Goal: Task Accomplishment & Management: Manage account settings

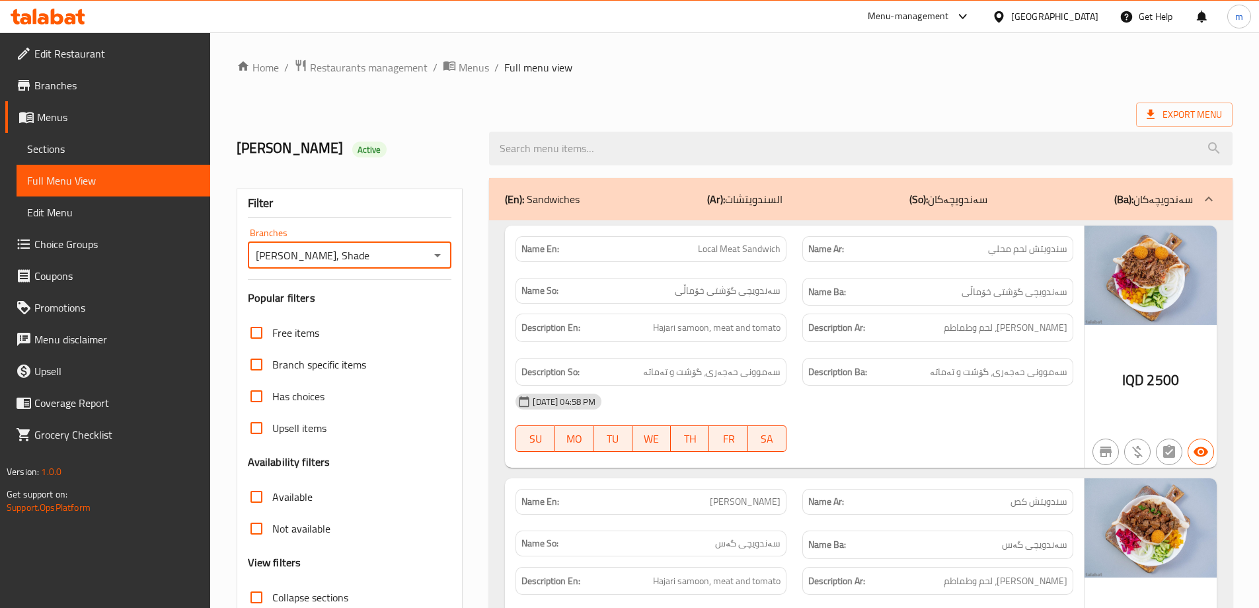
scroll to position [3590, 0]
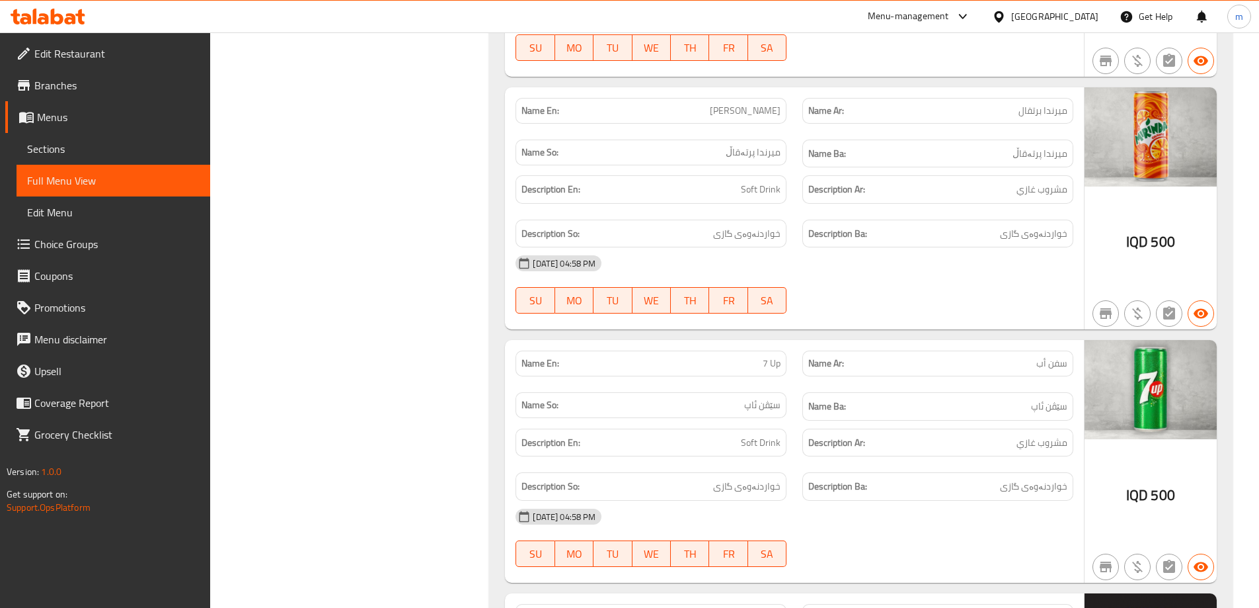
click at [75, 19] on icon at bounding box center [70, 18] width 11 height 11
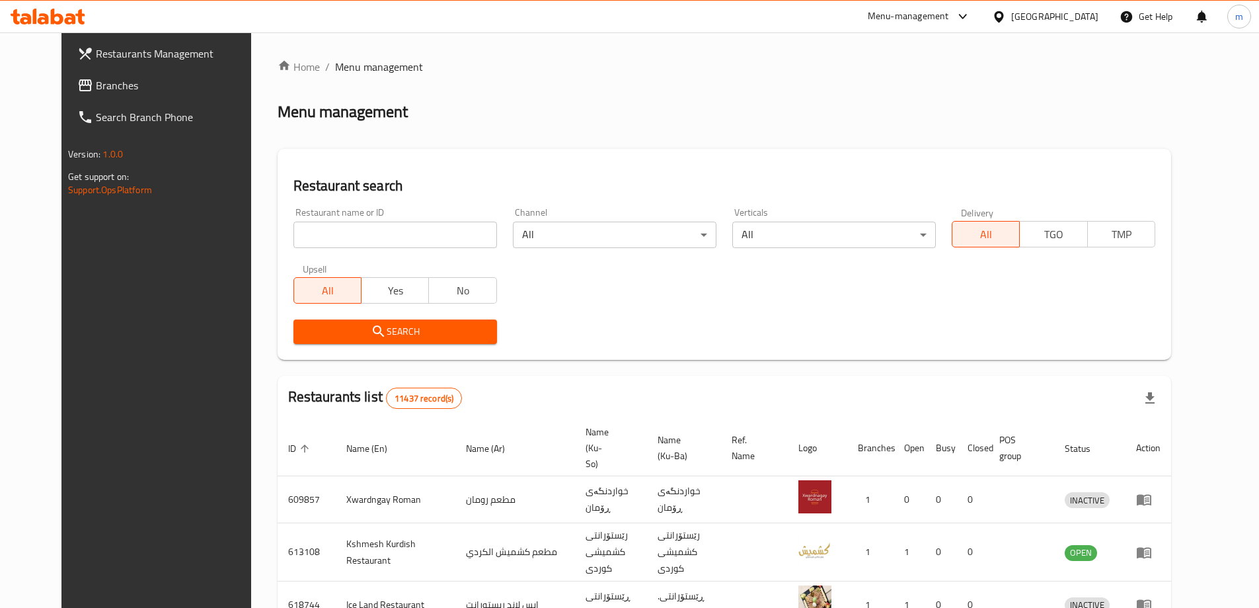
drag, startPoint x: 360, startPoint y: 227, endPoint x: 360, endPoint y: 238, distance: 10.6
click at [360, 227] on input "search" at bounding box center [396, 234] width 204 height 26
paste input "763497"
type input "763497"
click at [95, 93] on link "Branches" at bounding box center [169, 85] width 205 height 32
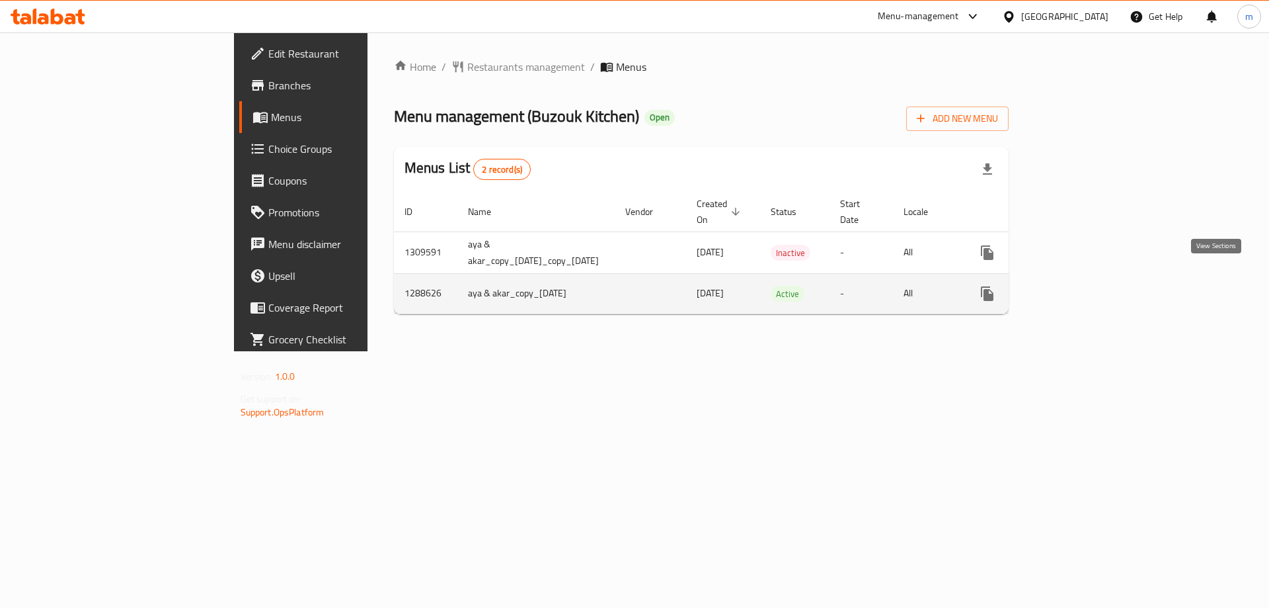
click at [1091, 286] on icon "enhanced table" at bounding box center [1083, 294] width 16 height 16
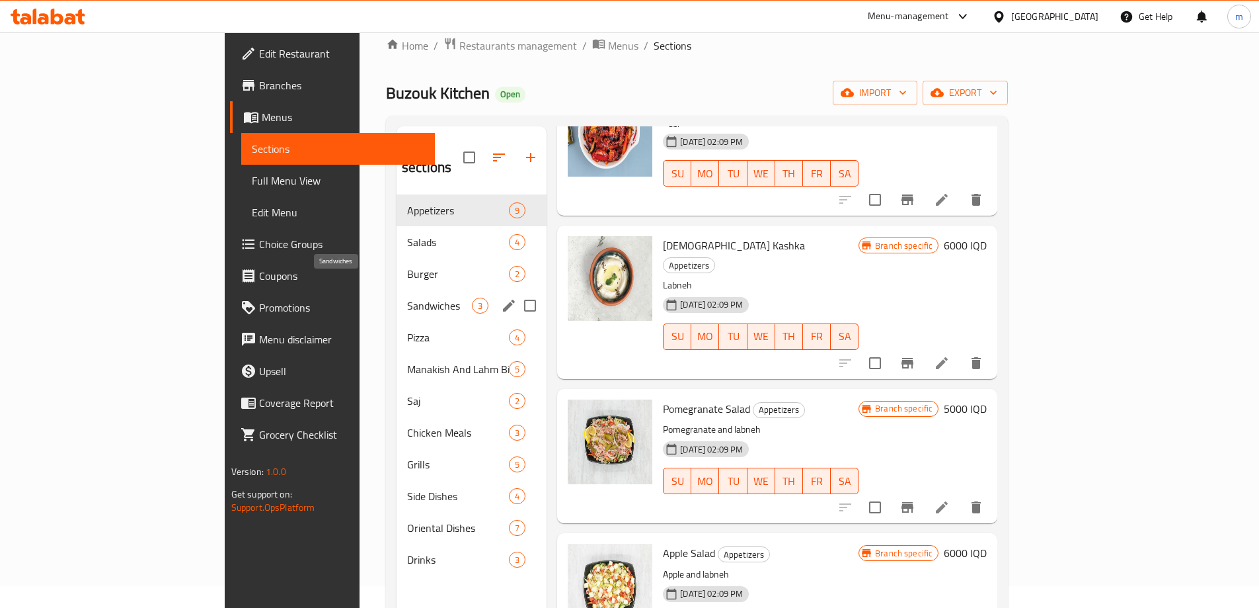
scroll to position [44, 0]
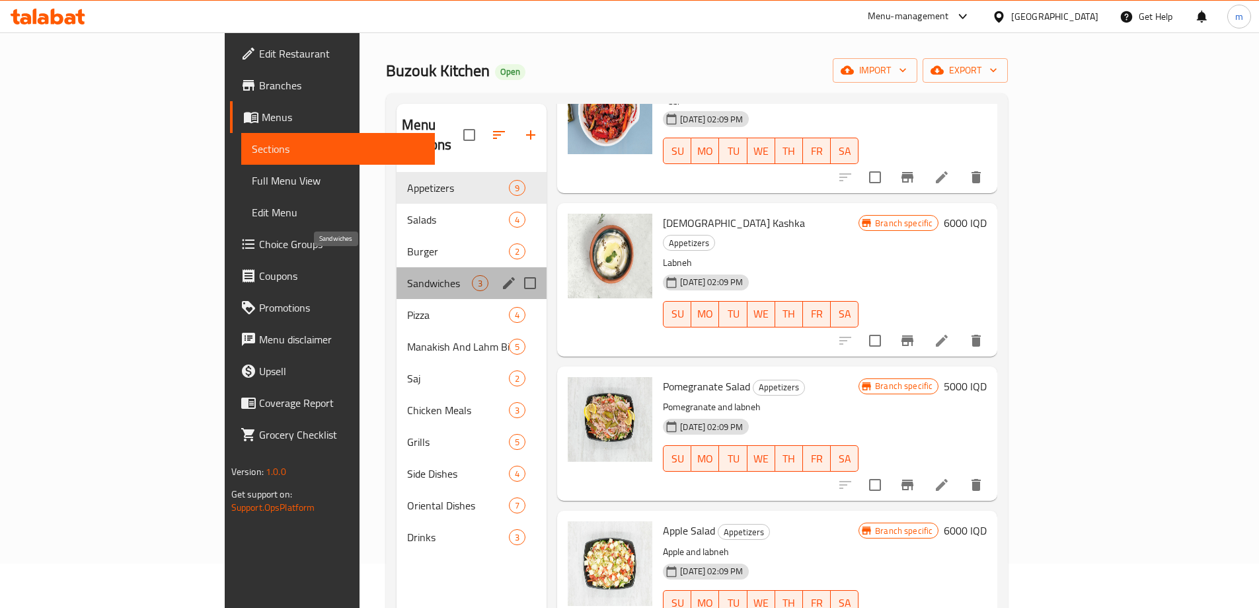
click at [407, 275] on span "Sandwiches" at bounding box center [439, 283] width 65 height 16
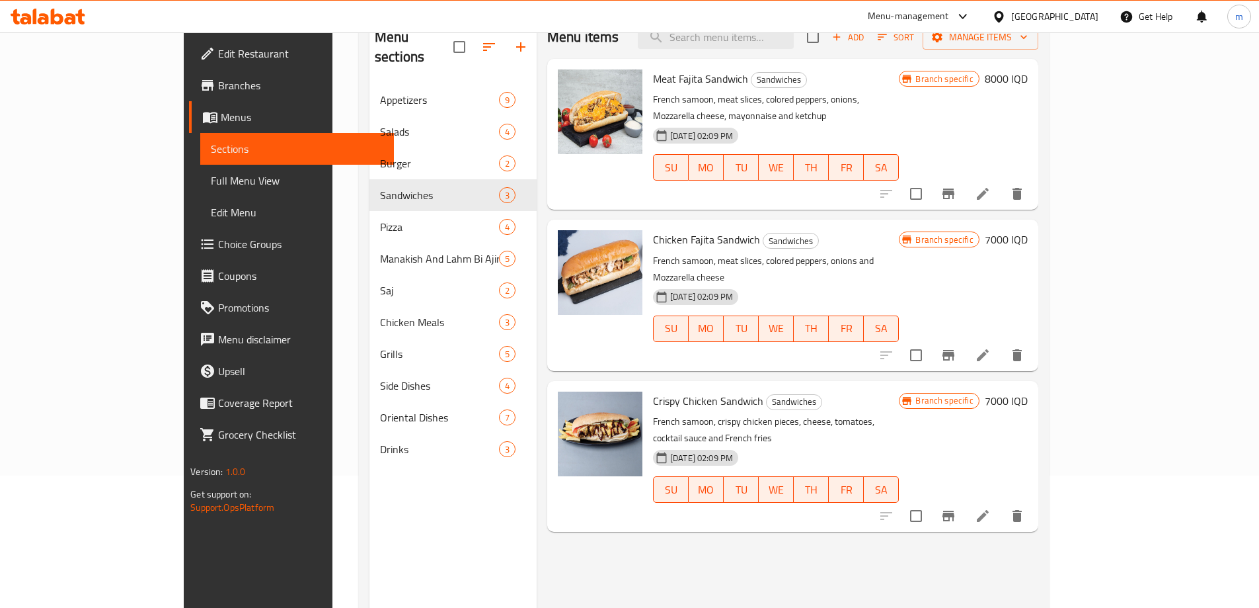
scroll to position [88, 0]
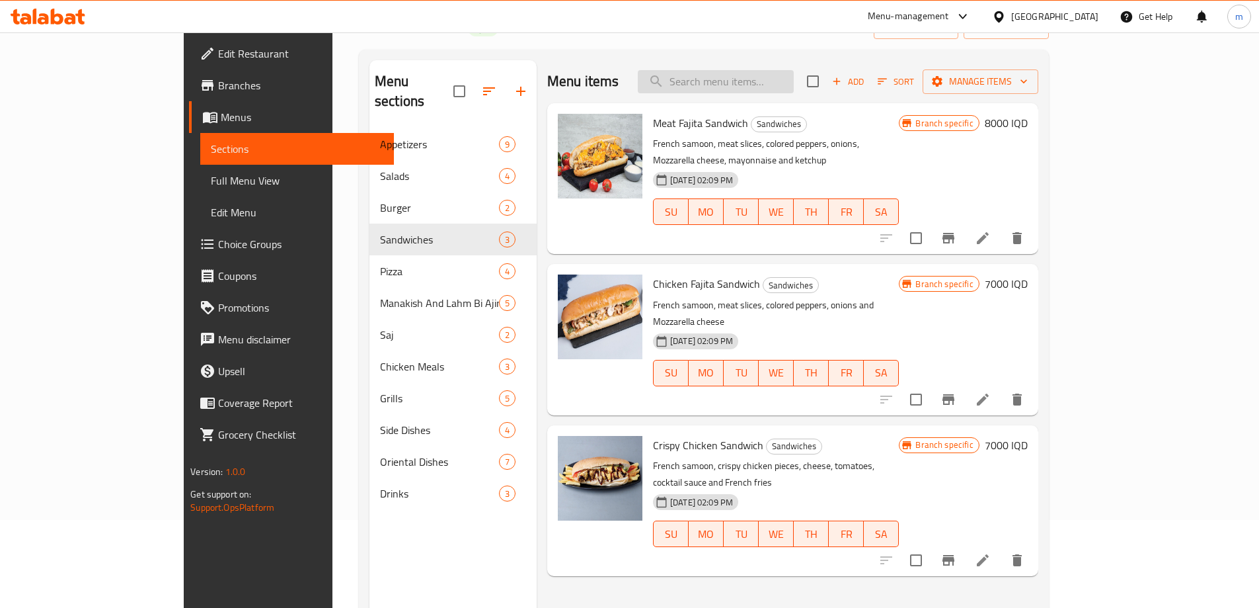
click at [742, 73] on input "search" at bounding box center [716, 81] width 156 height 23
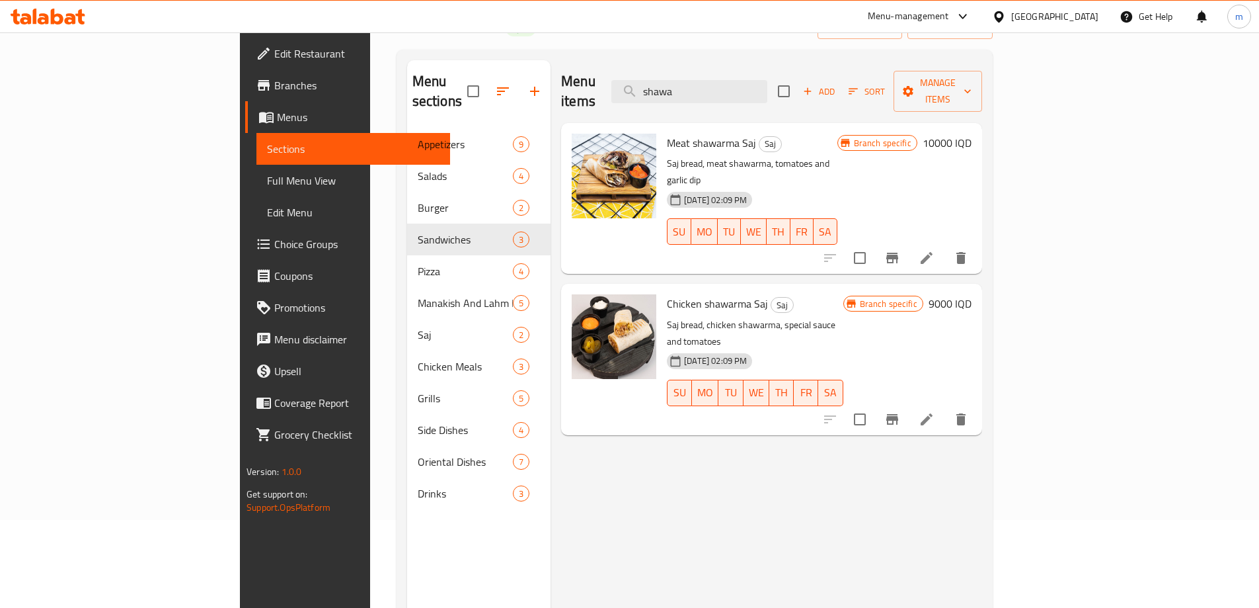
type input "shawa"
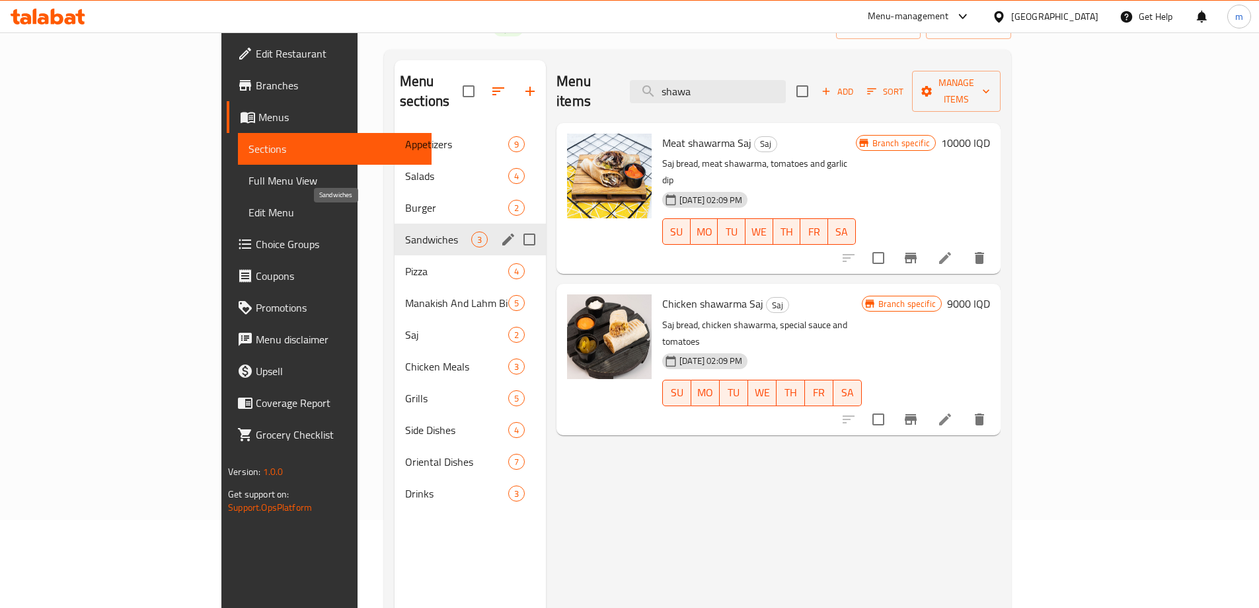
click at [405, 231] on span "Sandwiches" at bounding box center [438, 239] width 66 height 16
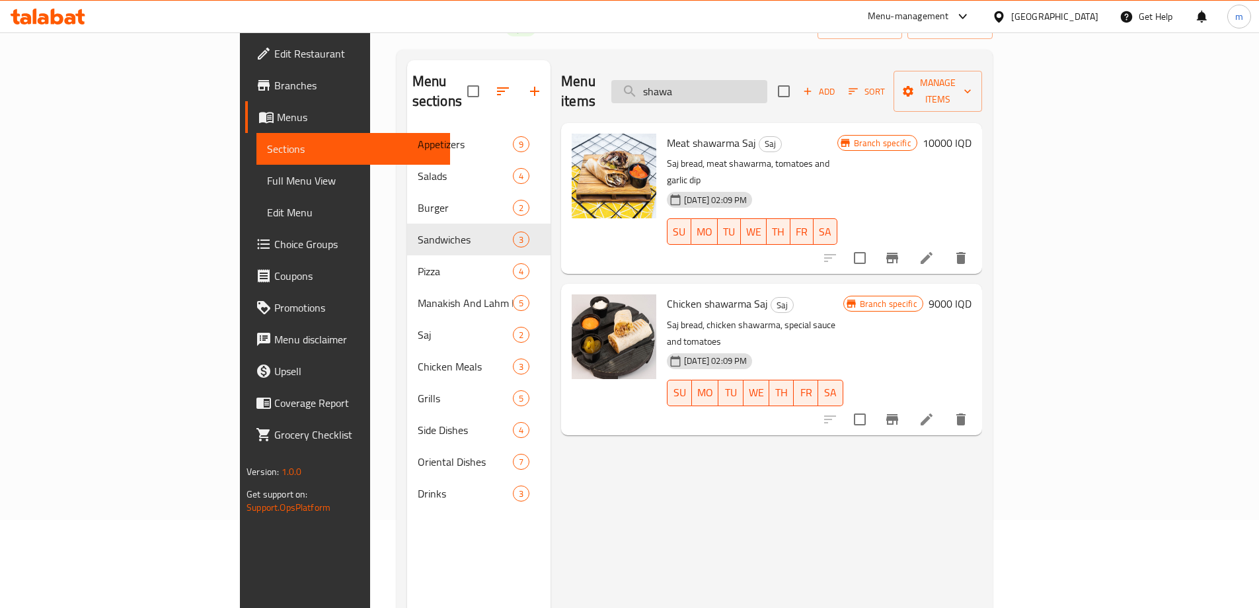
click at [743, 80] on input "shawa" at bounding box center [690, 91] width 156 height 23
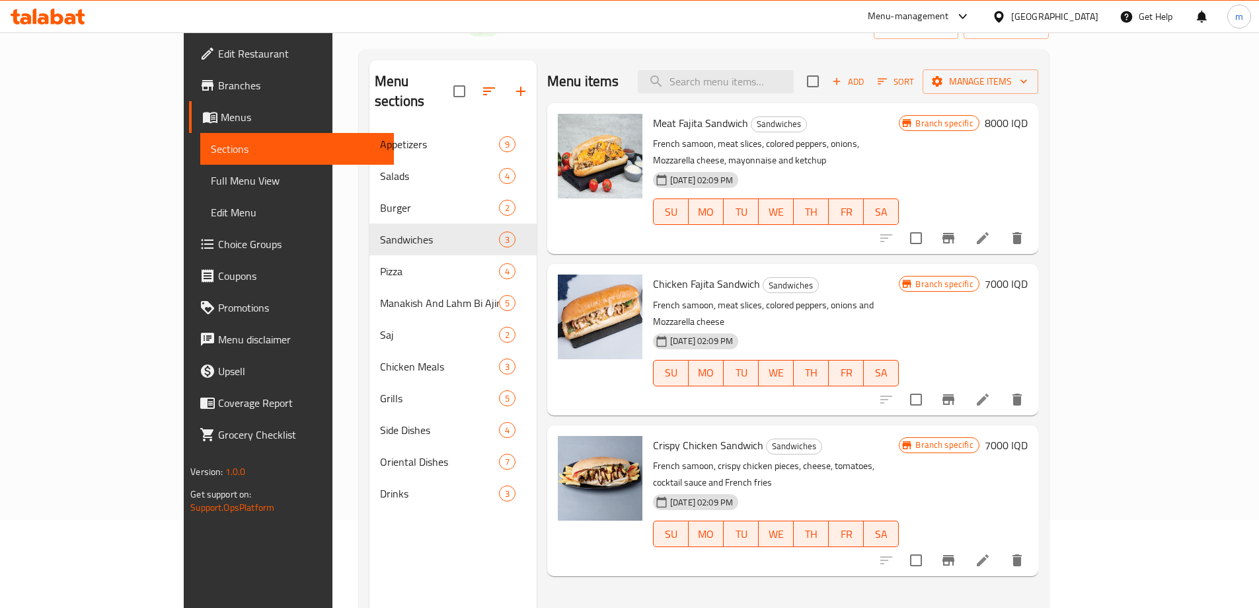
click at [690, 489] on div "[DATE] 02:09 PM" at bounding box center [680, 502] width 64 height 26
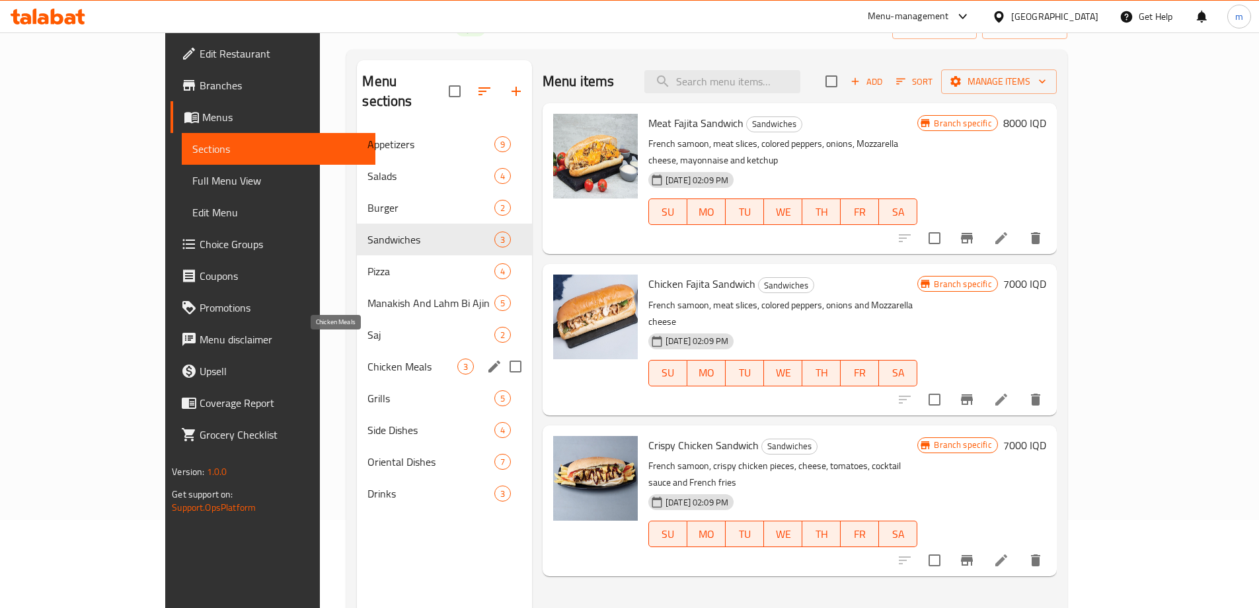
click at [368, 358] on span "Chicken Meals" at bounding box center [412, 366] width 89 height 16
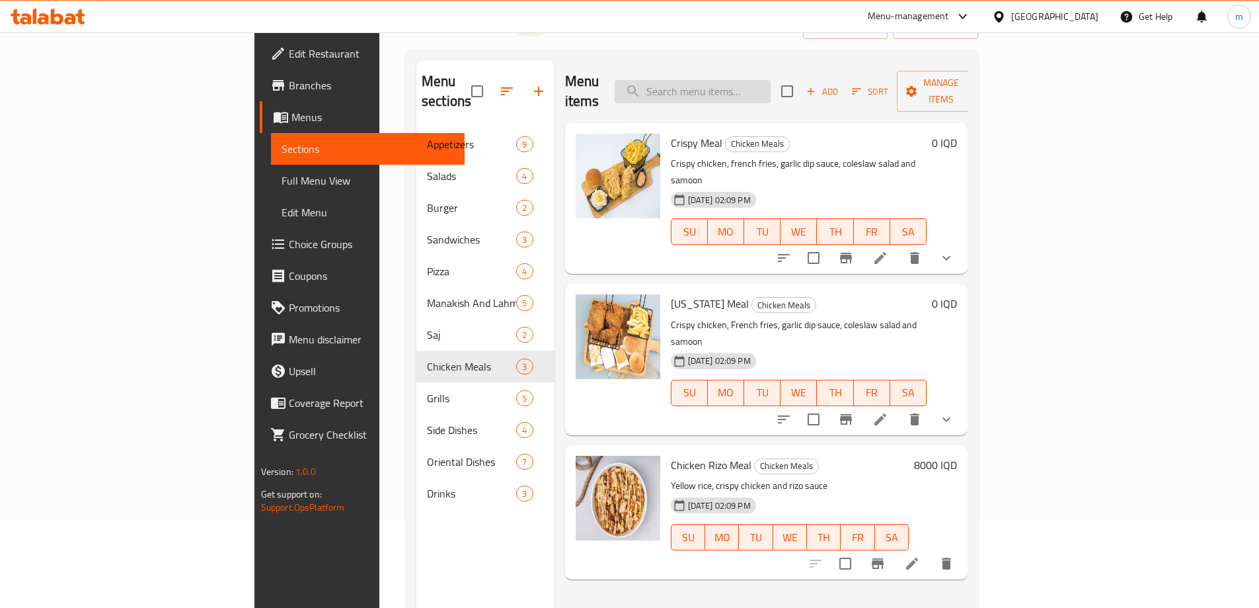
click at [771, 81] on input "search" at bounding box center [693, 91] width 156 height 23
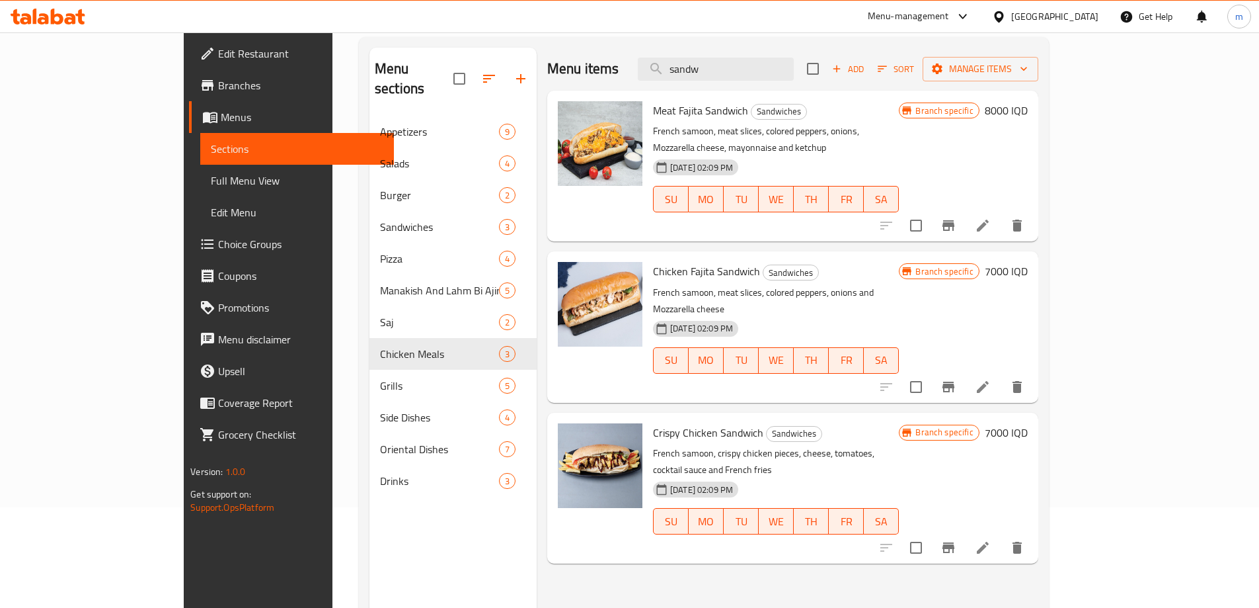
scroll to position [97, 0]
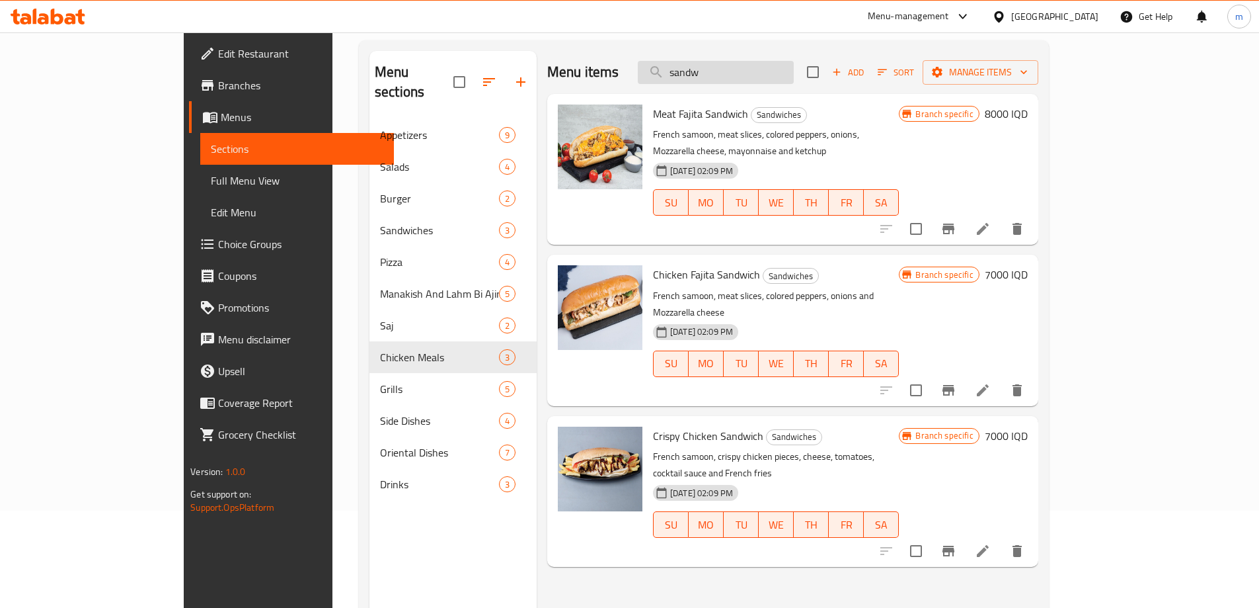
click at [794, 71] on input "sandw" at bounding box center [716, 72] width 156 height 23
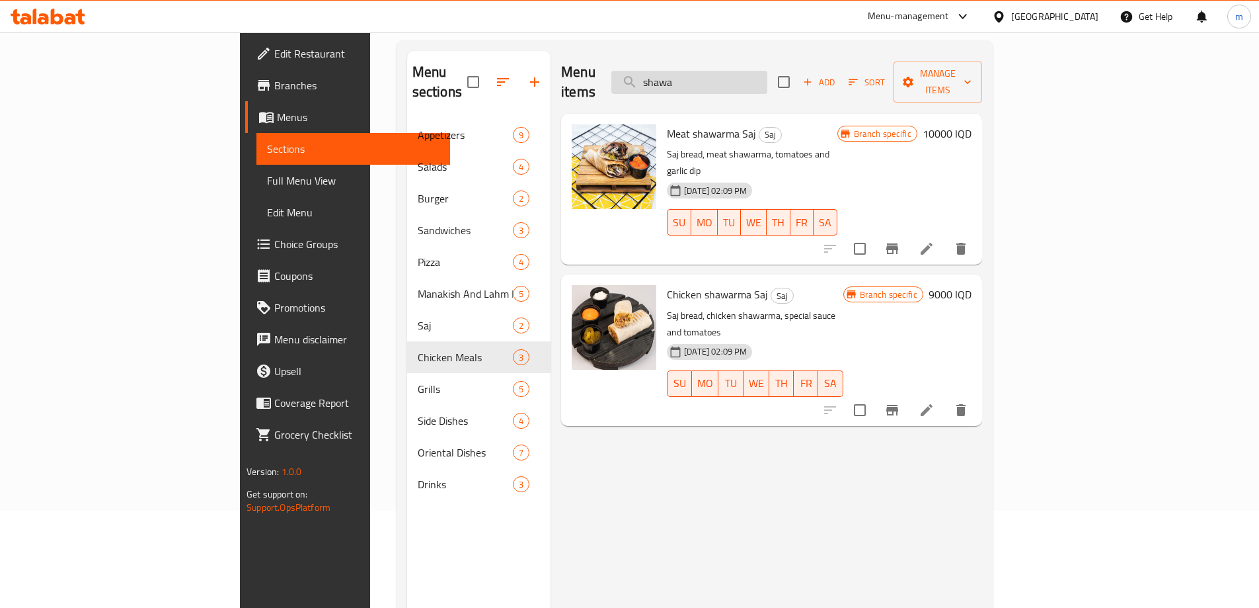
click at [758, 71] on input "shawa" at bounding box center [690, 82] width 156 height 23
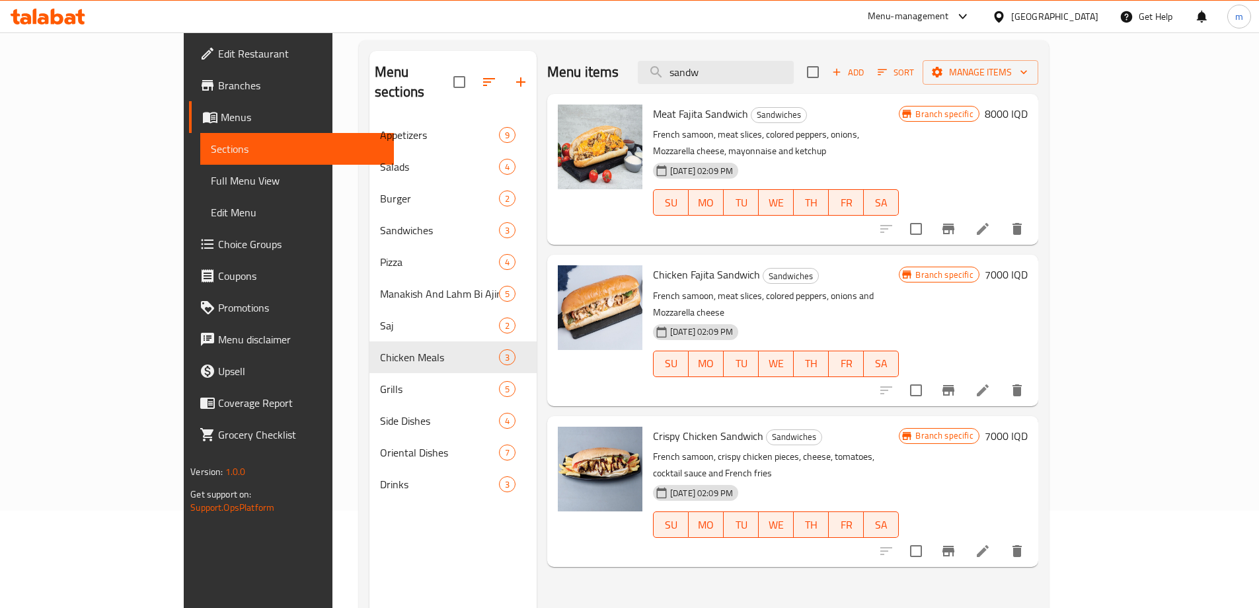
type input "sandw"
click at [747, 70] on input "sandw" at bounding box center [716, 72] width 156 height 23
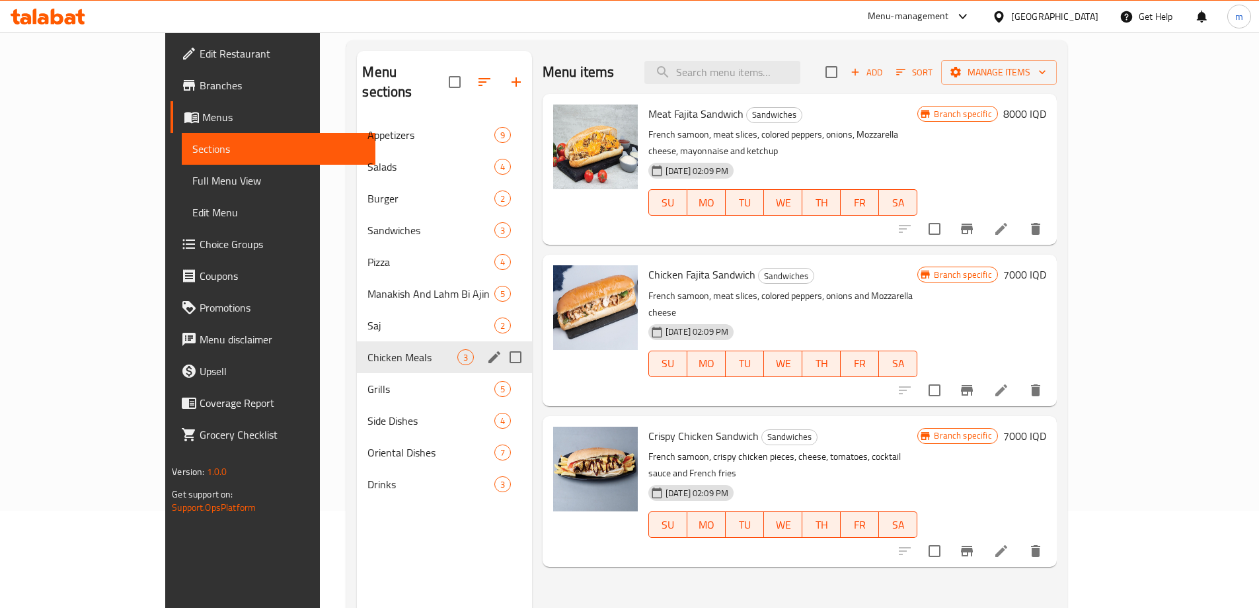
click at [368, 317] on span "Saj" at bounding box center [431, 325] width 126 height 16
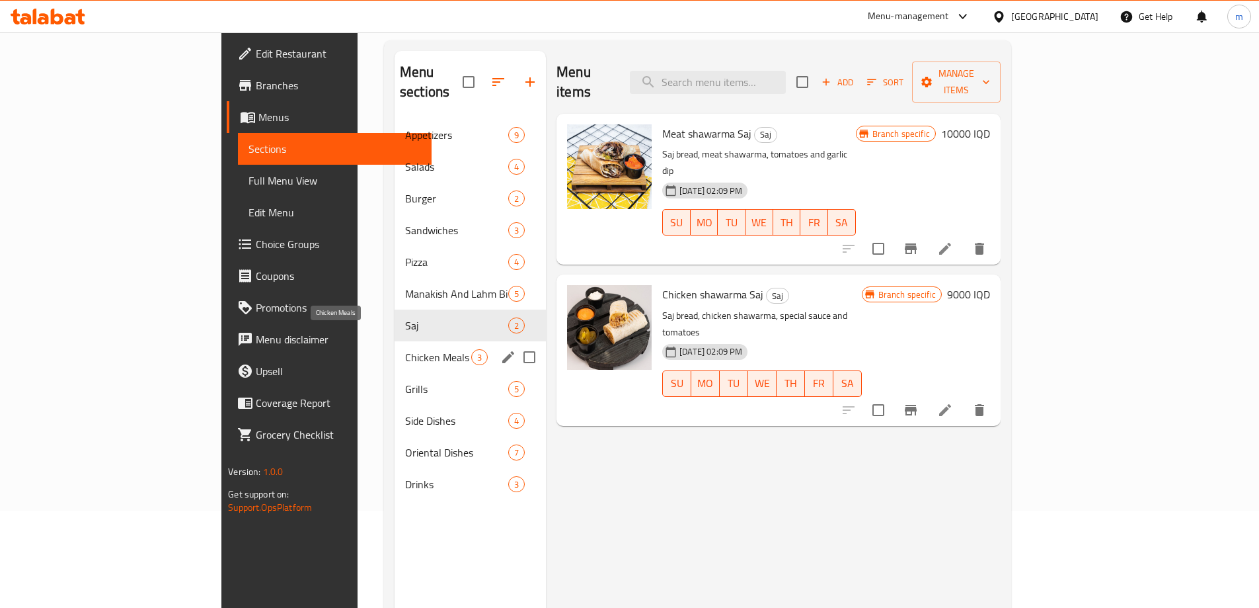
click at [405, 349] on span "Chicken Meals" at bounding box center [438, 357] width 66 height 16
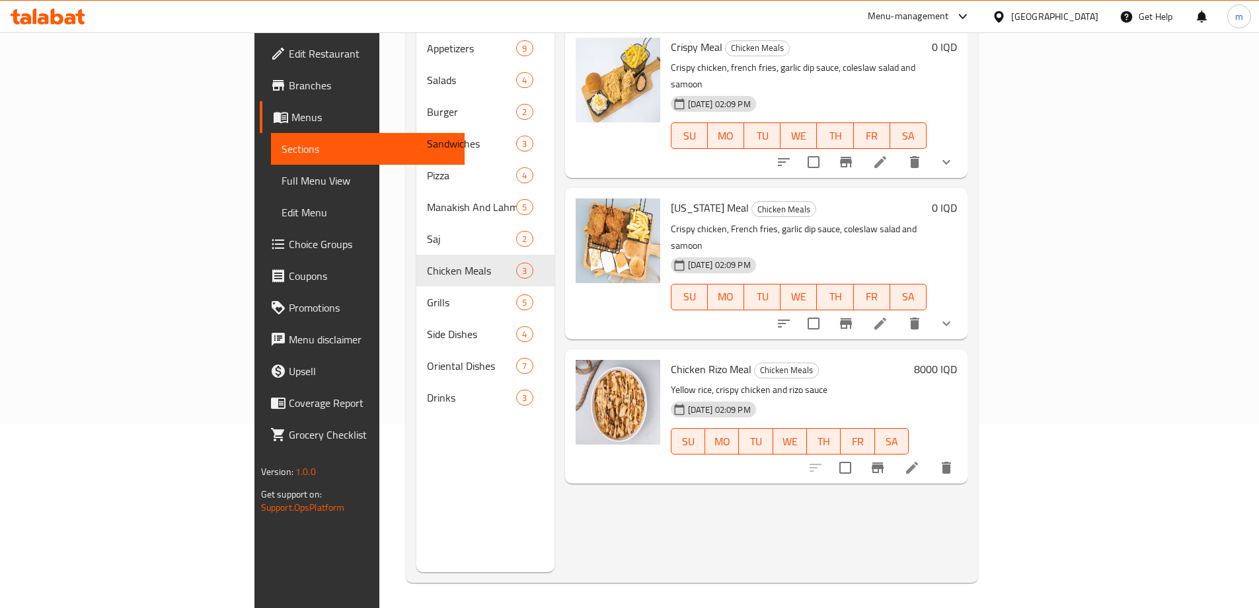
scroll to position [185, 0]
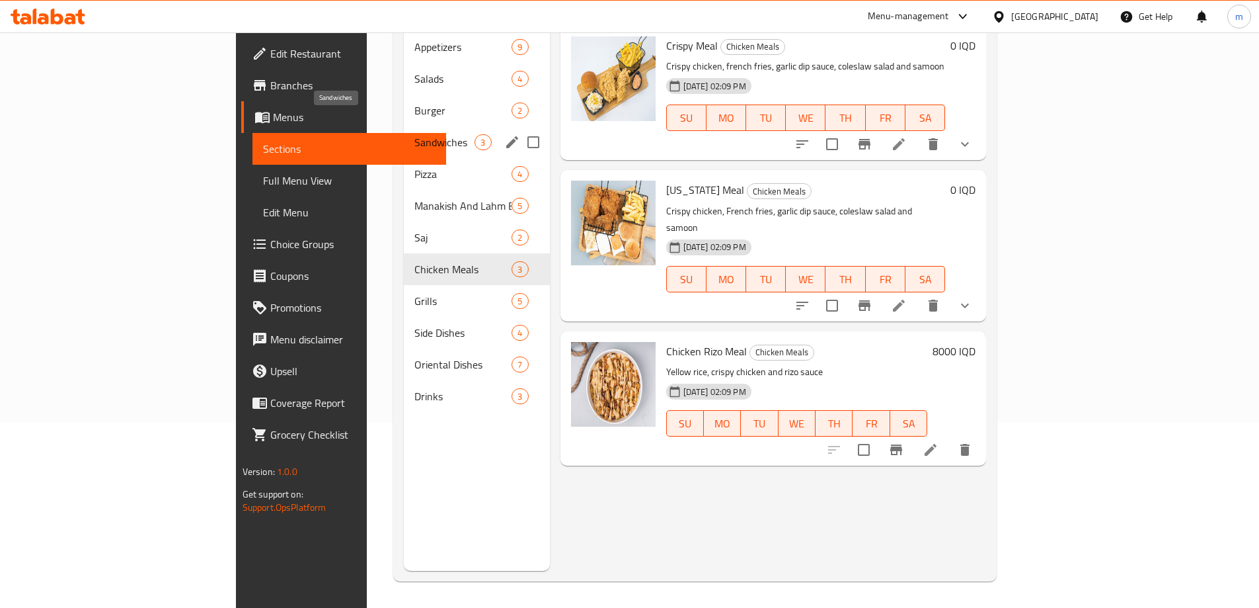
click at [415, 134] on span "Sandwiches" at bounding box center [445, 142] width 60 height 16
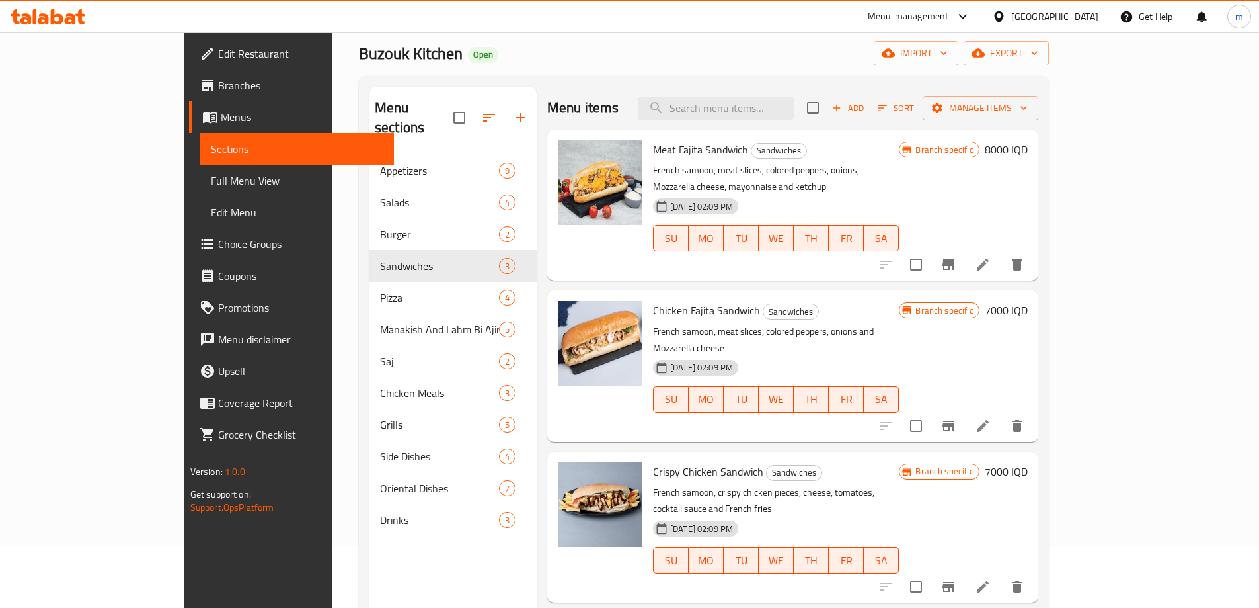
scroll to position [53, 0]
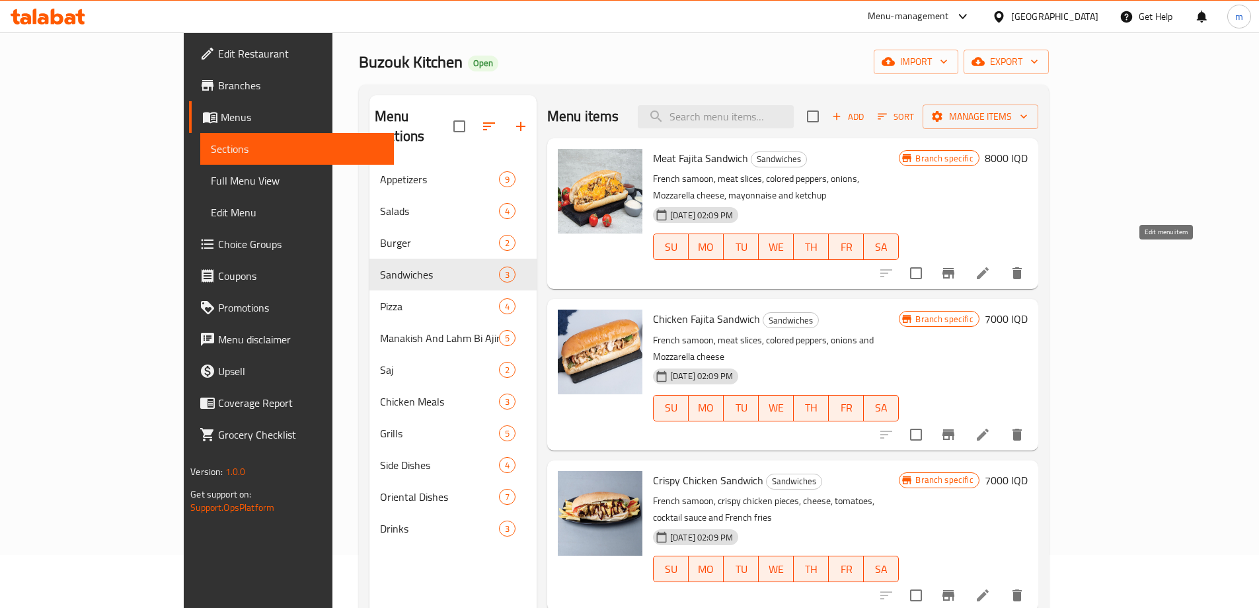
click at [991, 265] on icon at bounding box center [983, 273] width 16 height 16
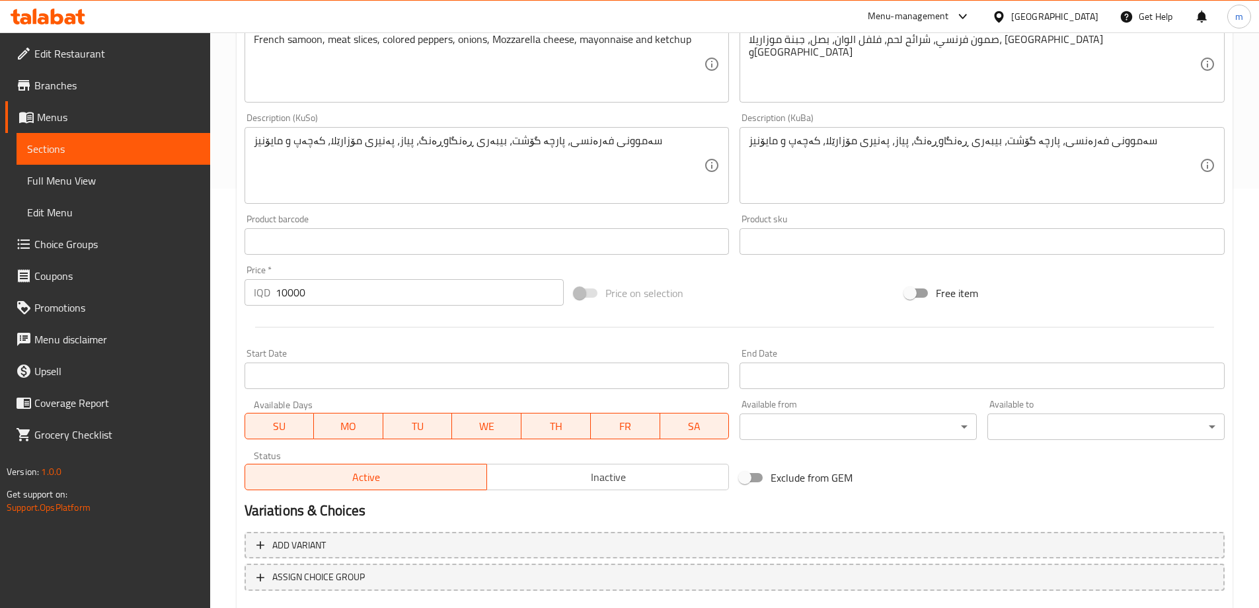
scroll to position [485, 0]
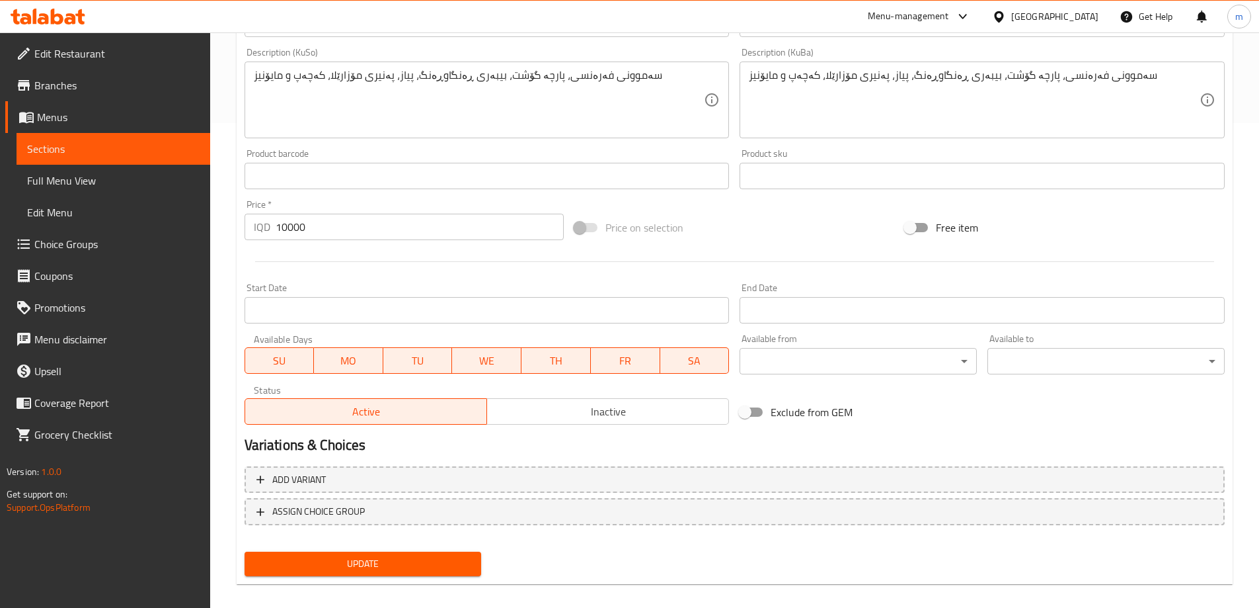
click at [179, 155] on span "Sections" at bounding box center [113, 149] width 173 height 16
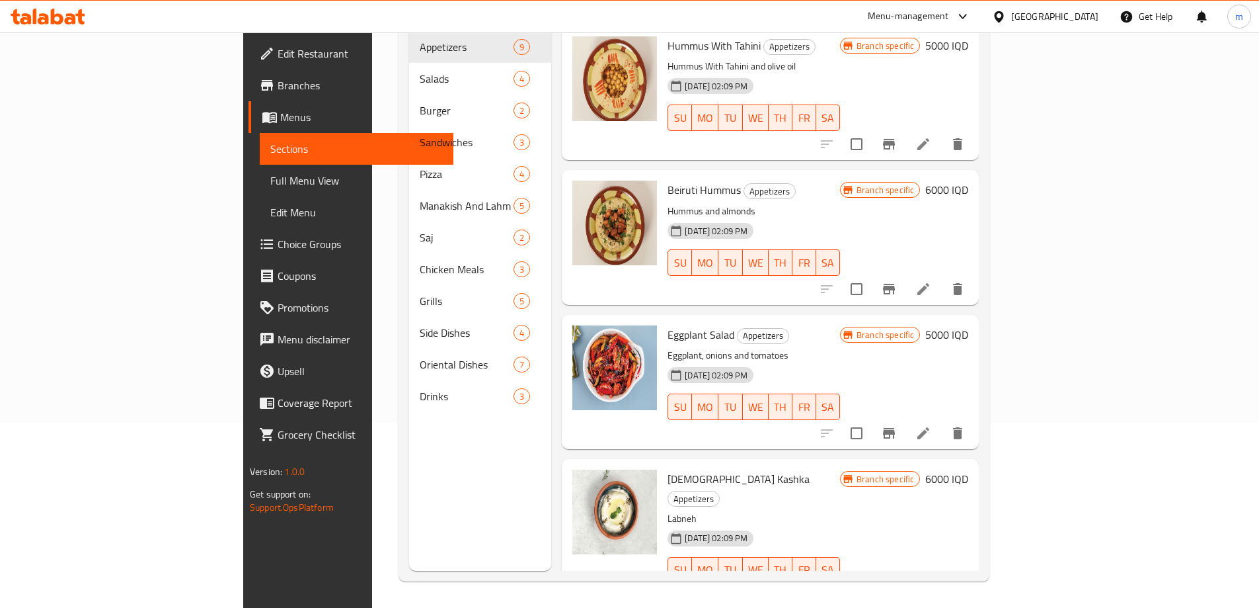
scroll to position [185, 0]
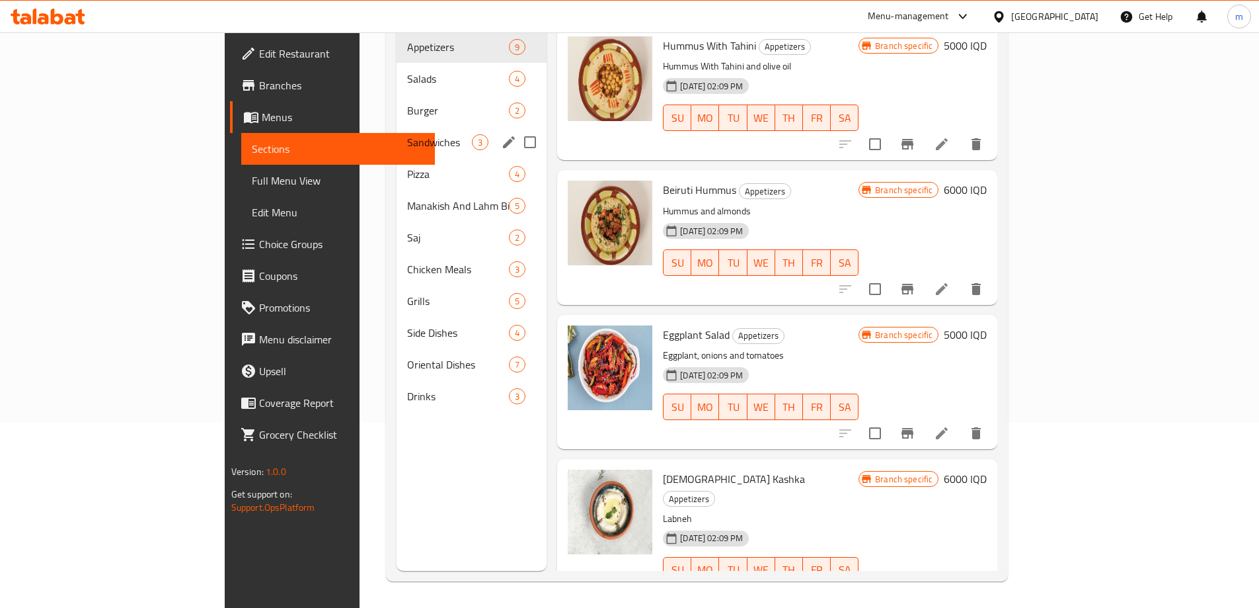
click at [397, 131] on div "Sandwiches 3" at bounding box center [472, 142] width 150 height 32
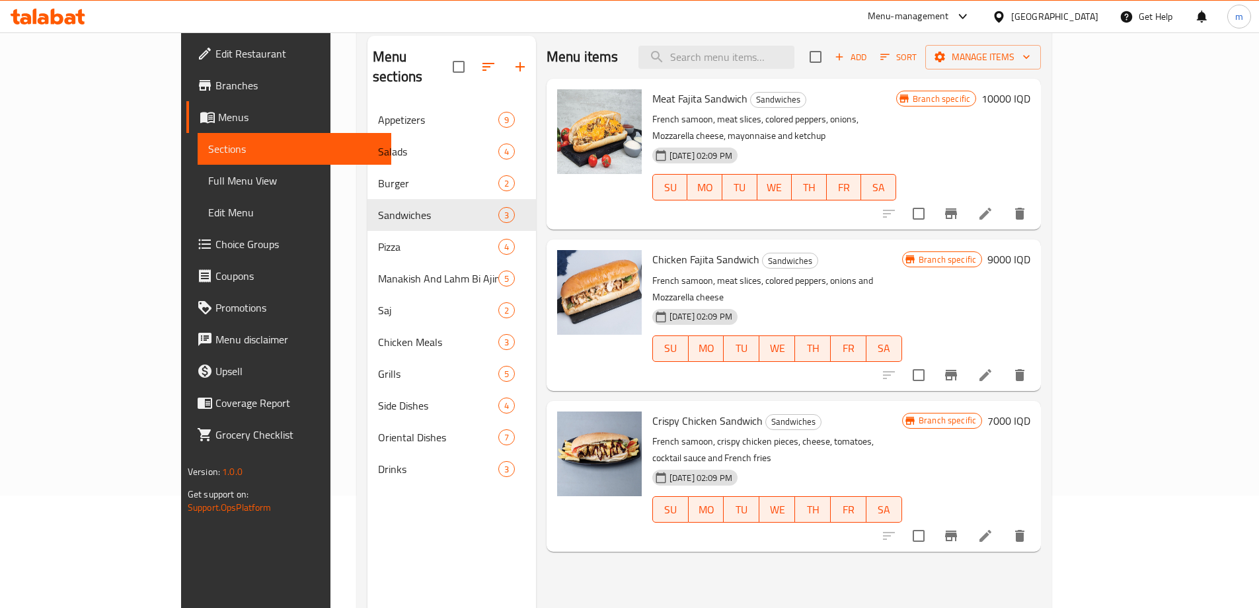
scroll to position [53, 0]
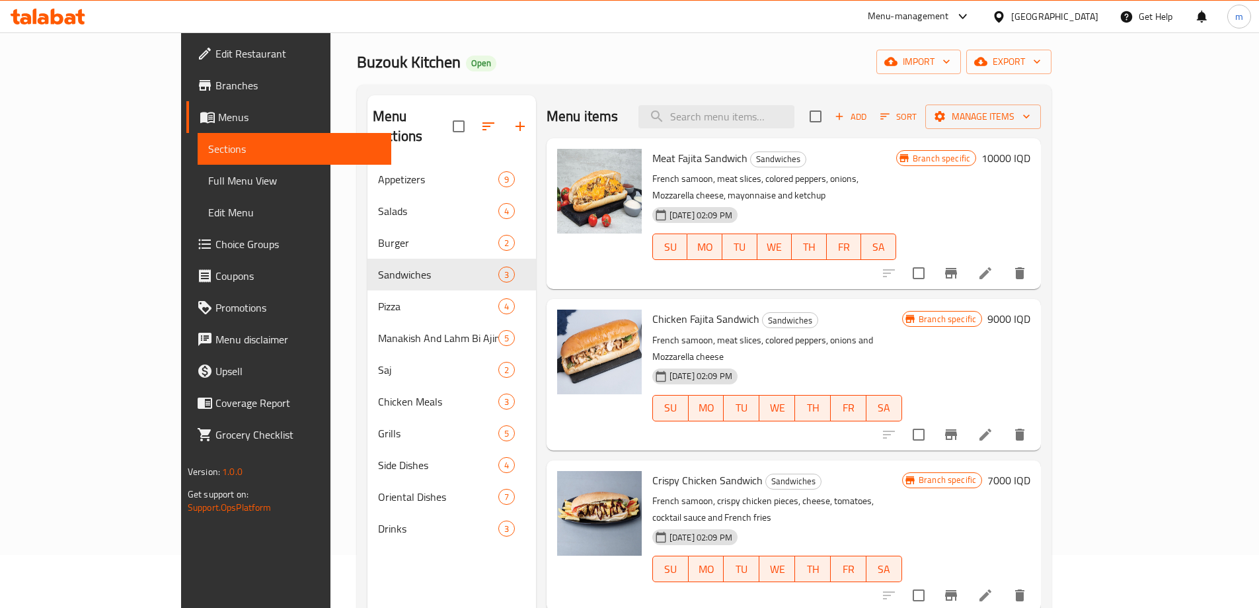
click at [1036, 259] on div at bounding box center [954, 273] width 163 height 32
click at [967, 257] on button "Branch-specific-item" at bounding box center [952, 273] width 32 height 32
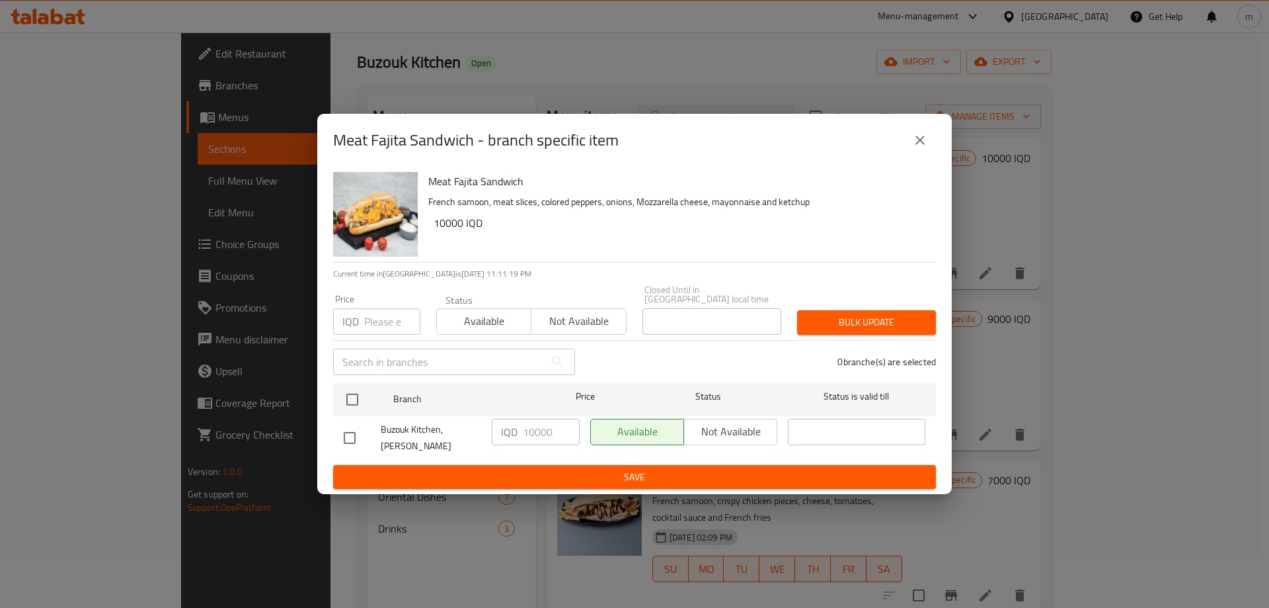
click at [920, 142] on icon "close" at bounding box center [920, 140] width 16 height 16
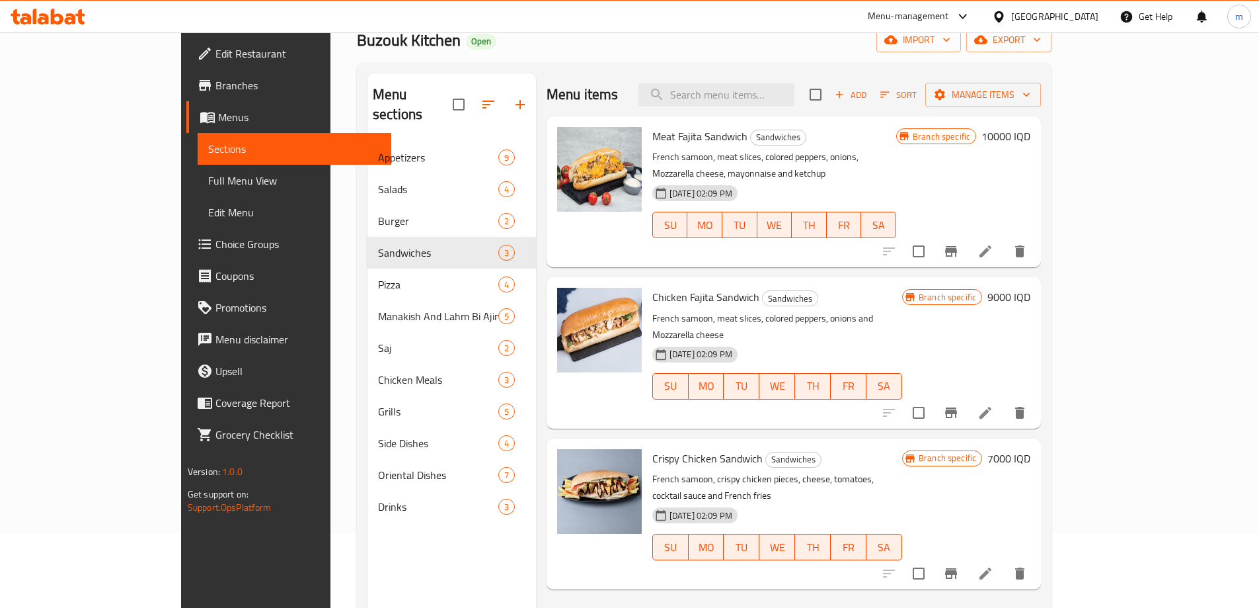
scroll to position [97, 0]
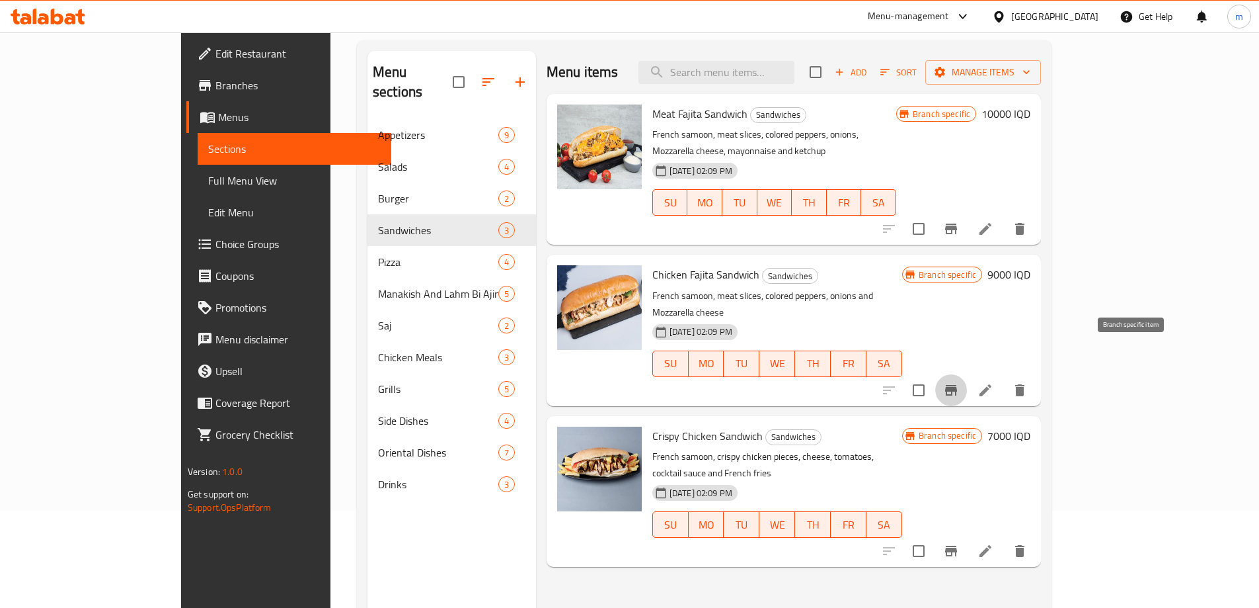
click at [967, 374] on button "Branch-specific-item" at bounding box center [952, 390] width 32 height 32
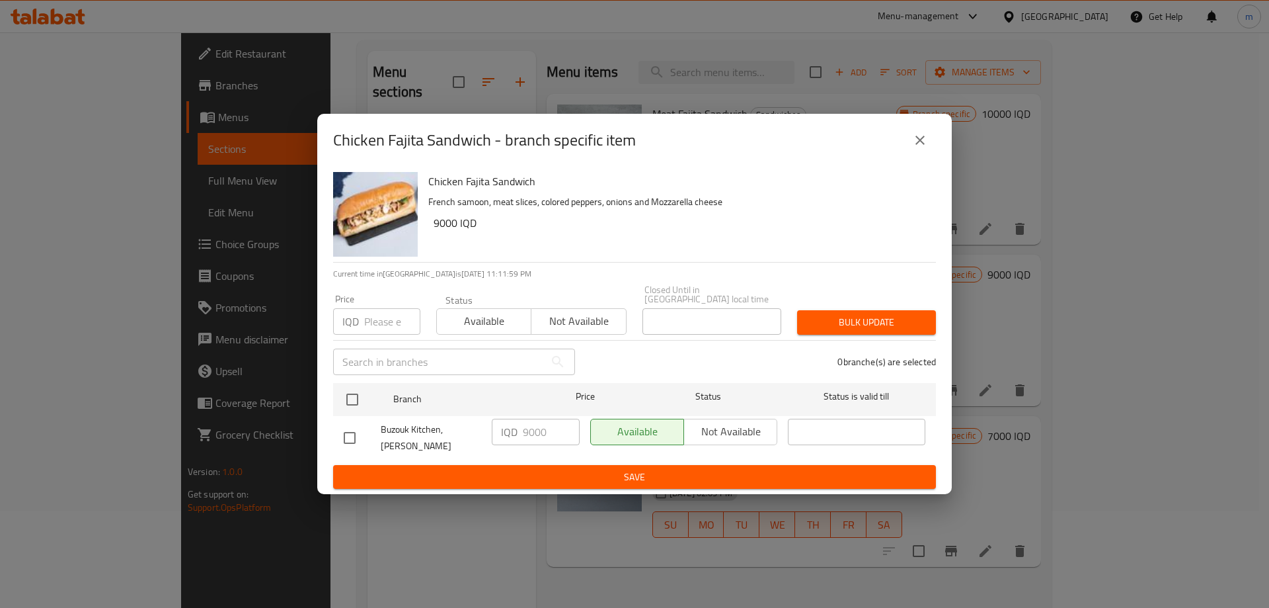
click at [928, 141] on button "close" at bounding box center [920, 140] width 32 height 32
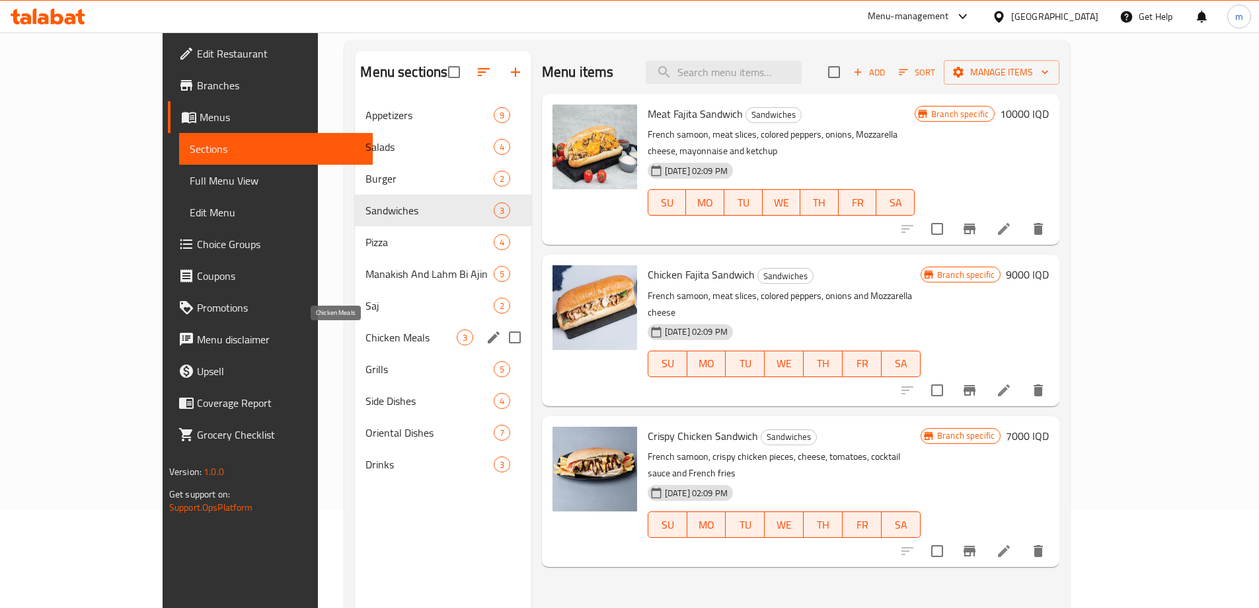
click at [366, 340] on span "Chicken Meals" at bounding box center [411, 337] width 91 height 16
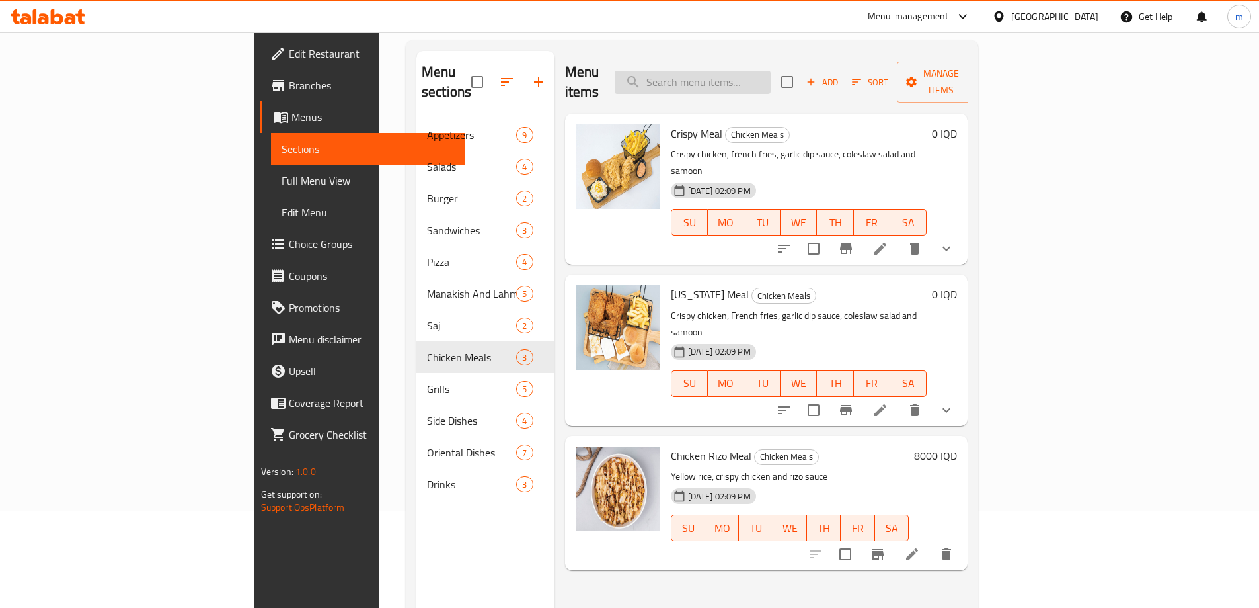
click at [760, 71] on input "search" at bounding box center [693, 82] width 156 height 23
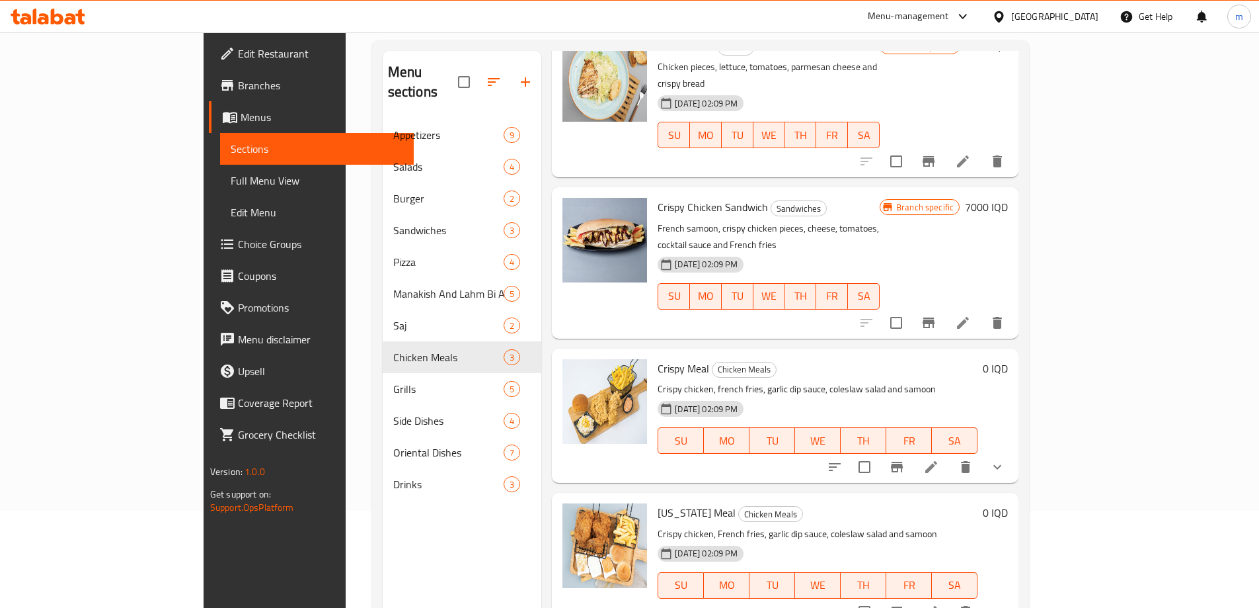
scroll to position [88, 0]
type input "crispy"
click at [841, 462] on icon "sort-choices" at bounding box center [835, 466] width 12 height 8
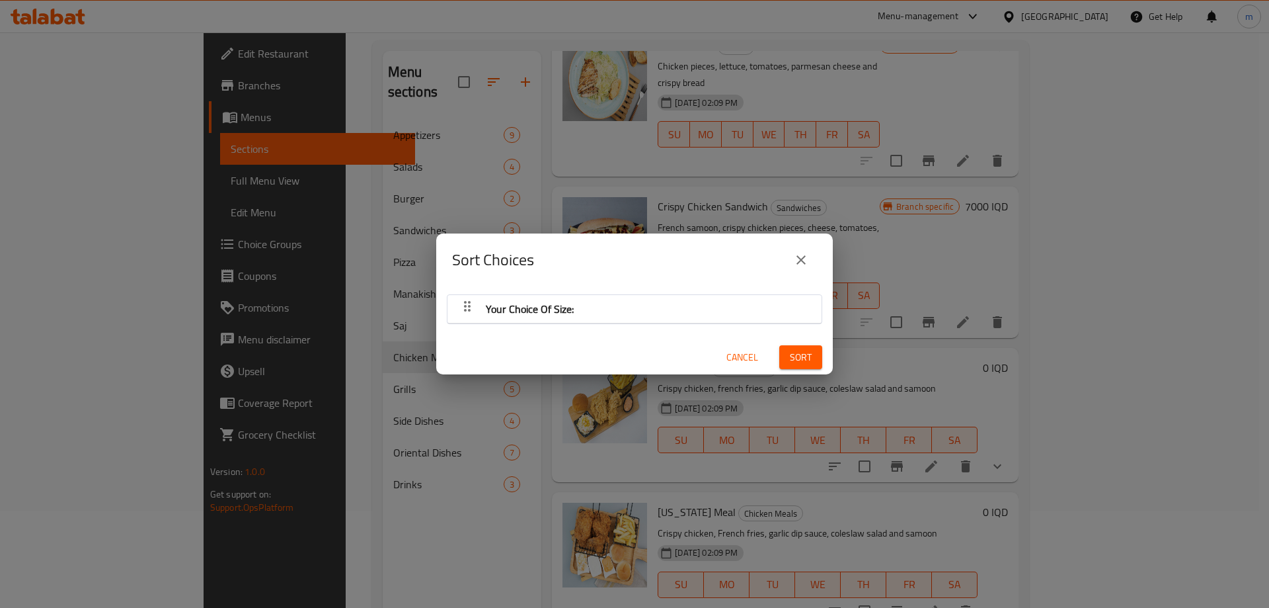
click at [541, 307] on span "Your Choice Of Size:" at bounding box center [530, 309] width 88 height 20
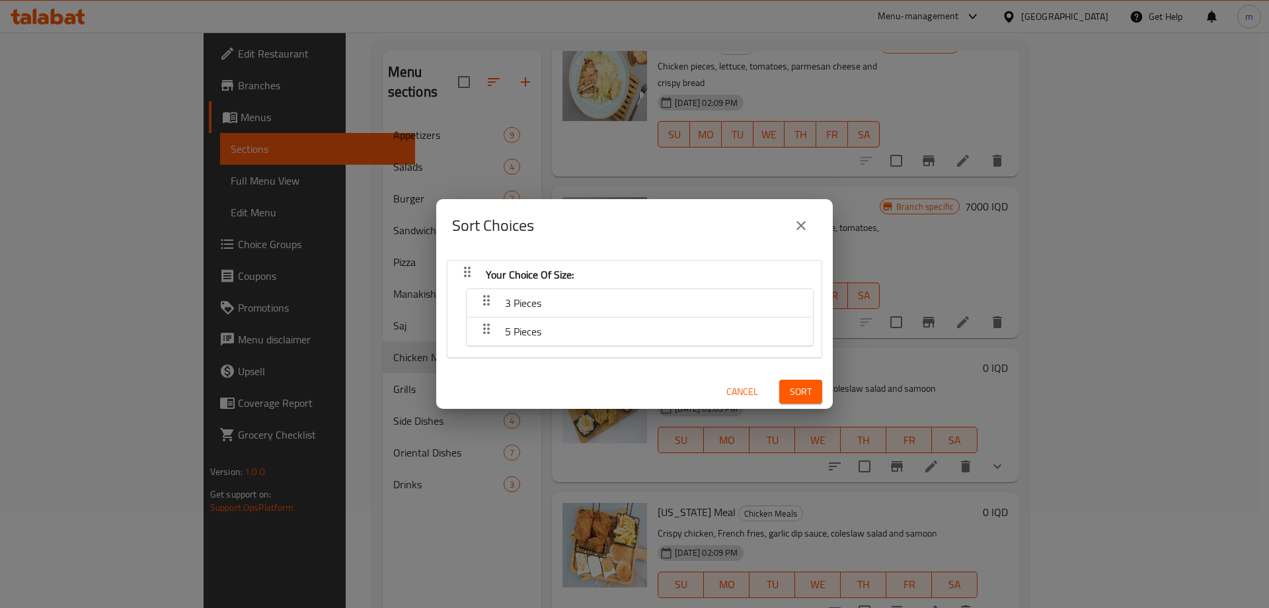
click at [733, 393] on span "Cancel" at bounding box center [743, 391] width 32 height 17
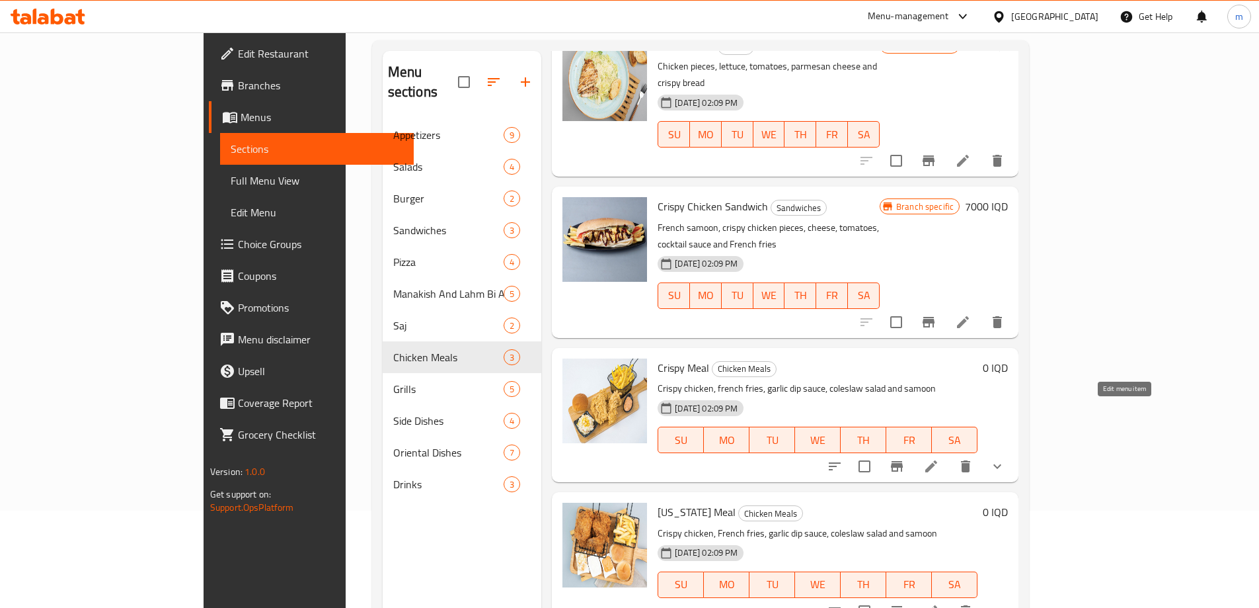
click at [938, 460] on icon at bounding box center [932, 466] width 12 height 12
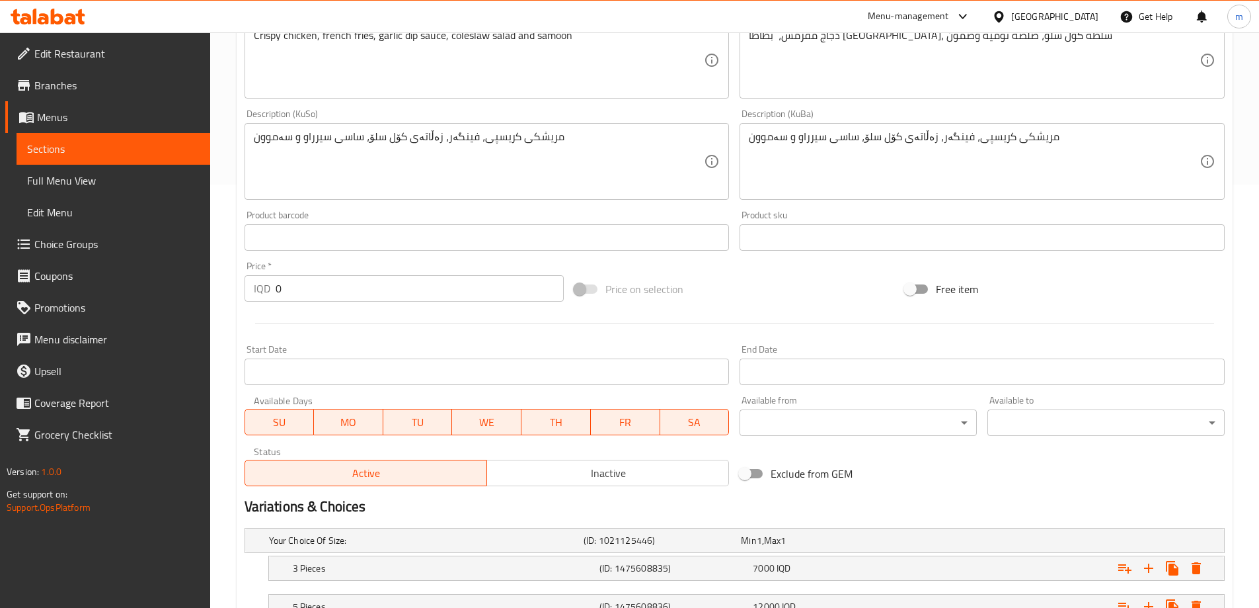
scroll to position [528, 0]
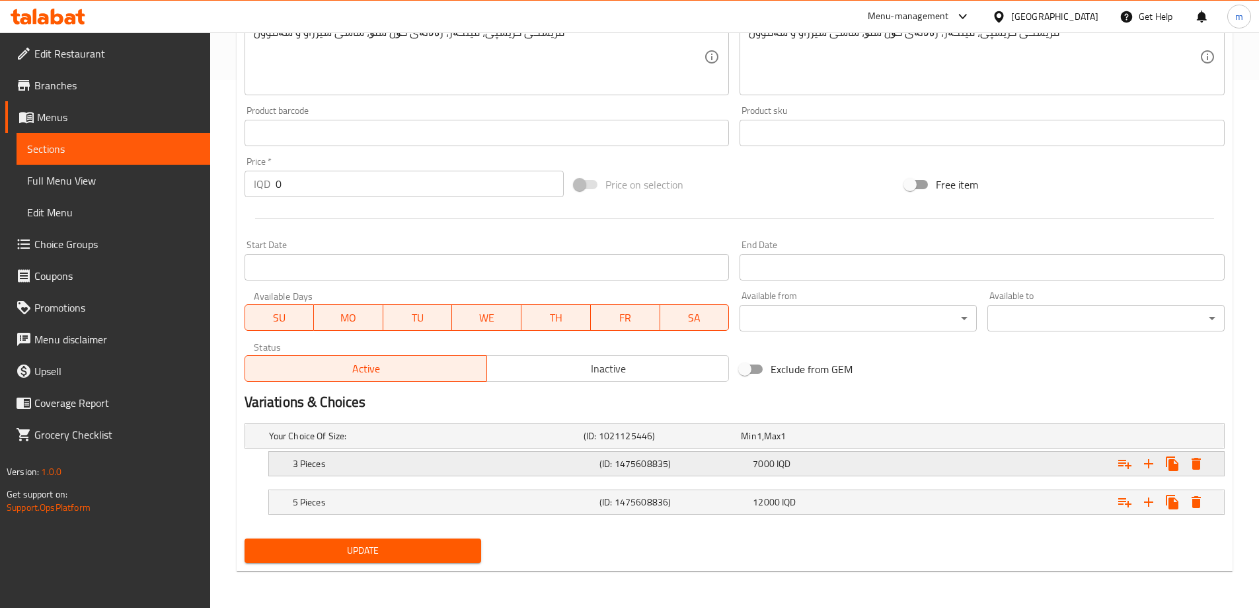
click at [400, 445] on div "3 Pieces" at bounding box center [423, 435] width 315 height 19
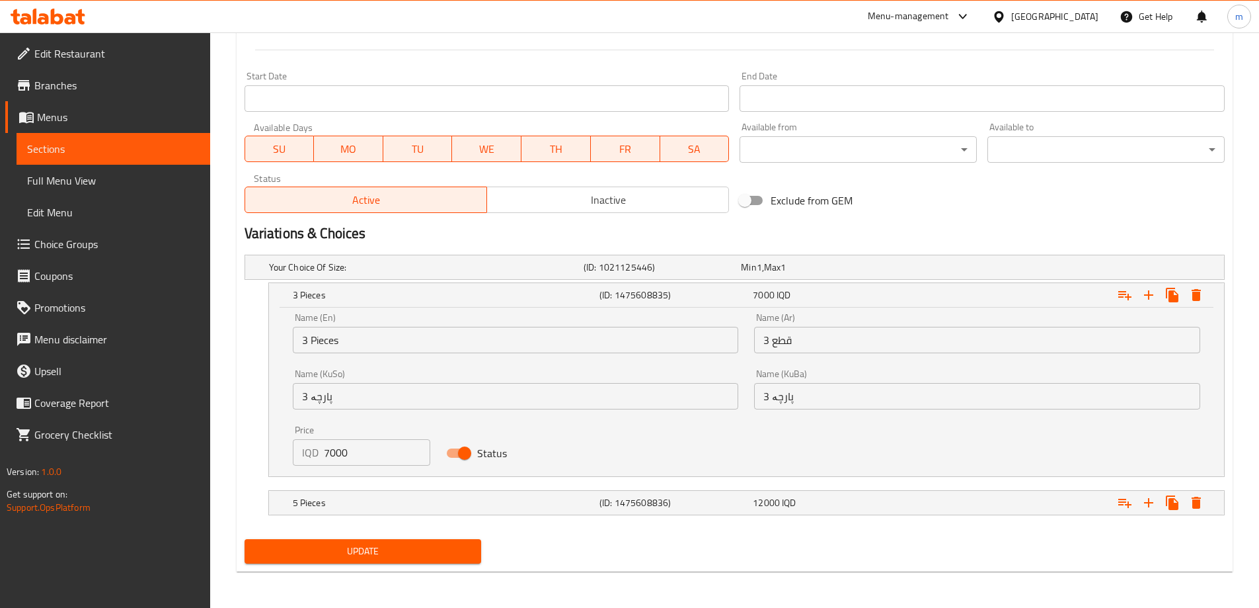
scroll to position [697, 0]
click at [349, 446] on input "7000" at bounding box center [377, 451] width 107 height 26
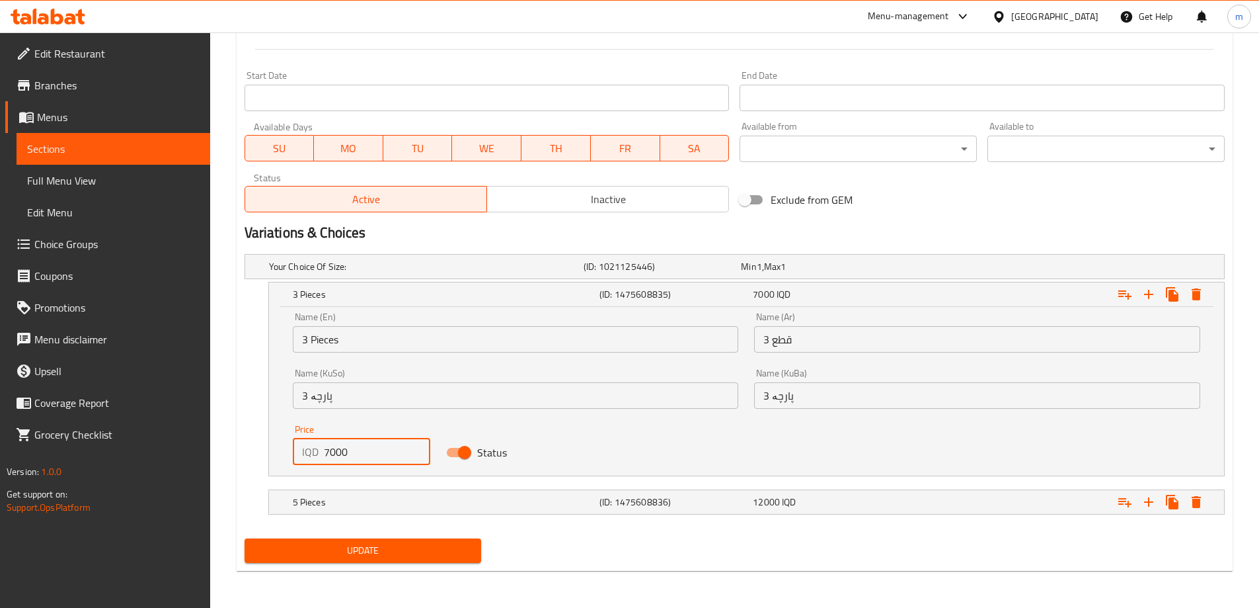
click at [349, 446] on input "7000" at bounding box center [377, 451] width 107 height 26
click at [351, 449] on input "7000" at bounding box center [377, 451] width 107 height 26
click at [340, 450] on input "7000" at bounding box center [377, 451] width 107 height 26
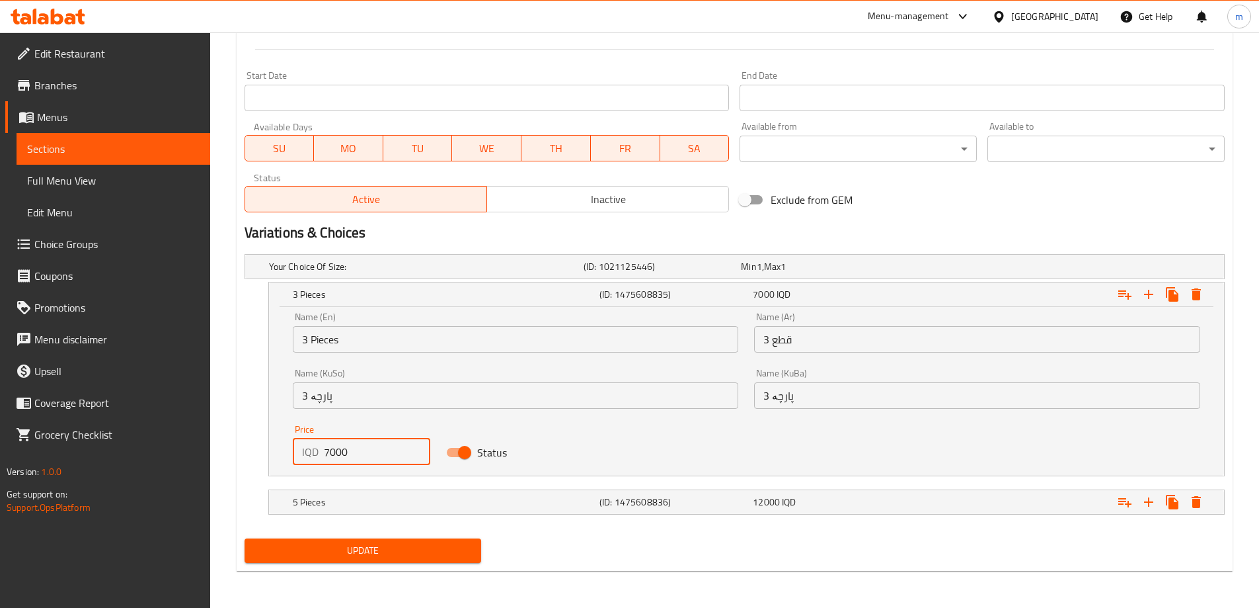
click at [340, 450] on input "7000" at bounding box center [377, 451] width 107 height 26
type input "7000"
click at [438, 417] on div "Price IQD 7000 Price" at bounding box center [362, 445] width 154 height 56
click at [337, 454] on input "7000" at bounding box center [377, 451] width 107 height 26
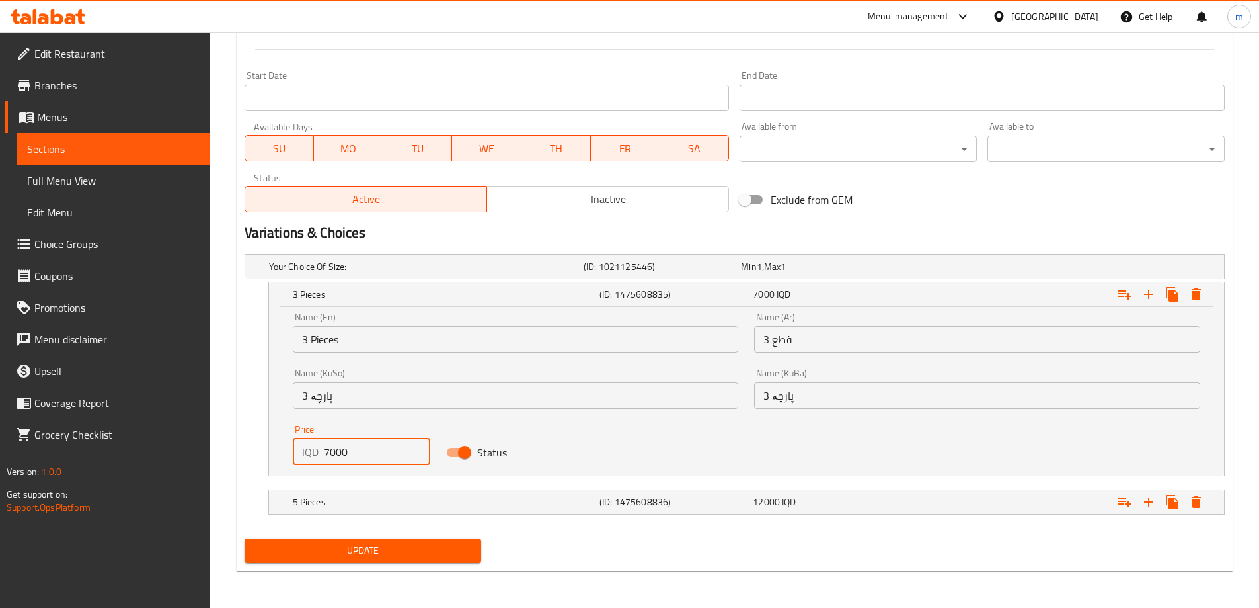
paste input "number"
type input "10000"
click at [350, 432] on div "Price IQD 10000 Price" at bounding box center [362, 444] width 138 height 40
click at [356, 273] on h5 "5 Pieces" at bounding box center [423, 266] width 309 height 13
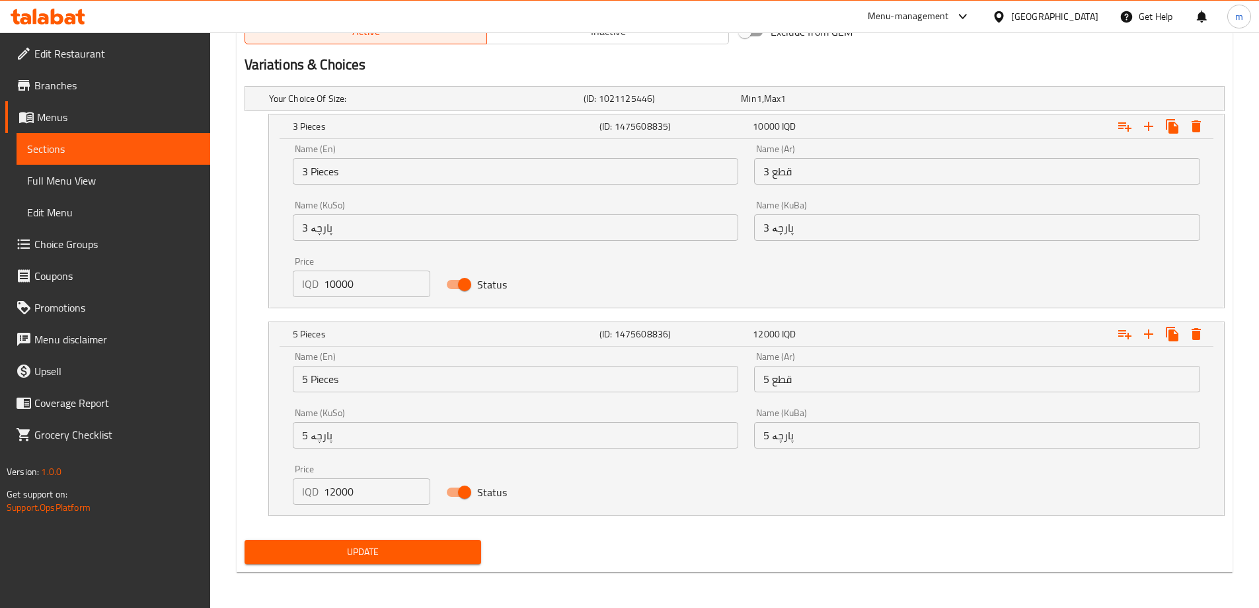
scroll to position [866, 0]
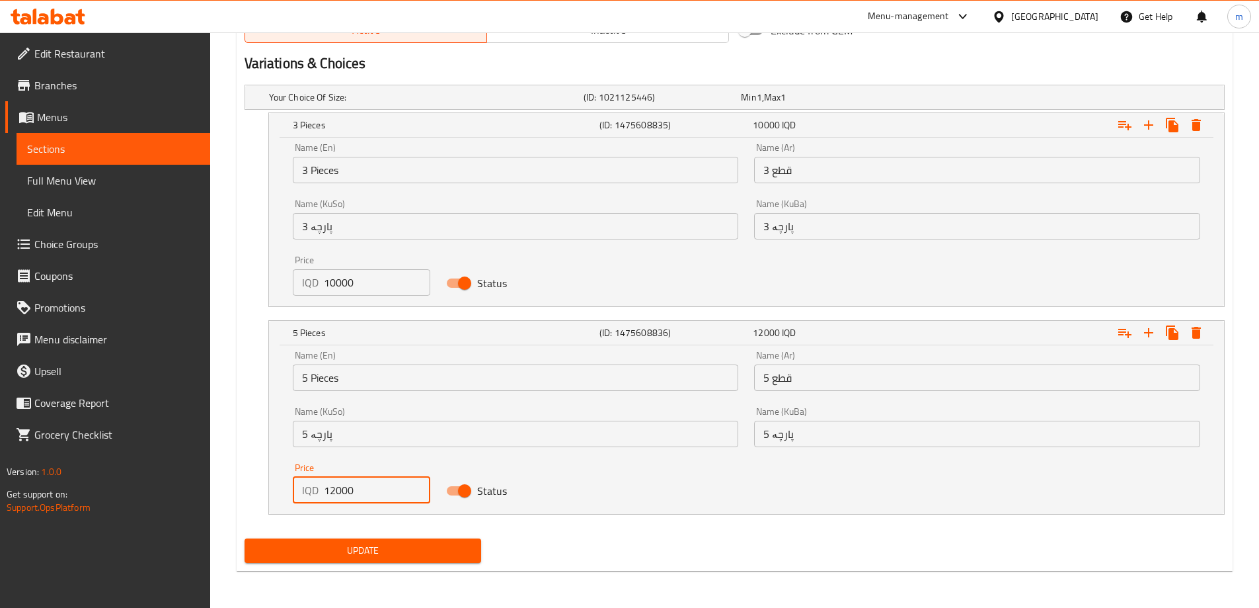
click at [354, 485] on input "12000" at bounding box center [377, 490] width 107 height 26
click at [337, 487] on input "12000" at bounding box center [377, 490] width 107 height 26
type input "15000"
click at [286, 459] on div "Price IQD 15000 Price" at bounding box center [362, 483] width 154 height 56
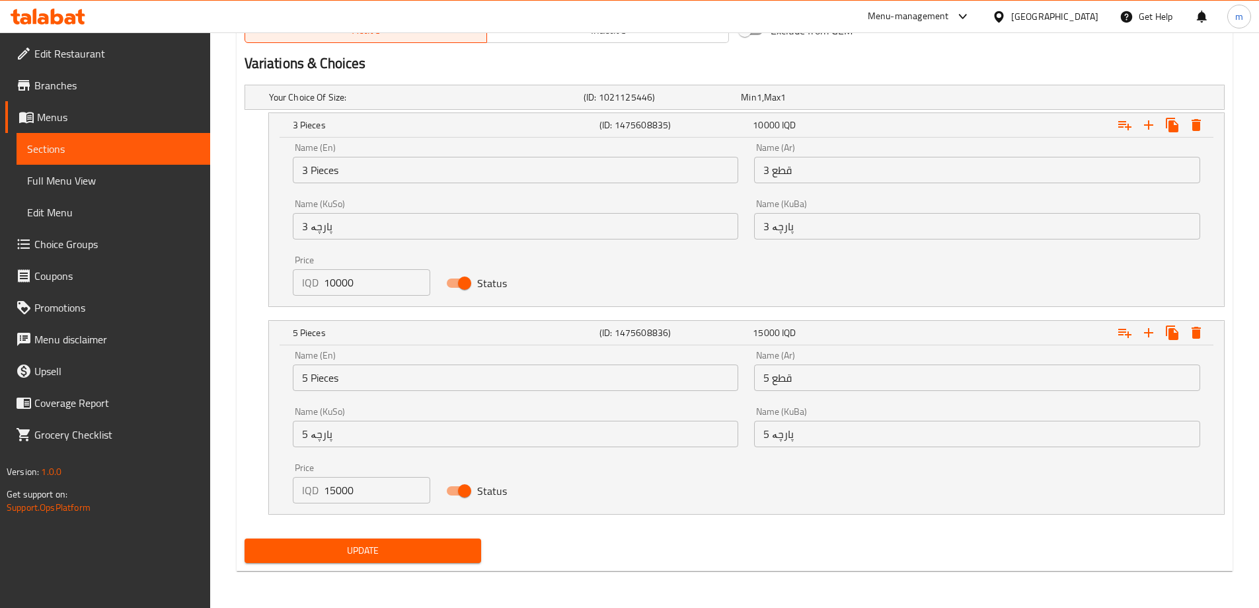
click at [353, 545] on span "Update" at bounding box center [363, 550] width 216 height 17
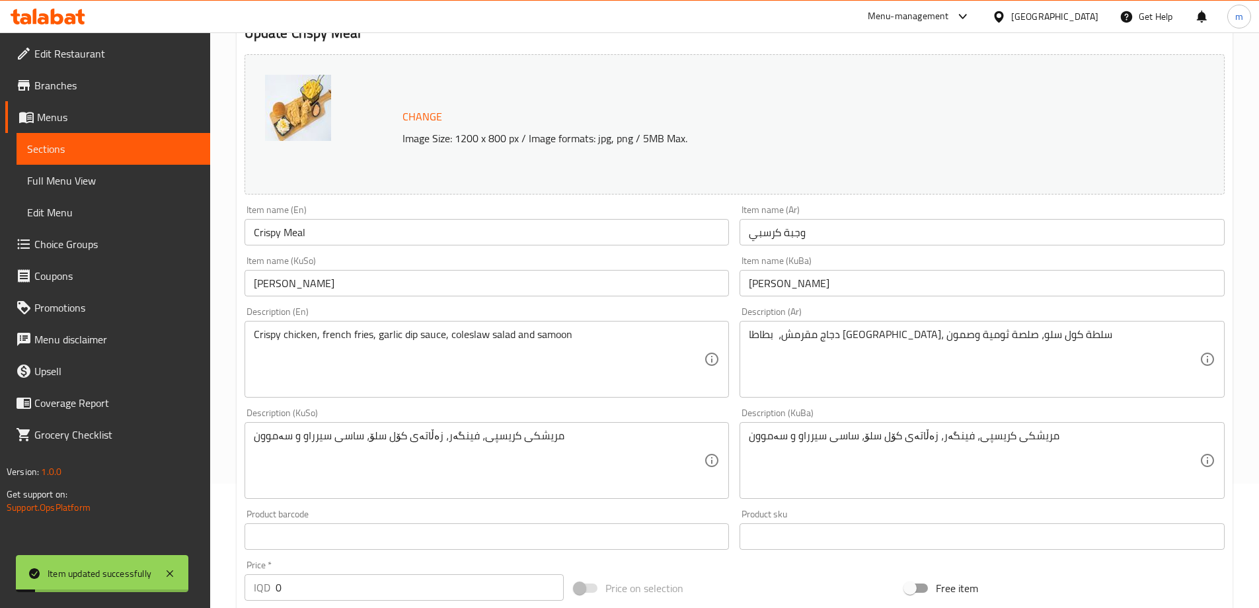
scroll to position [0, 0]
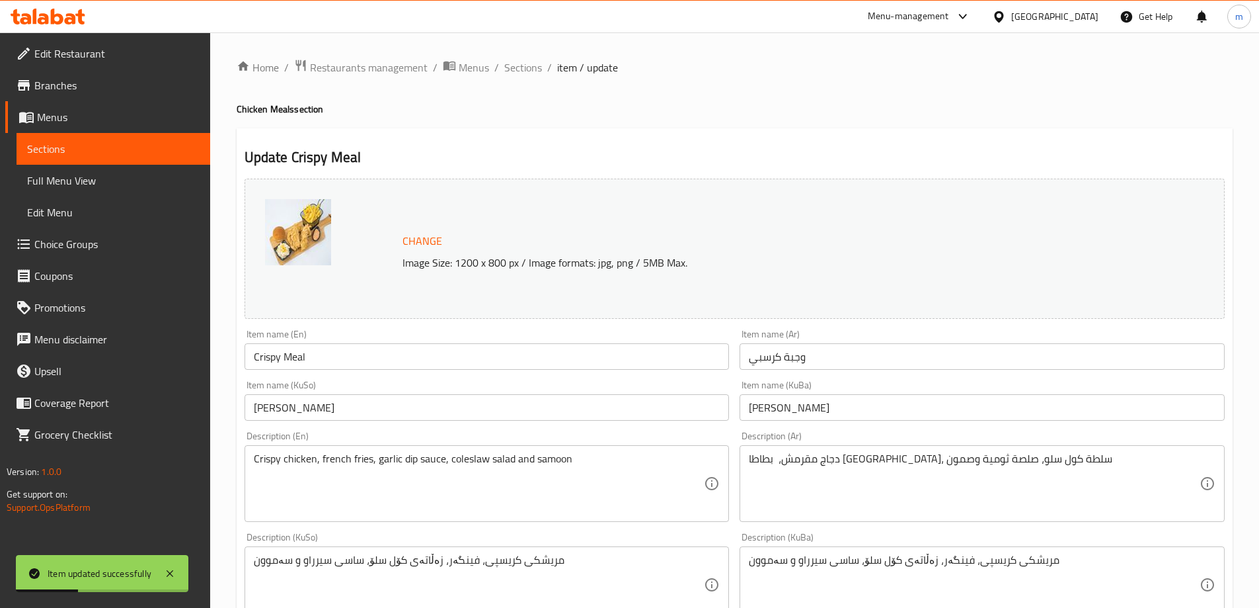
click at [296, 155] on h2 "Update Crispy Meal" at bounding box center [735, 157] width 980 height 20
click at [543, 72] on ol "Home / Restaurants management / Menus / Sections / item / update" at bounding box center [735, 67] width 996 height 17
click at [512, 67] on span "Sections" at bounding box center [523, 68] width 38 height 16
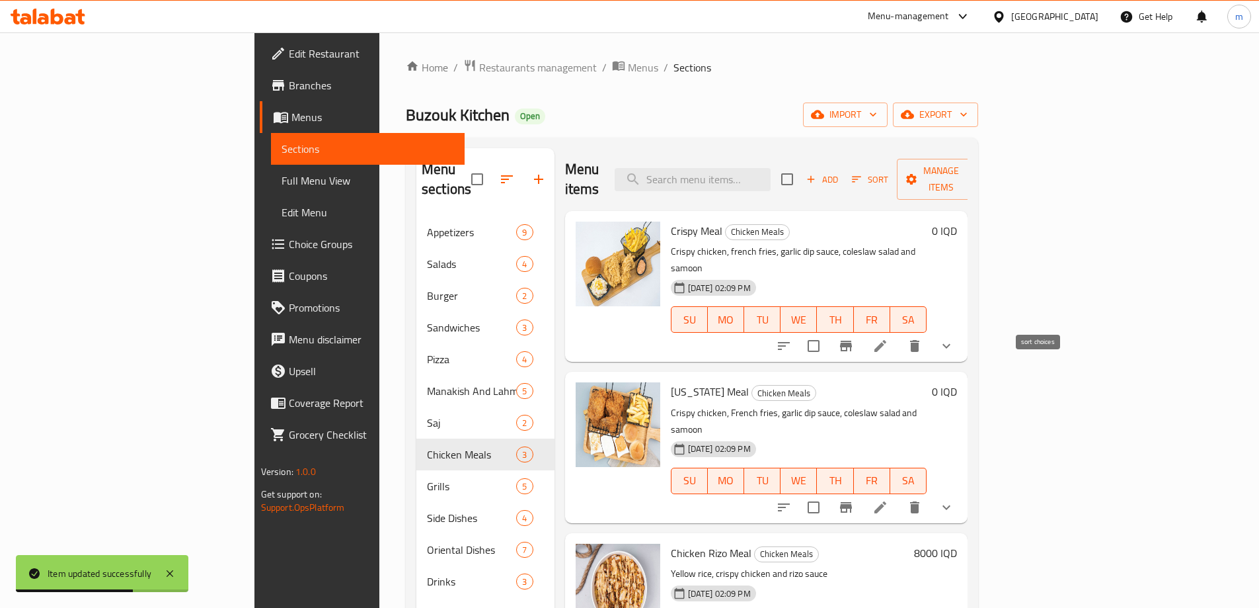
click at [792, 338] on icon "sort-choices" at bounding box center [784, 346] width 16 height 16
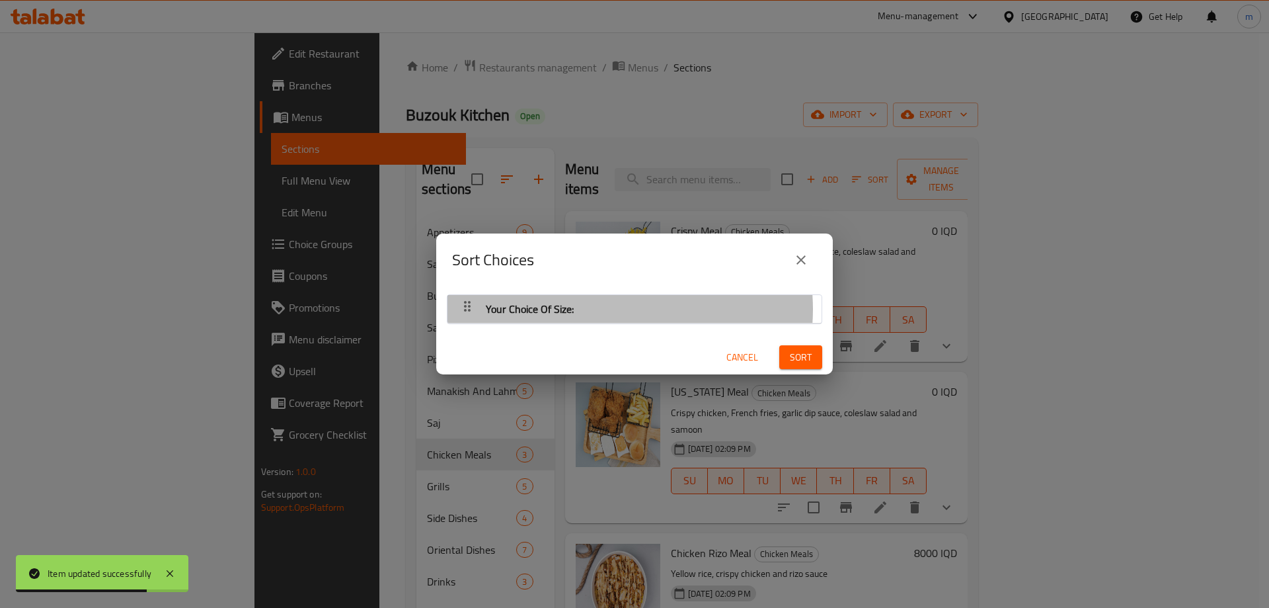
click at [611, 309] on div "Your Choice Of Size:" at bounding box center [634, 309] width 361 height 32
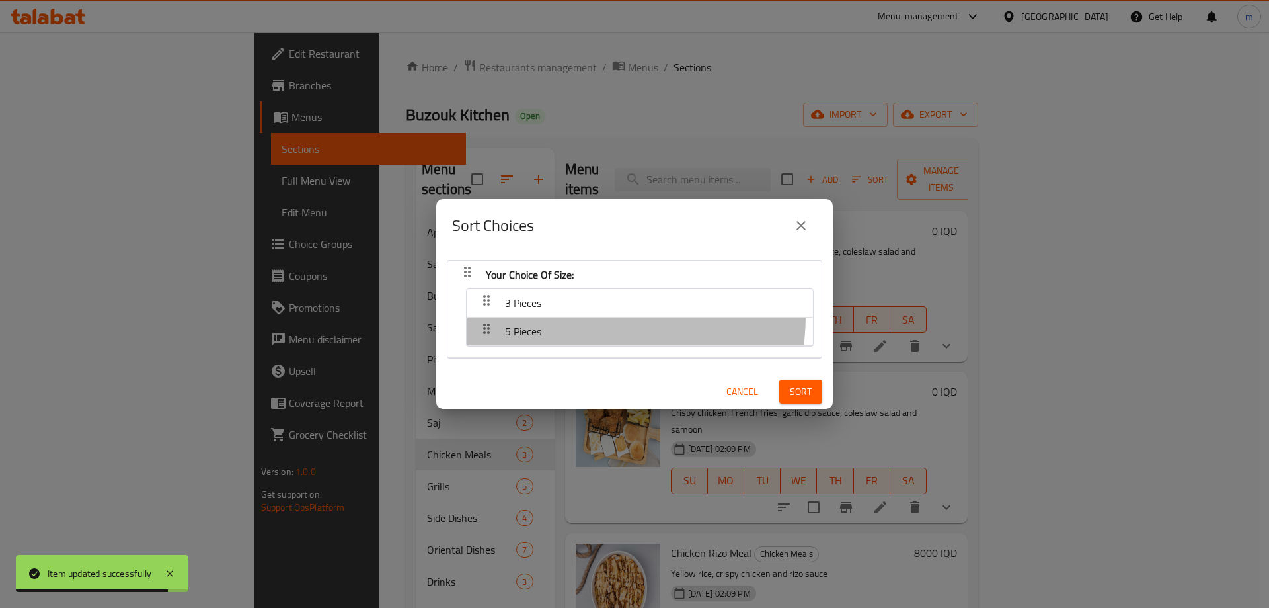
click at [583, 315] on div "5 Pieces" at bounding box center [639, 303] width 333 height 32
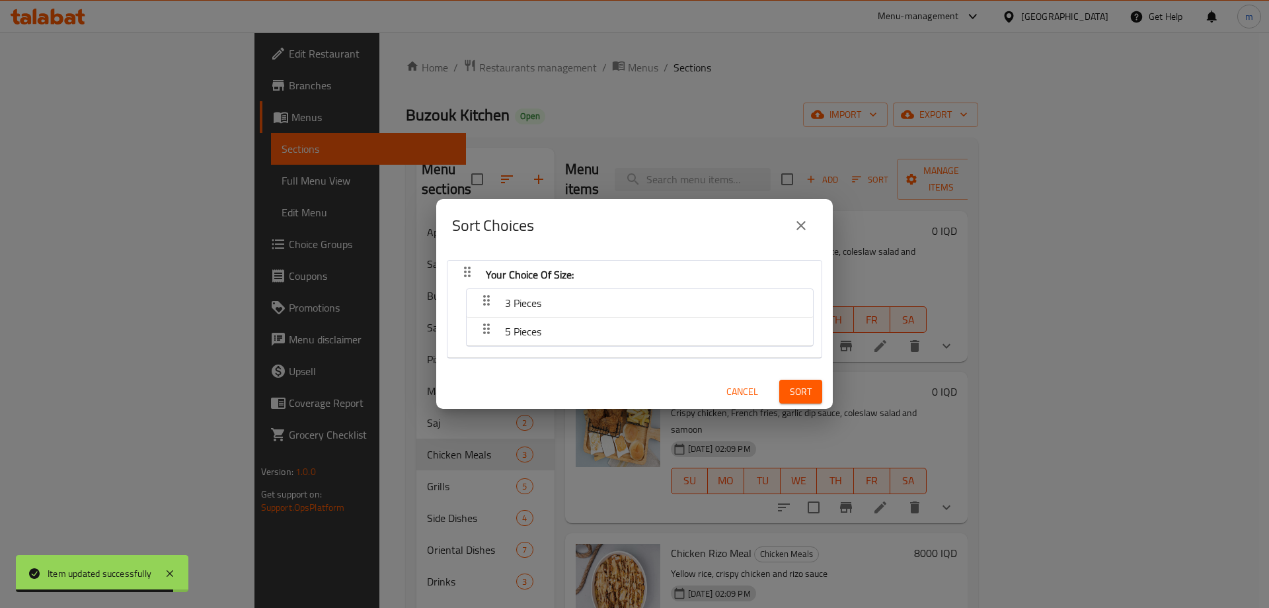
click at [546, 308] on div "3 Pieces" at bounding box center [523, 303] width 47 height 32
click at [1125, 350] on div "Sort Choices Your Choice Of Size: 3 Pieces 5 Pieces Cancel Sort" at bounding box center [634, 304] width 1269 height 608
click at [800, 218] on button "close" at bounding box center [801, 226] width 32 height 32
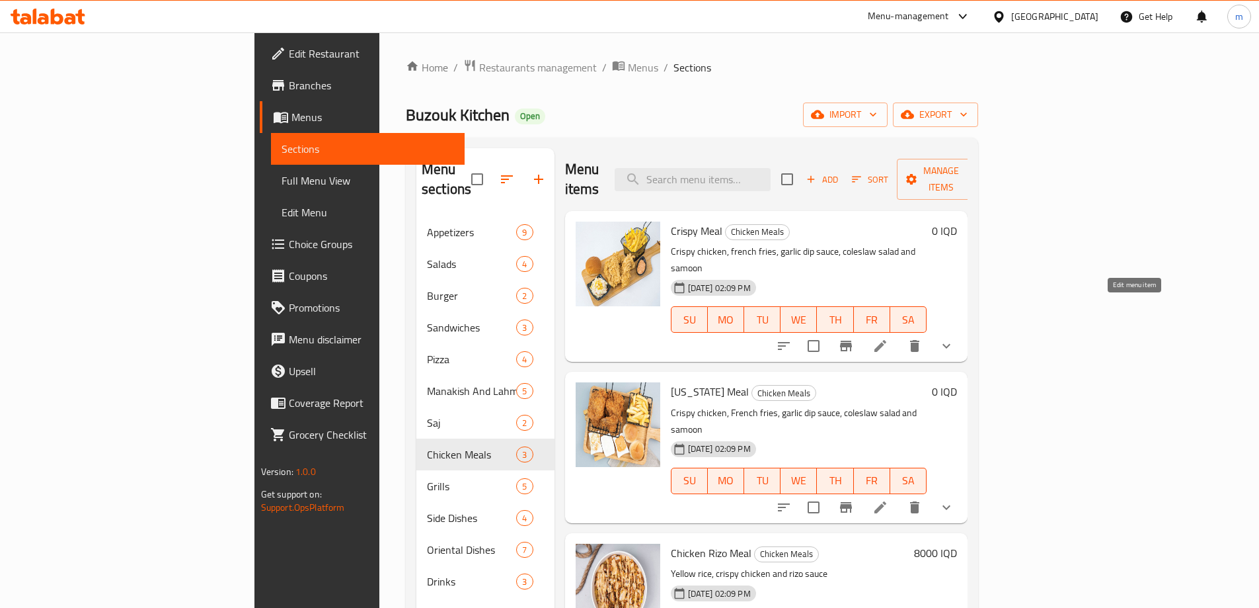
click at [887, 340] on icon at bounding box center [881, 346] width 12 height 12
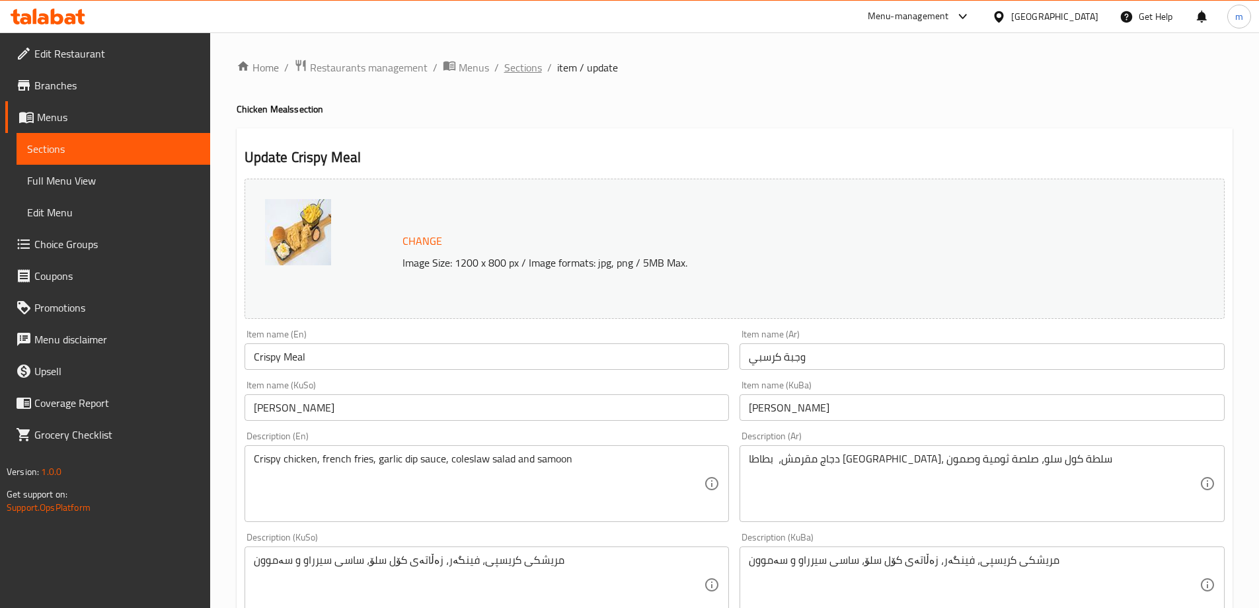
click at [516, 65] on span "Sections" at bounding box center [523, 68] width 38 height 16
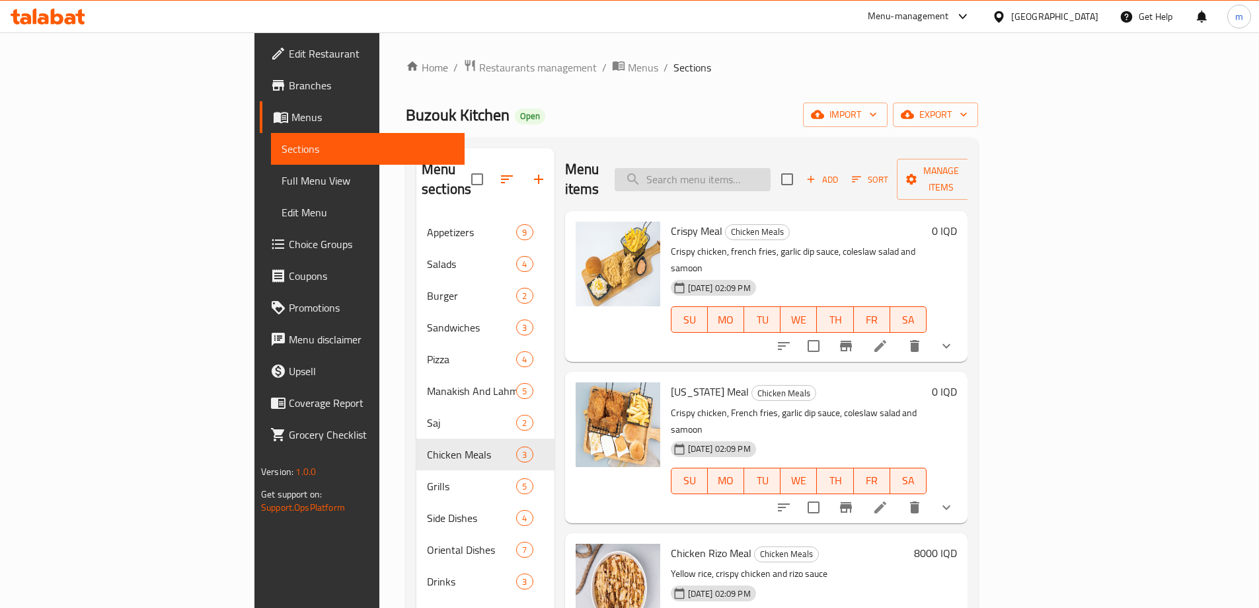
click at [740, 168] on input "search" at bounding box center [693, 179] width 156 height 23
type input "l"
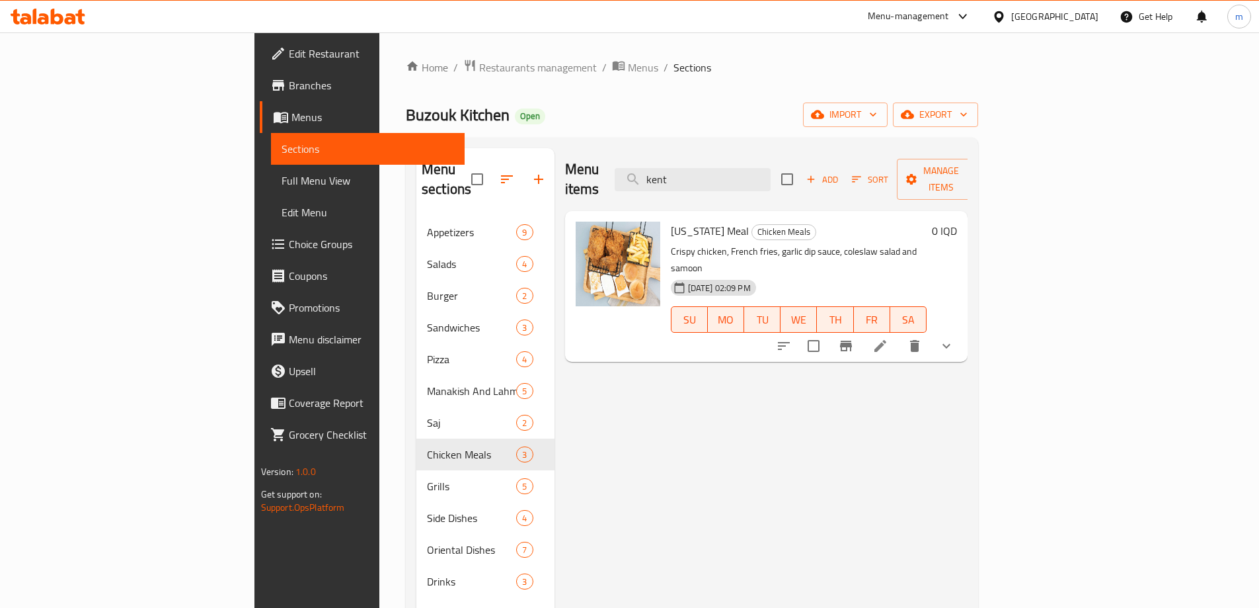
type input "kent"
click at [889, 338] on icon at bounding box center [881, 346] width 16 height 16
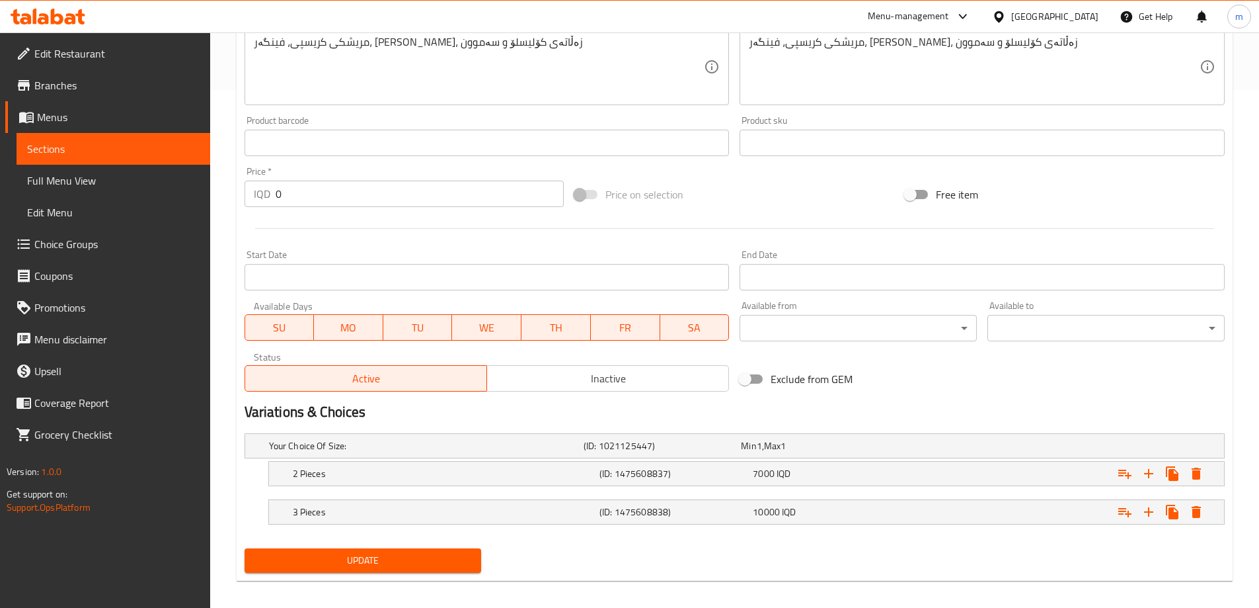
scroll to position [528, 0]
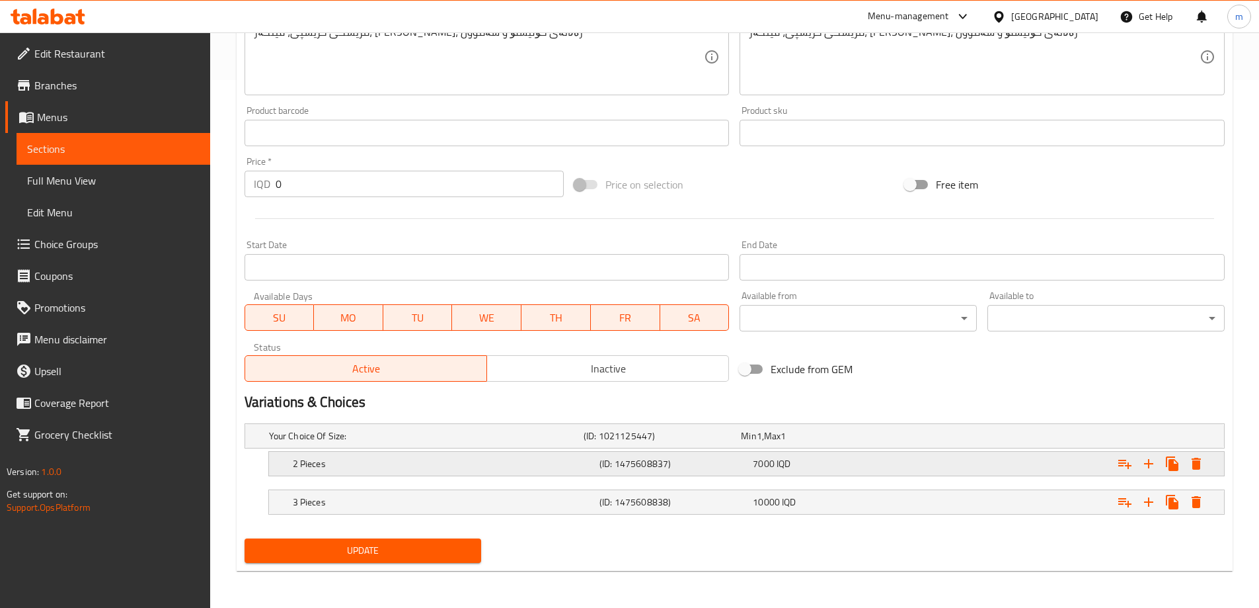
click at [756, 444] on span "7000" at bounding box center [748, 435] width 15 height 17
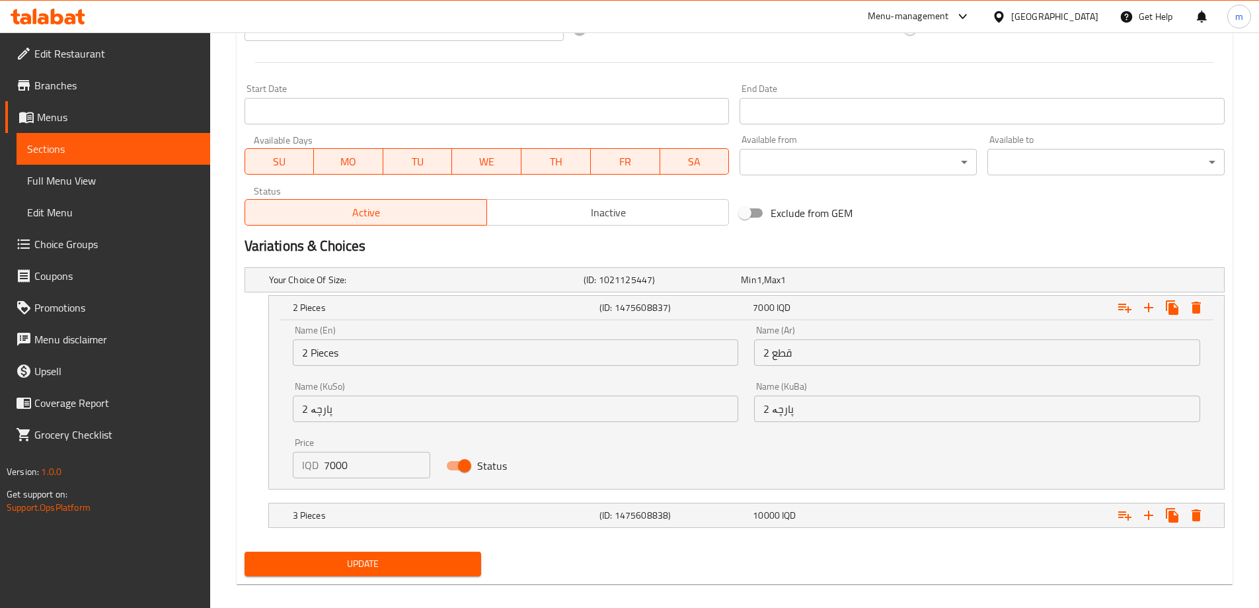
scroll to position [697, 0]
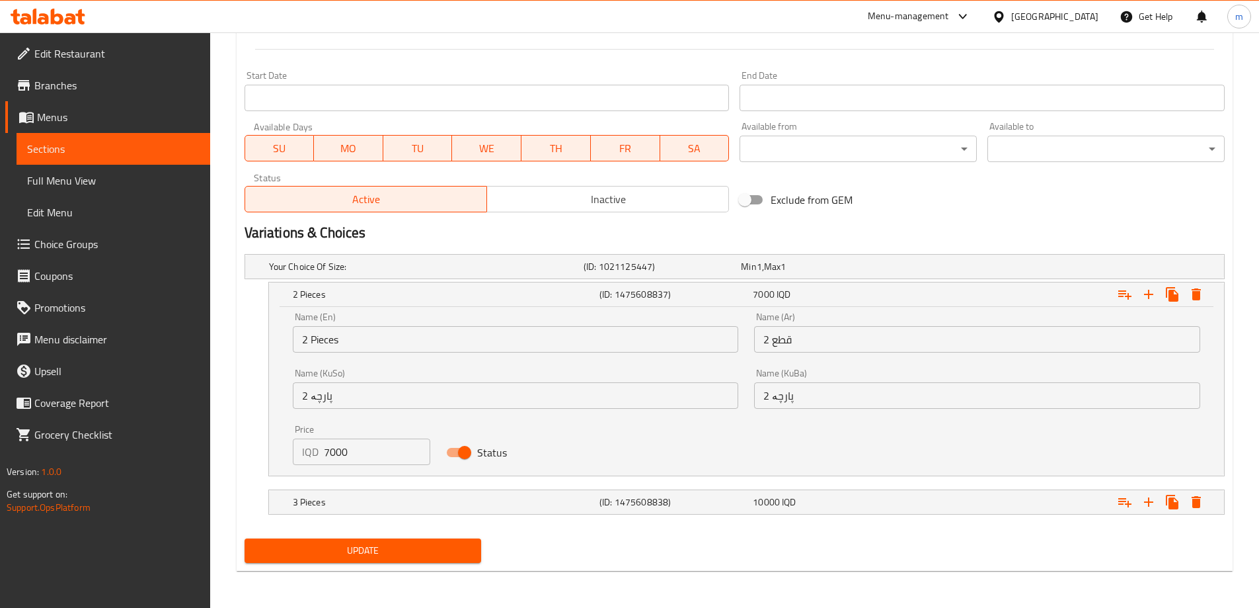
click at [335, 456] on input "7000" at bounding box center [377, 451] width 107 height 26
paste input "number"
type input "9000"
click at [352, 273] on h5 "3 Pieces" at bounding box center [423, 266] width 309 height 13
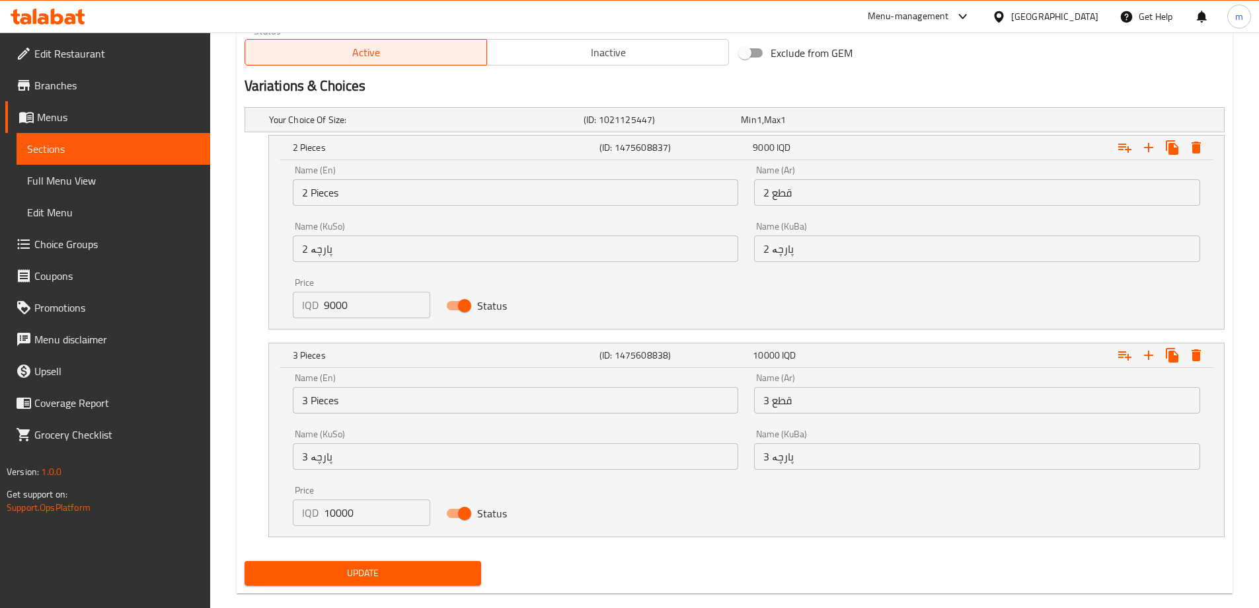
scroll to position [866, 0]
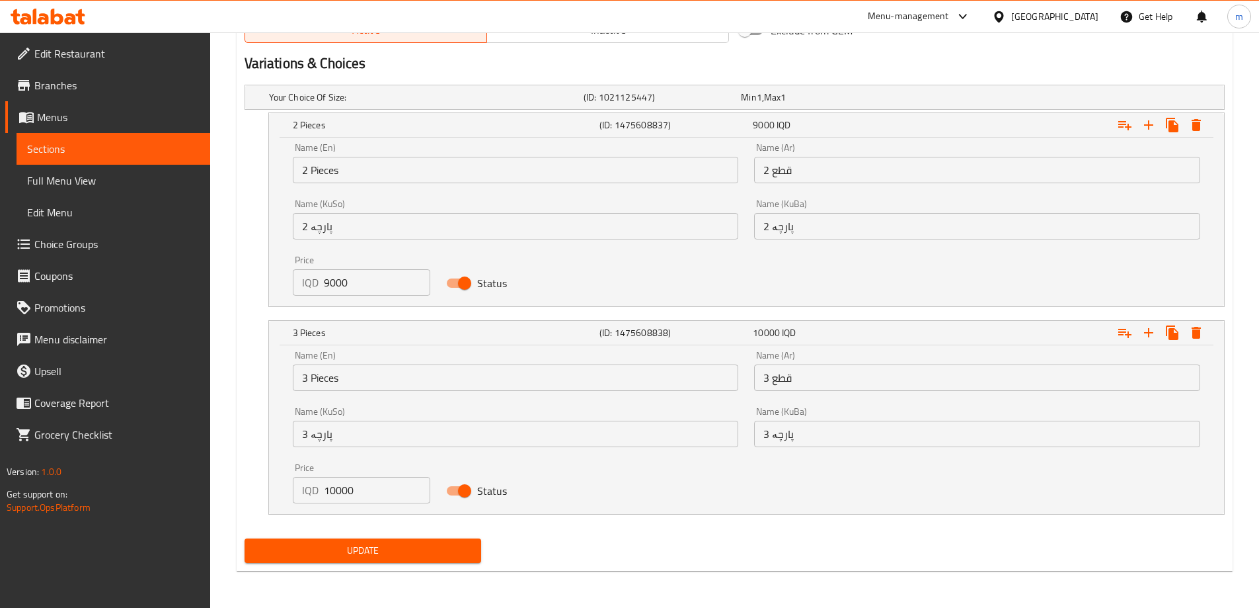
click at [348, 491] on input "10000" at bounding box center [377, 490] width 107 height 26
type input "12000"
click at [239, 350] on div "Your Choice Of Size: (ID: 1021125447) Min 1 , Max 1 Name (En) Your Choice Of Si…" at bounding box center [734, 306] width 991 height 454
click at [343, 545] on span "Update" at bounding box center [363, 550] width 216 height 17
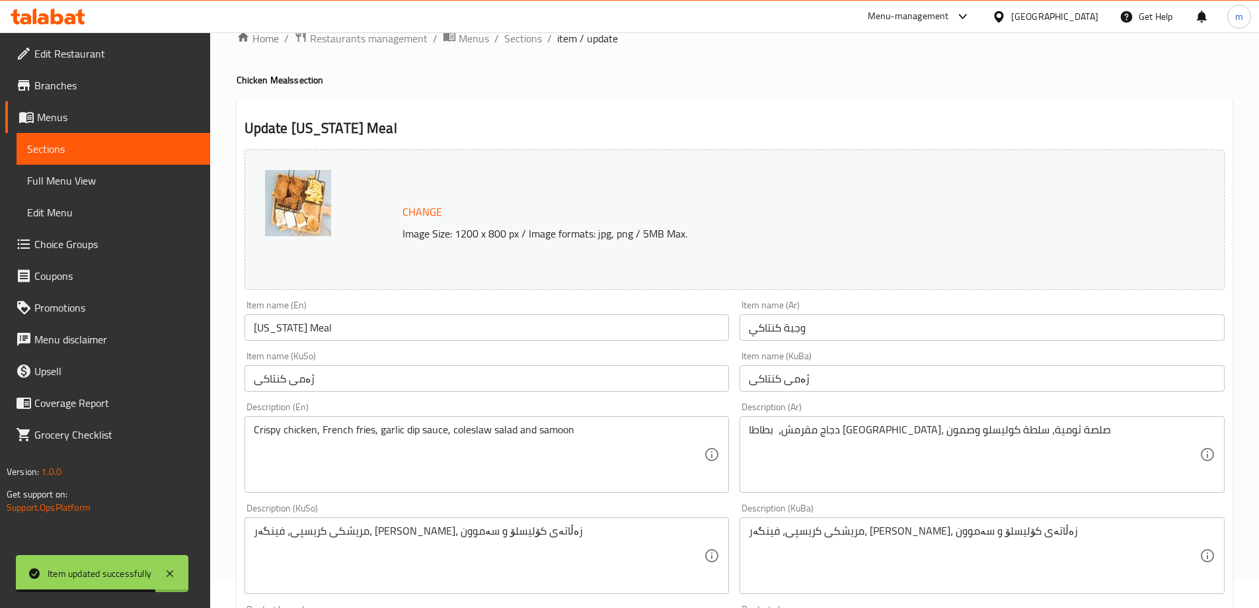
scroll to position [0, 0]
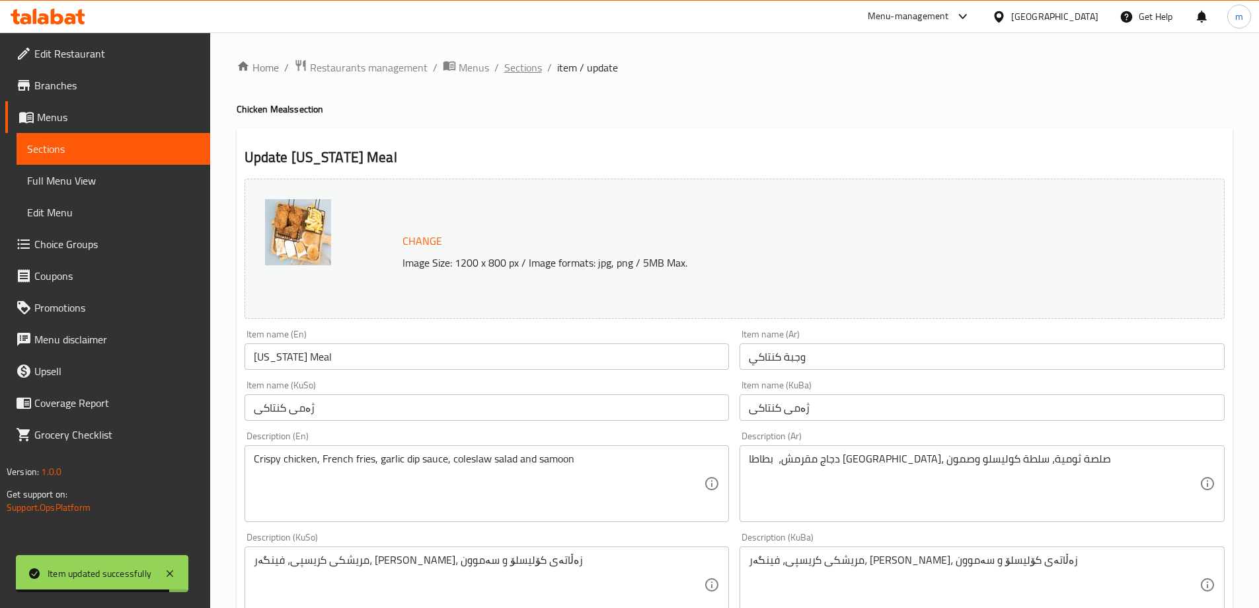
click at [518, 69] on span "Sections" at bounding box center [523, 68] width 38 height 16
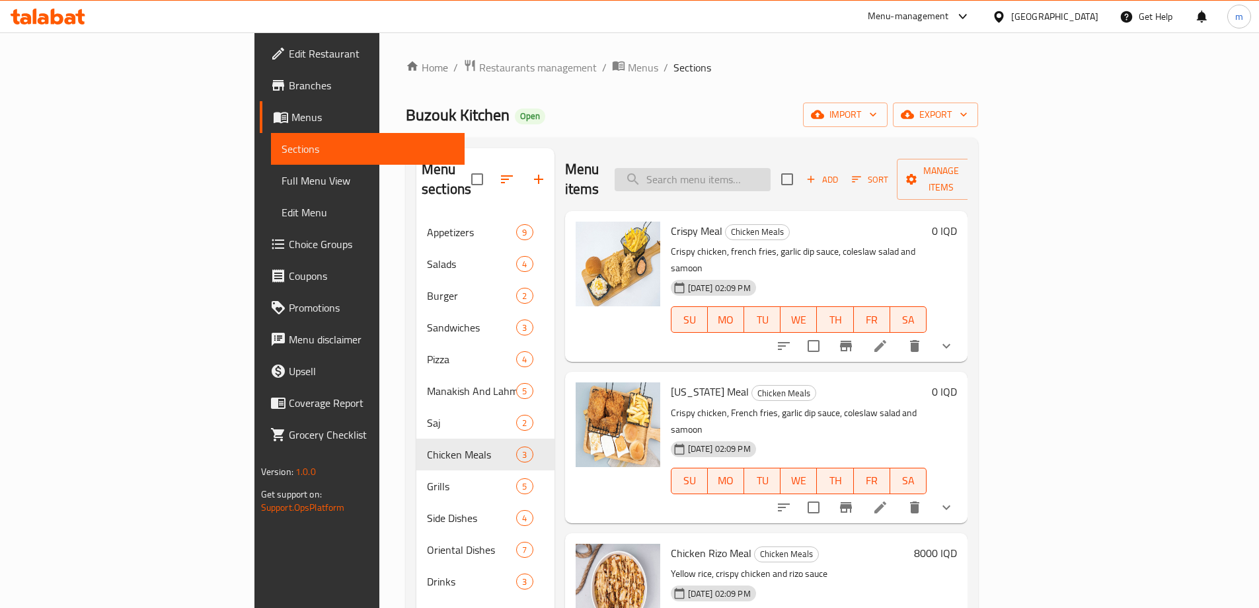
click at [767, 169] on input "search" at bounding box center [693, 179] width 156 height 23
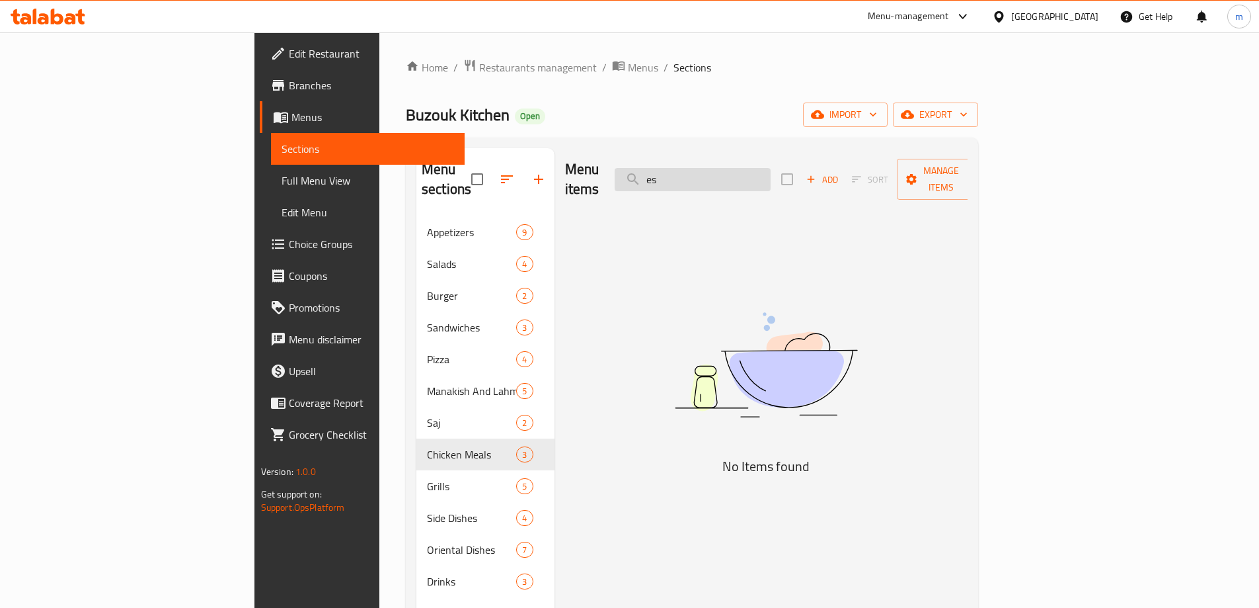
type input "e"
type input "s"
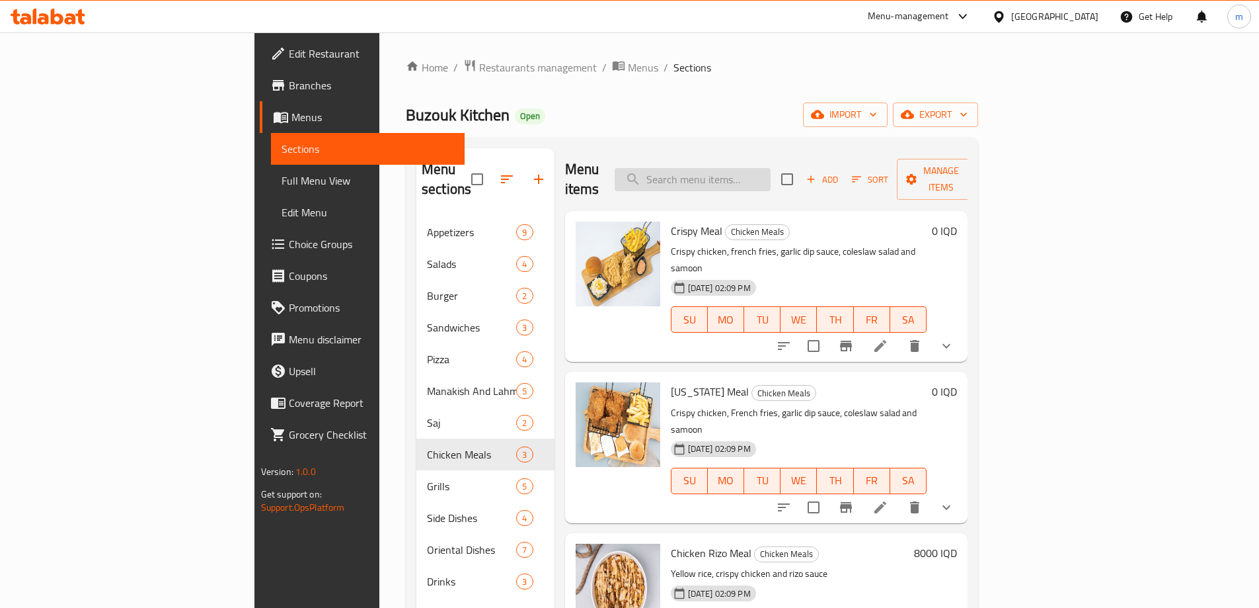
paste input "Escalope"
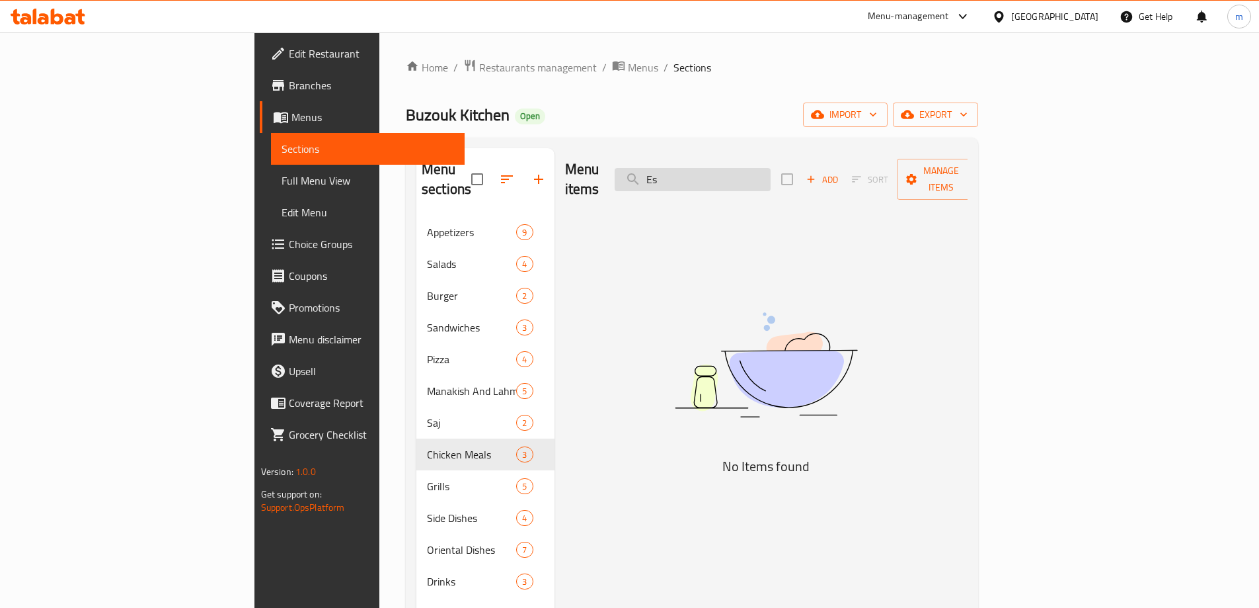
type input "E"
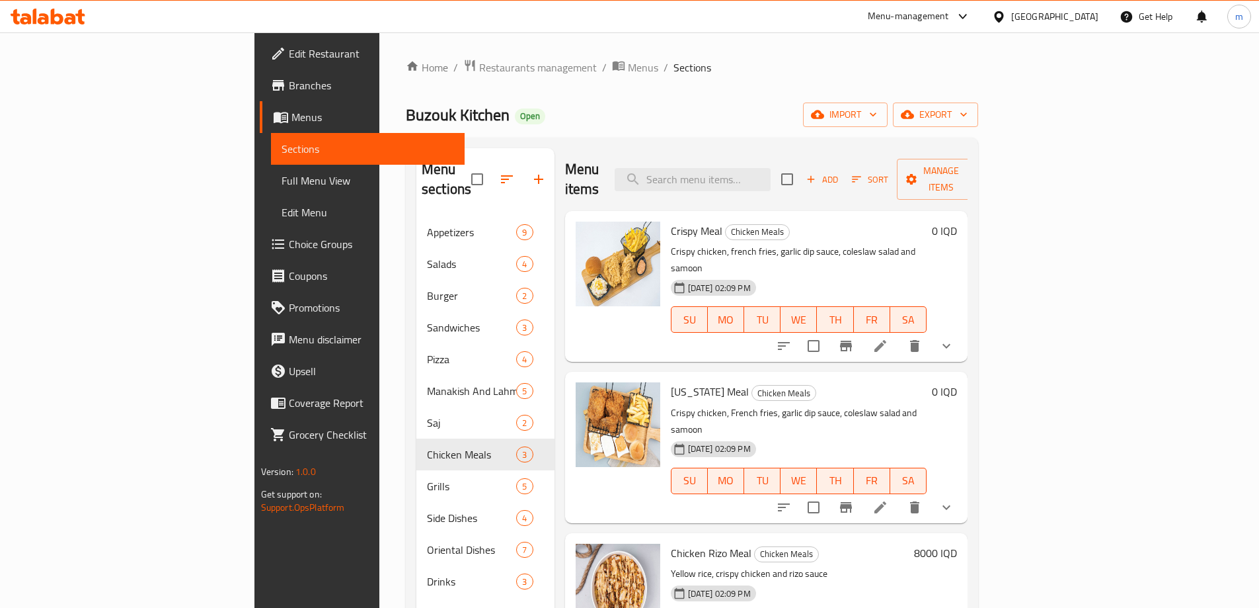
click at [282, 173] on span "Full Menu View" at bounding box center [368, 181] width 173 height 16
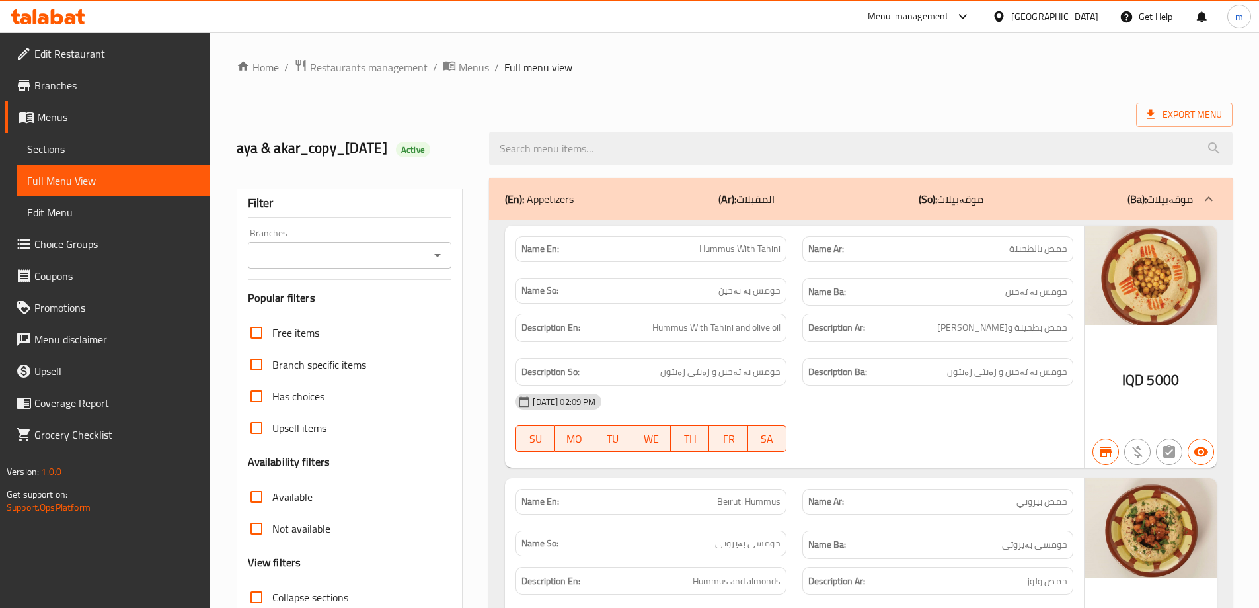
scroll to position [264, 0]
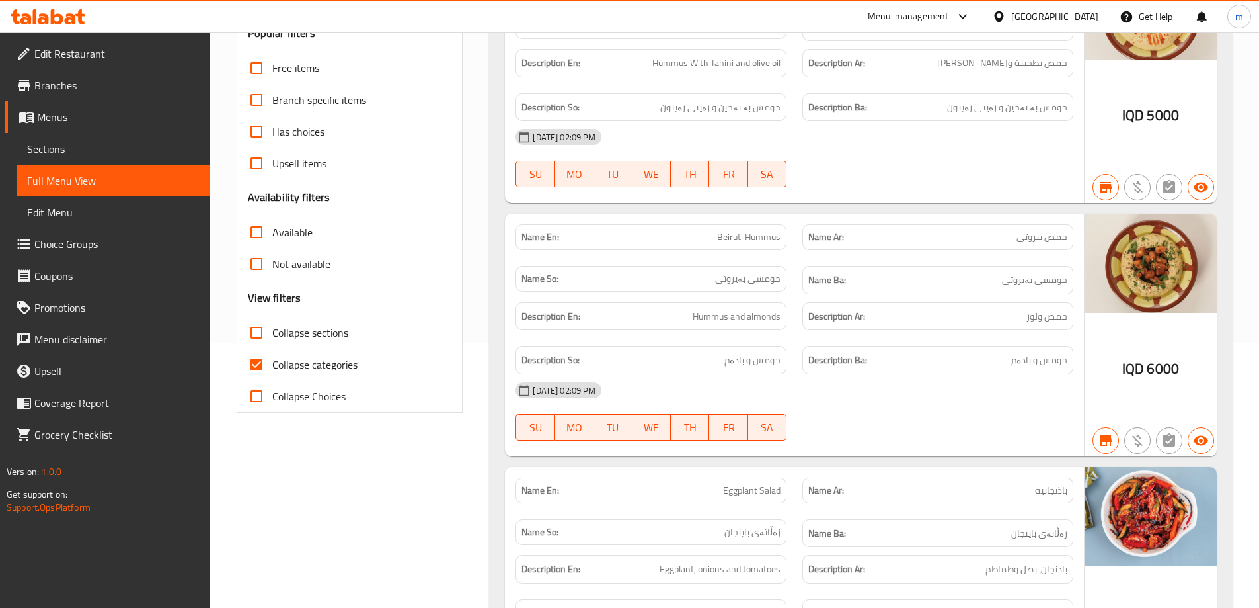
drag, startPoint x: 298, startPoint y: 357, endPoint x: 400, endPoint y: 315, distance: 110.0
click at [298, 358] on span "Collapse categories" at bounding box center [314, 364] width 85 height 16
click at [272, 358] on input "Collapse categories" at bounding box center [257, 364] width 32 height 32
checkbox input "false"
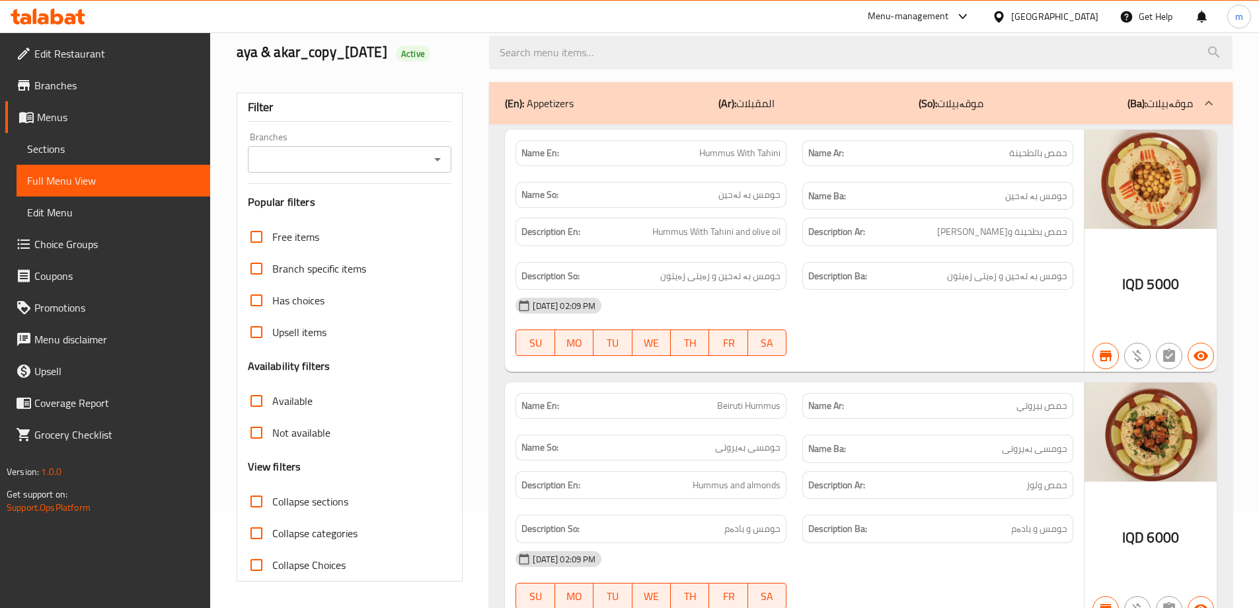
scroll to position [0, 0]
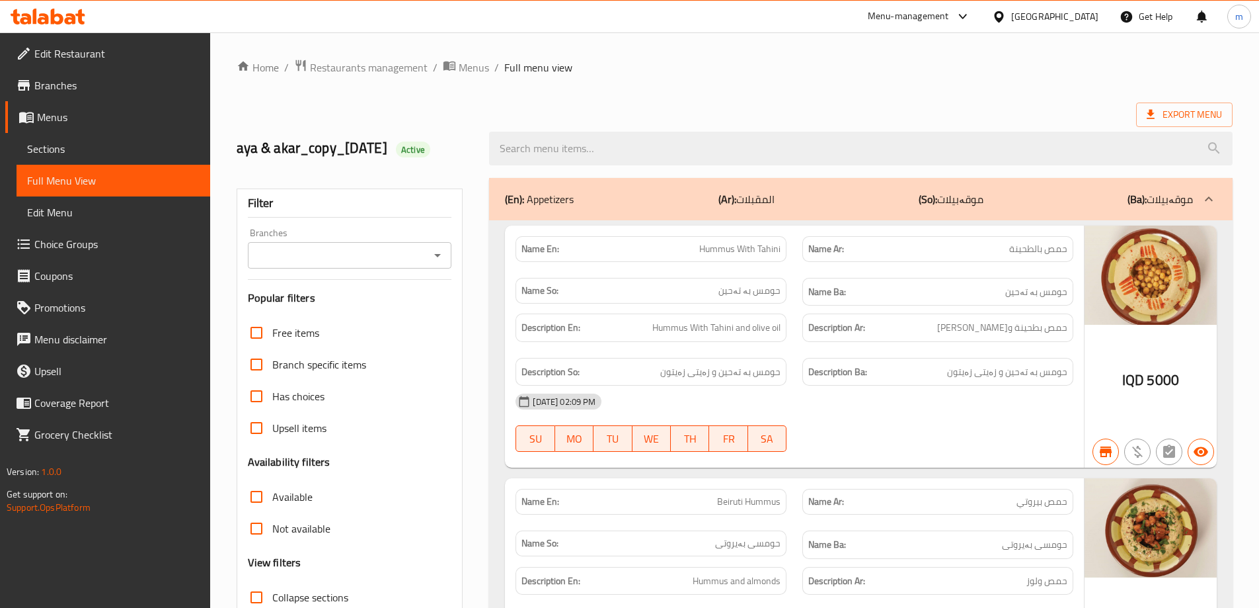
click at [81, 160] on link "Sections" at bounding box center [114, 149] width 194 height 32
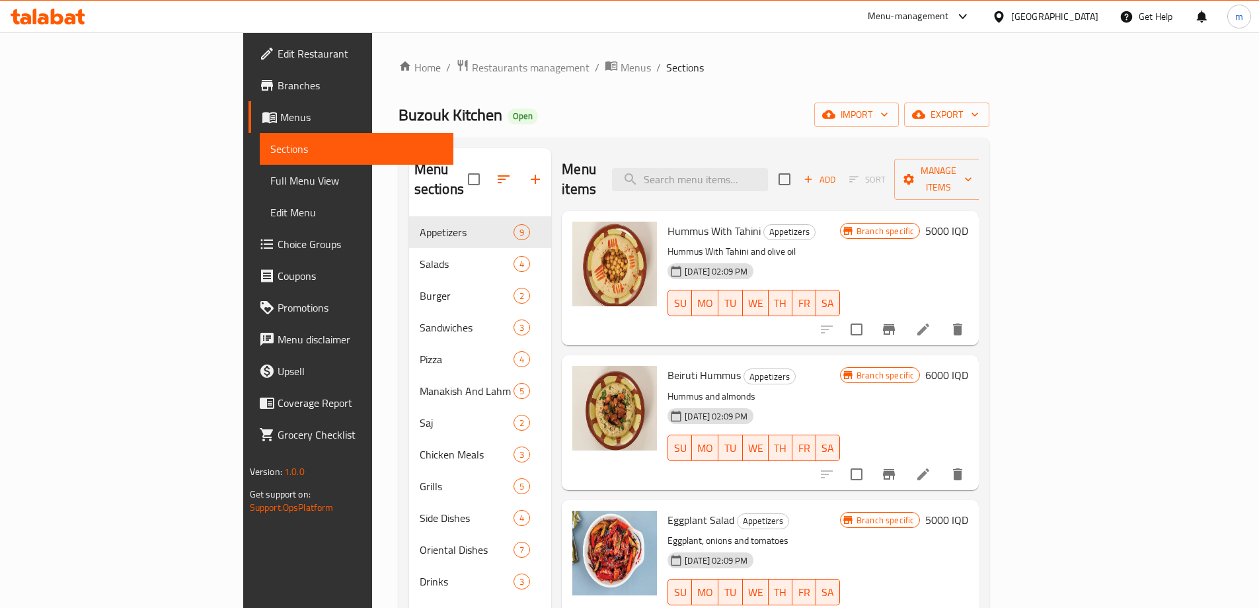
click at [743, 154] on div "Menu items Add Sort Manage items" at bounding box center [770, 179] width 417 height 63
click at [748, 168] on input "search" at bounding box center [690, 179] width 156 height 23
click at [768, 169] on input "search" at bounding box center [690, 179] width 156 height 23
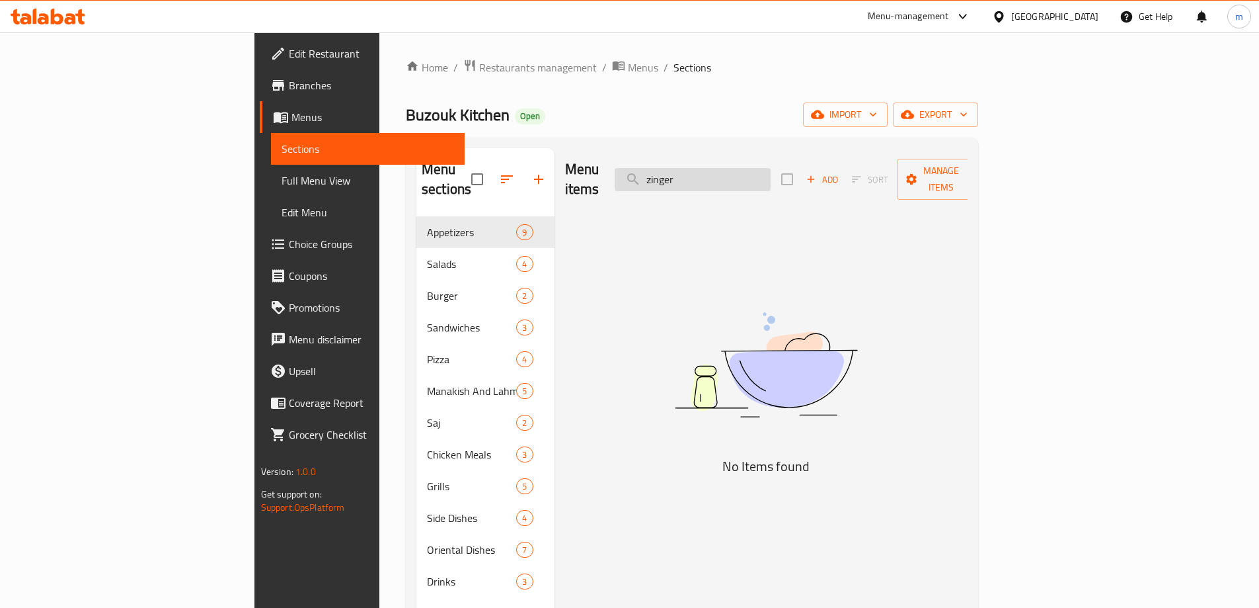
click at [748, 171] on input "zinger" at bounding box center [693, 179] width 156 height 23
type input "zinger"
click at [748, 168] on input "zinger" at bounding box center [693, 179] width 156 height 23
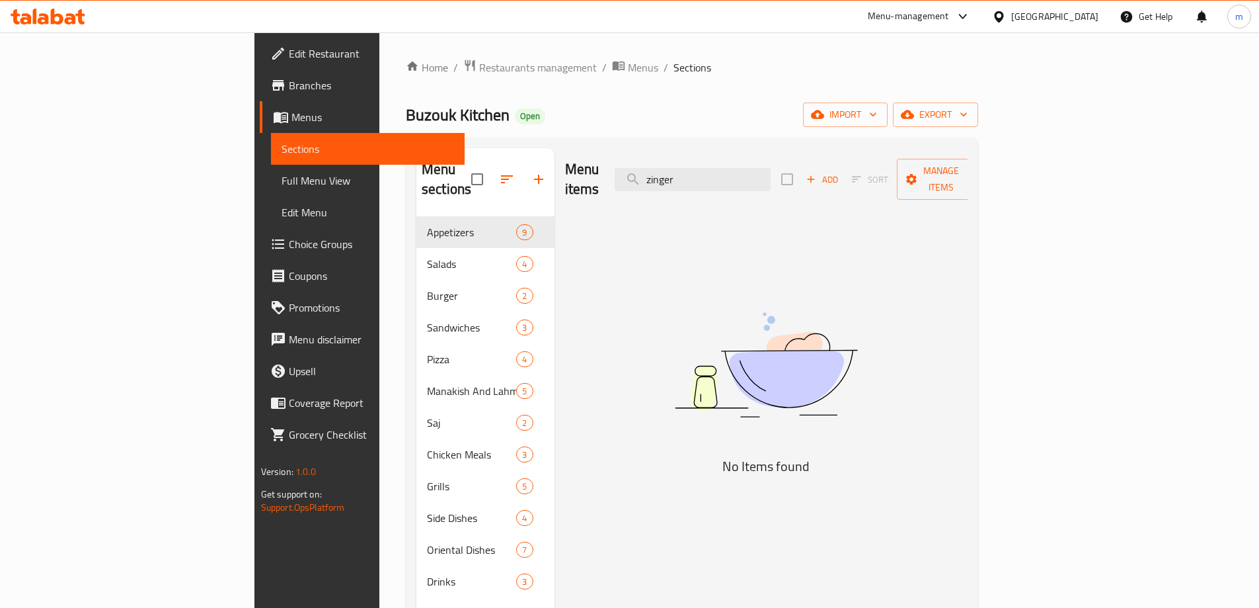
click at [282, 178] on span "Full Menu View" at bounding box center [368, 181] width 173 height 16
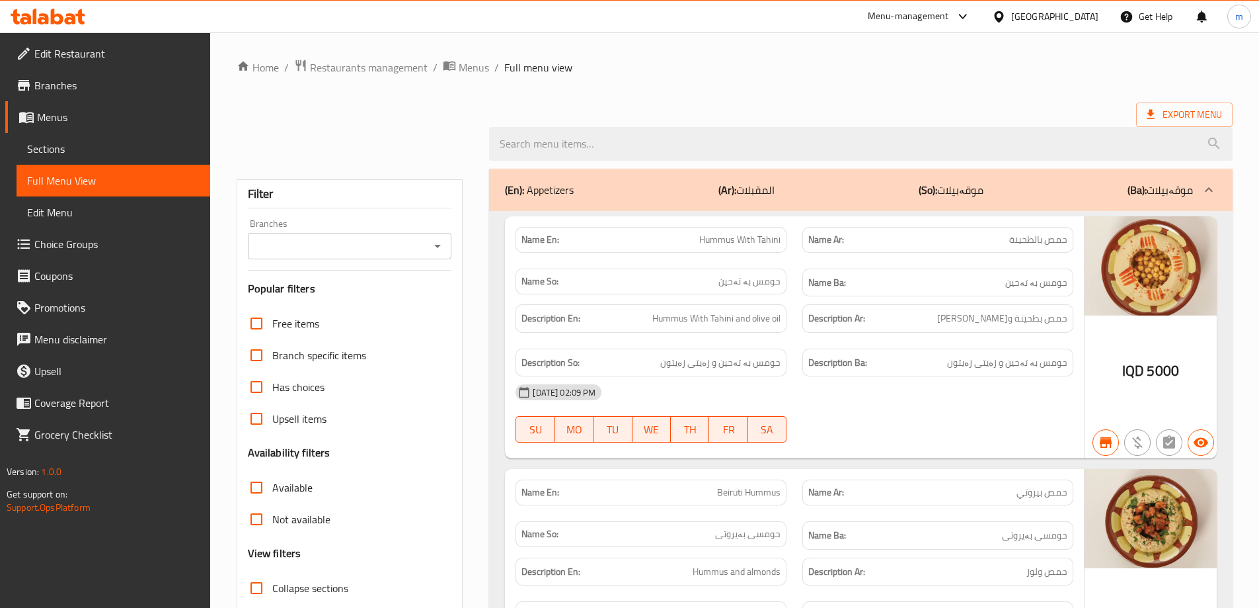
click at [705, 221] on div "Name En: Hummus With Tahini" at bounding box center [651, 240] width 287 height 42
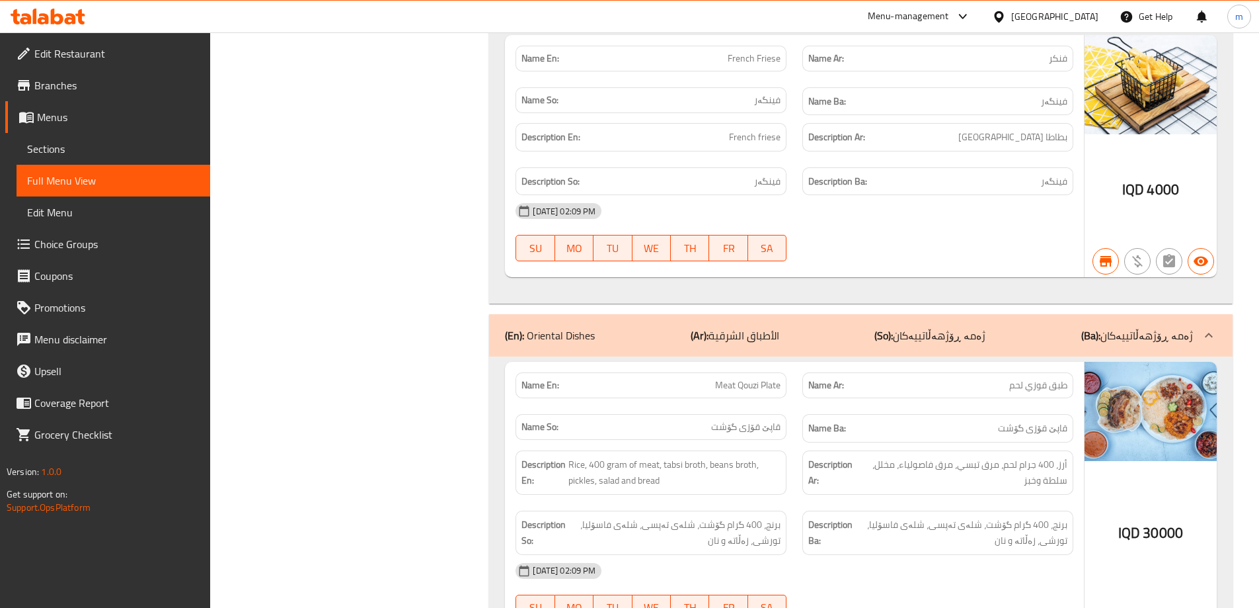
scroll to position [24, 0]
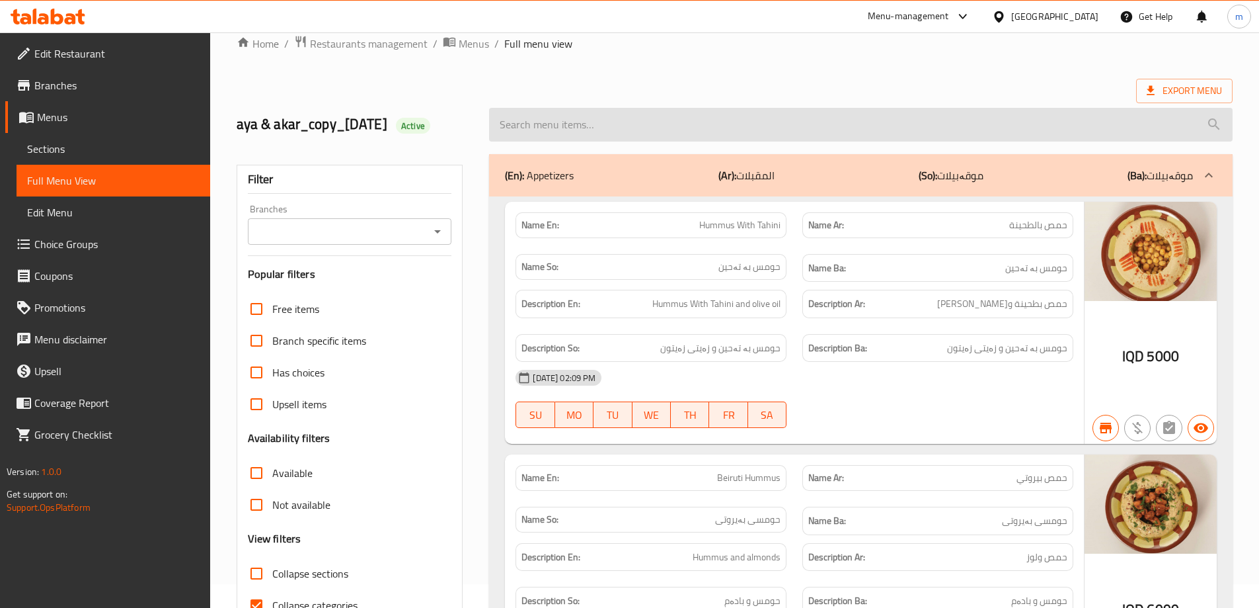
click at [639, 108] on input "search" at bounding box center [861, 125] width 744 height 34
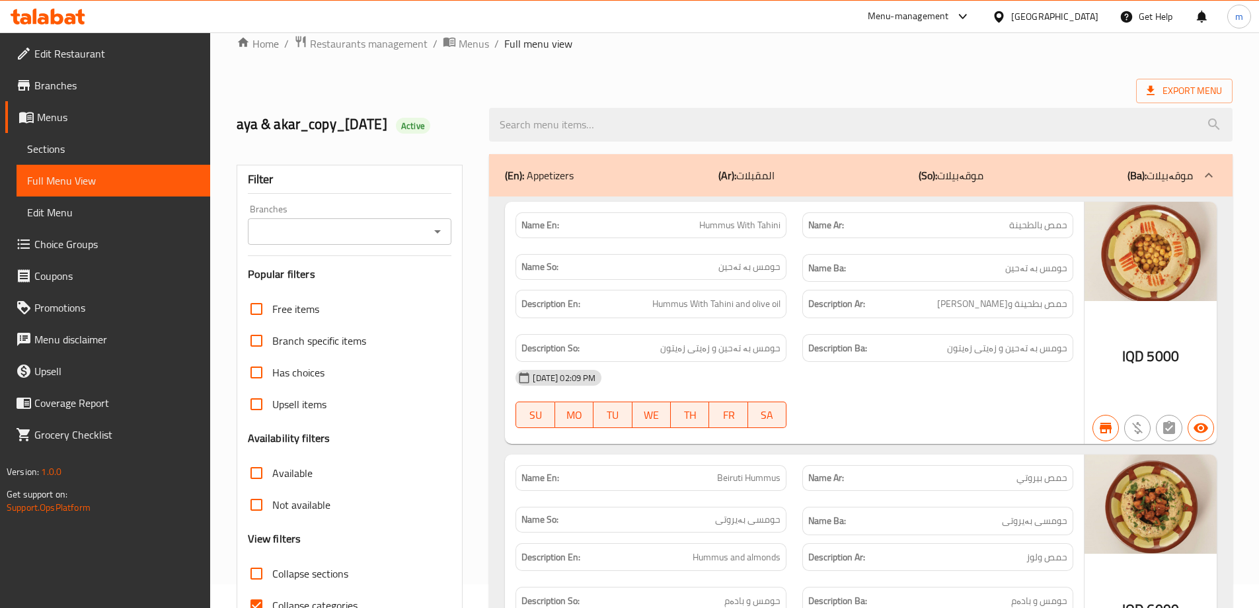
click at [87, 150] on span "Sections" at bounding box center [113, 149] width 173 height 16
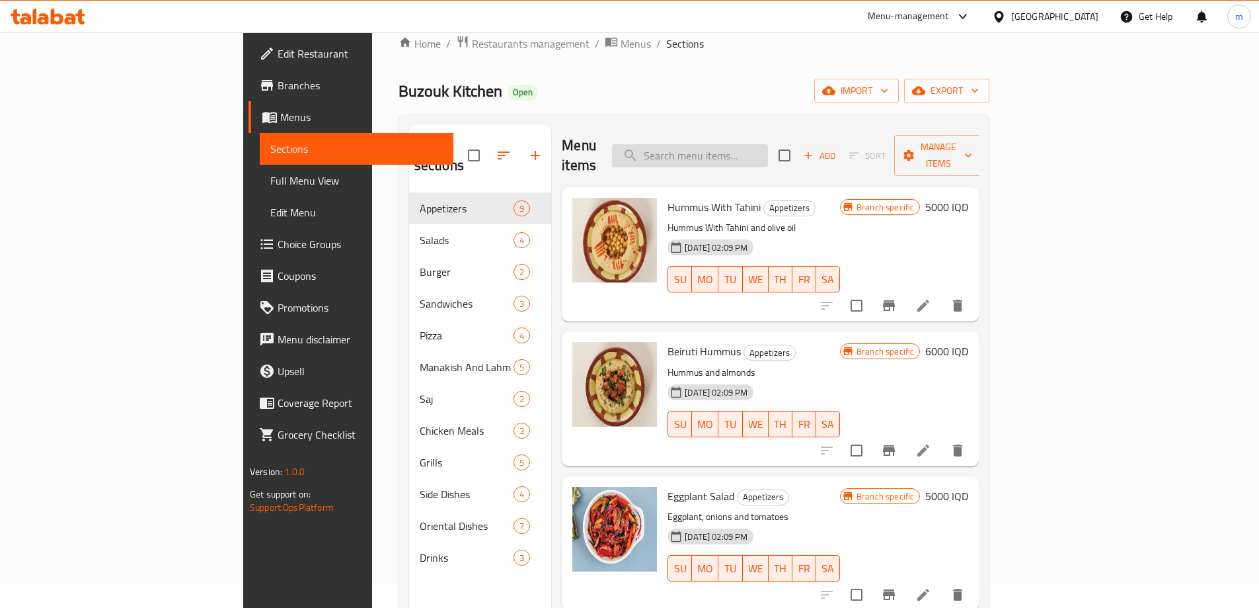
click at [768, 147] on input "search" at bounding box center [690, 155] width 156 height 23
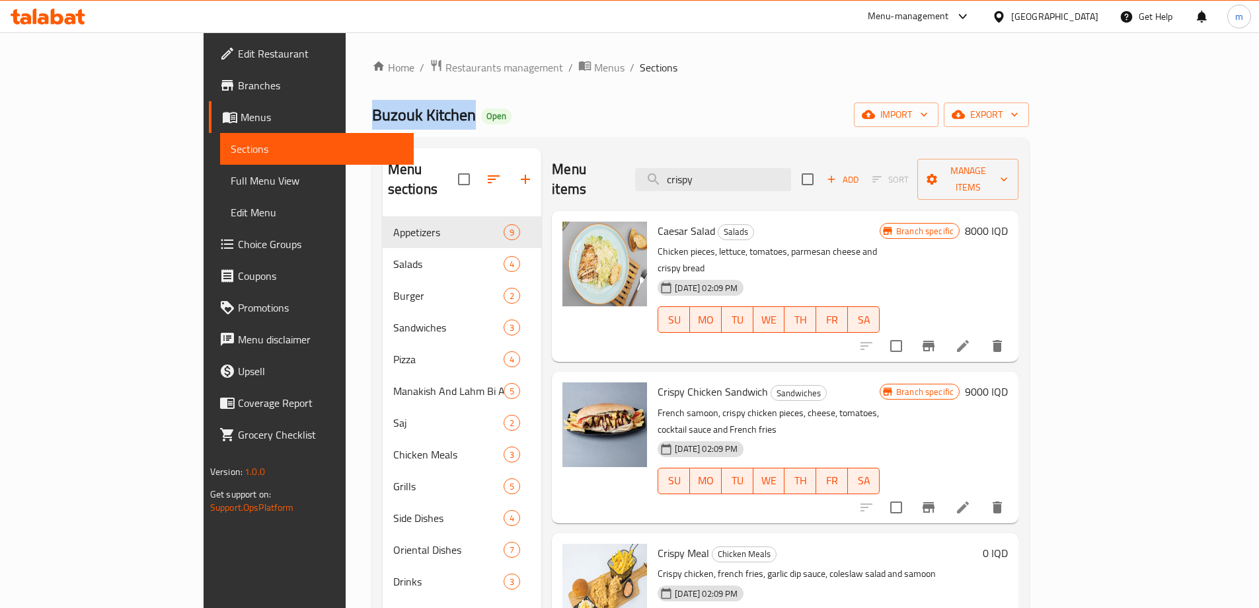
copy span "Buzouk Kitchen"
drag, startPoint x: 336, startPoint y: 112, endPoint x: 238, endPoint y: 107, distance: 98.0
click at [372, 107] on span "Buzouk Kitchen" at bounding box center [424, 115] width 104 height 30
click at [803, 183] on div "Menu items crispy Add Sort Manage items" at bounding box center [785, 179] width 467 height 63
click at [791, 172] on input "crispy" at bounding box center [713, 179] width 156 height 23
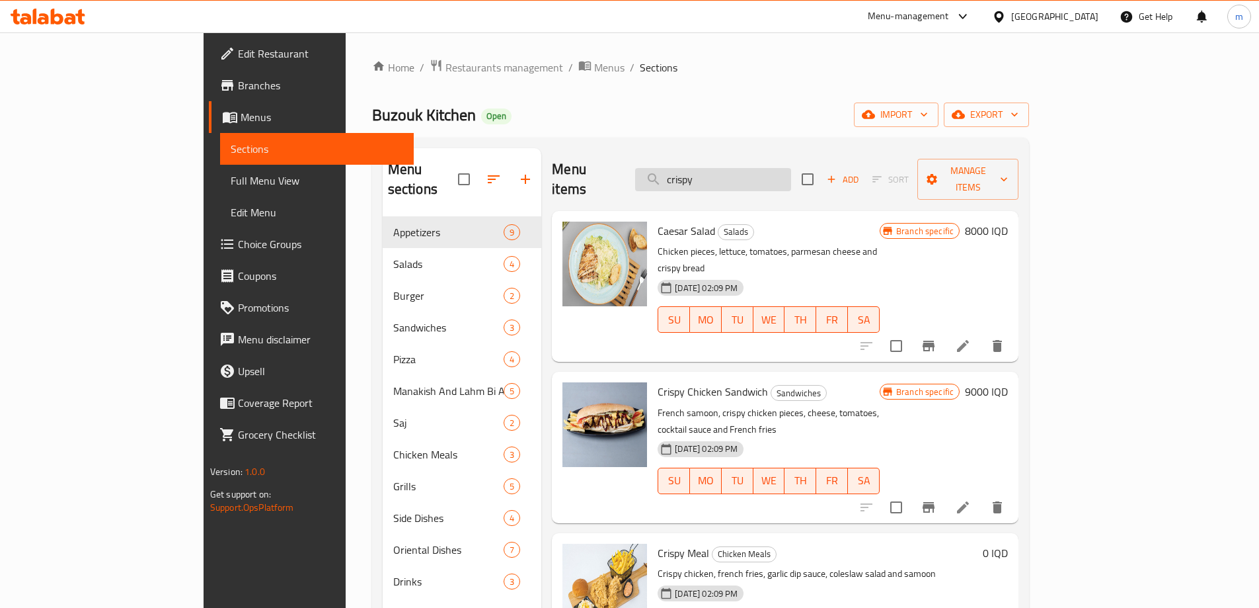
click at [791, 171] on input "crispy" at bounding box center [713, 179] width 156 height 23
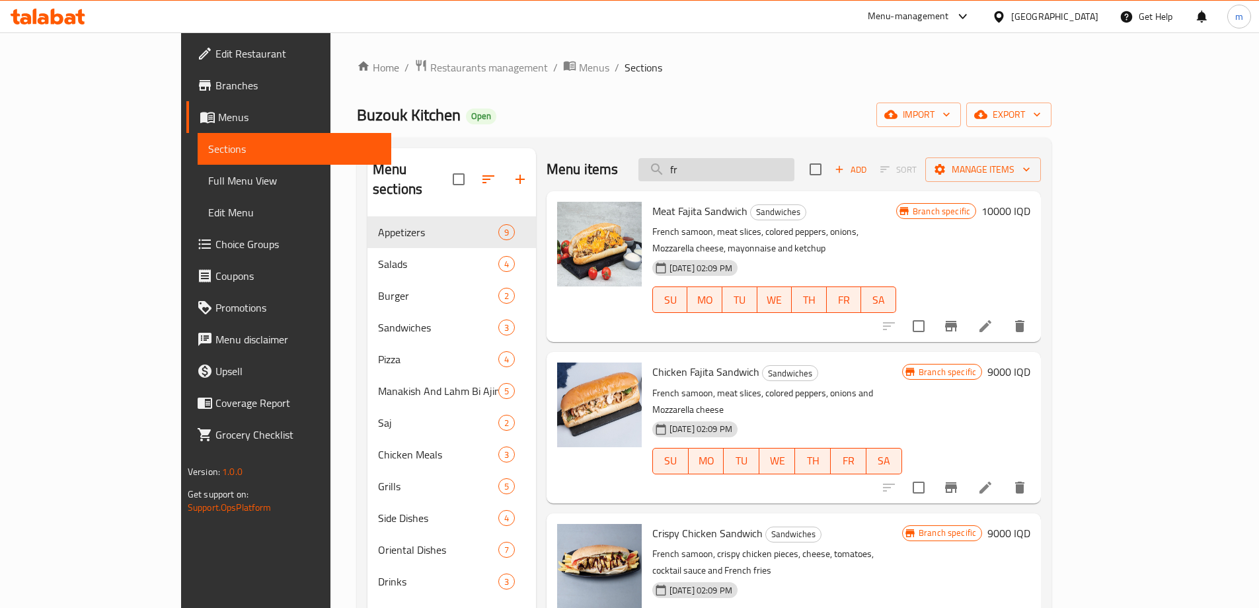
type input "f"
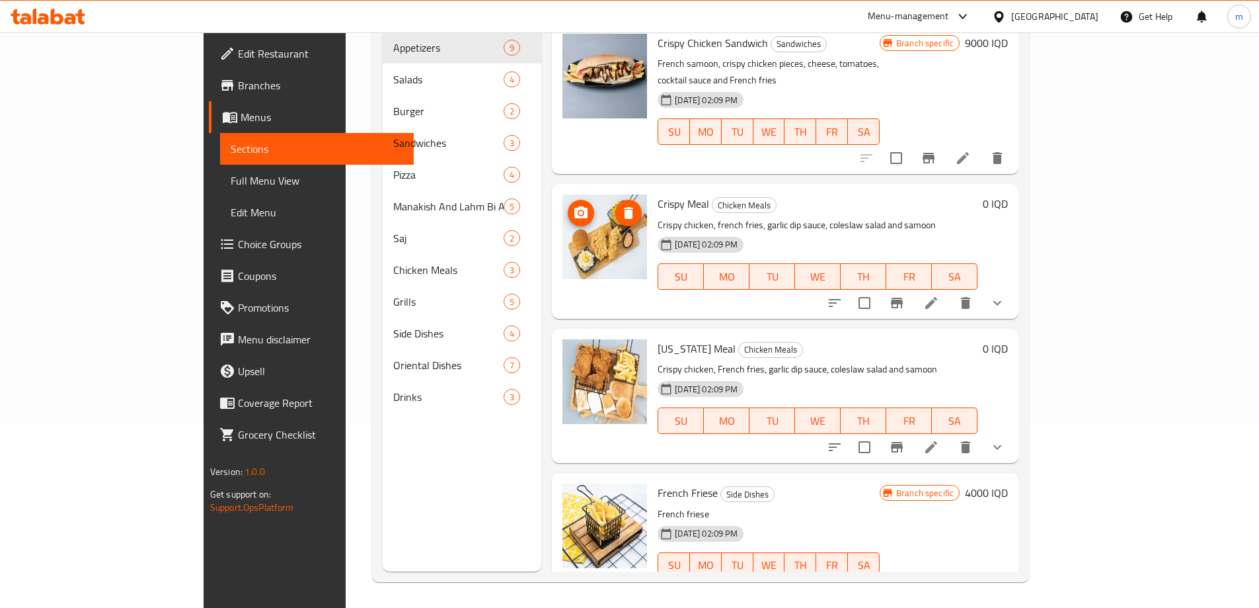
scroll to position [185, 0]
click at [1014, 575] on div at bounding box center [932, 591] width 163 height 32
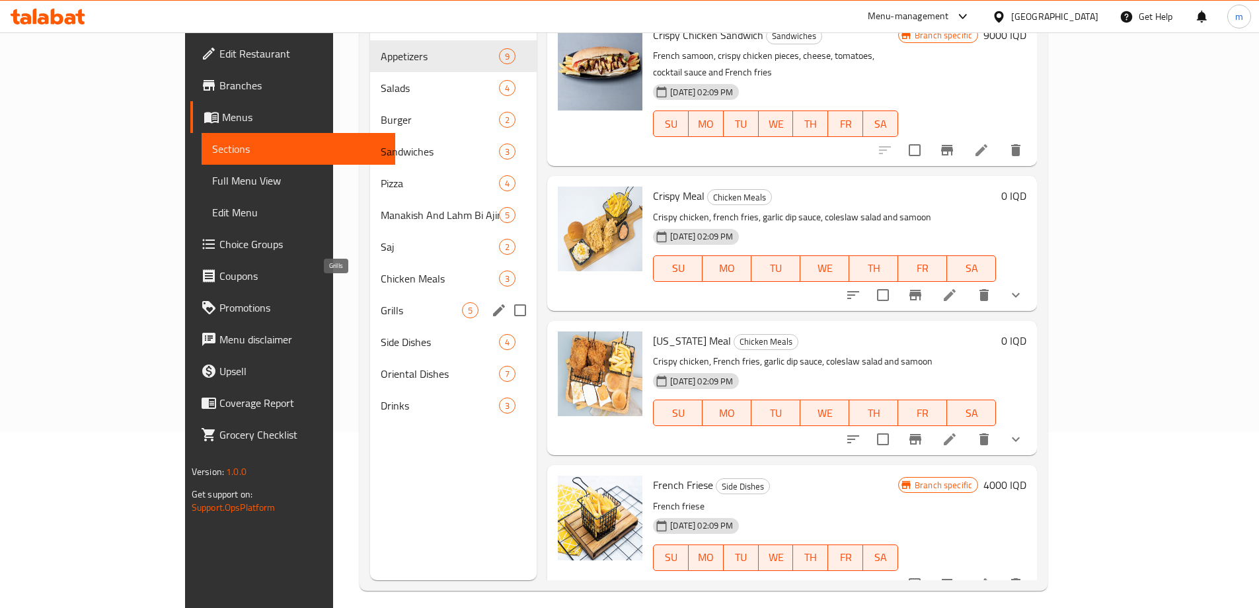
scroll to position [177, 0]
click at [370, 333] on div "Side Dishes 4" at bounding box center [453, 341] width 167 height 32
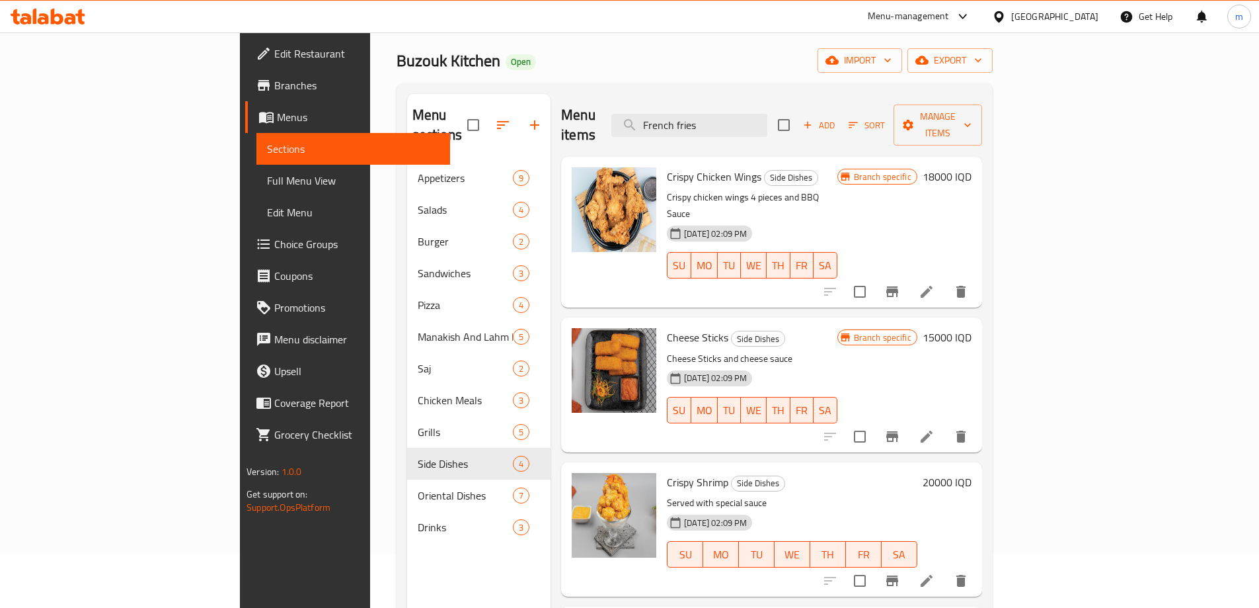
scroll to position [53, 0]
click at [761, 118] on input "French fries" at bounding box center [690, 126] width 156 height 23
click at [761, 116] on input "French fries" at bounding box center [690, 126] width 156 height 23
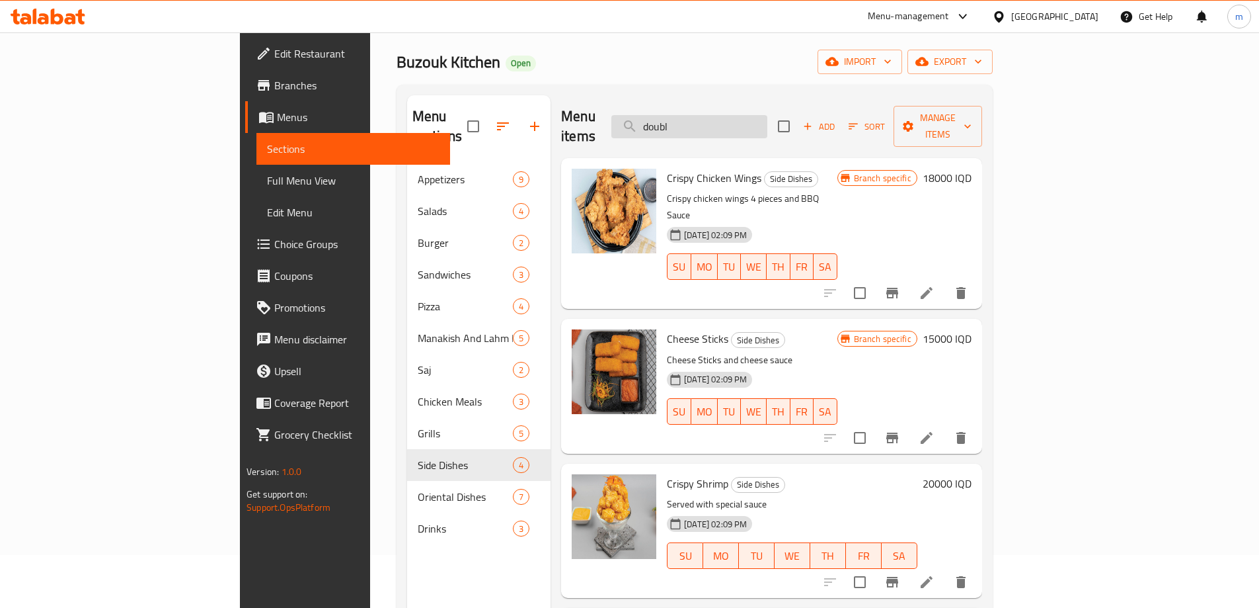
type input "double"
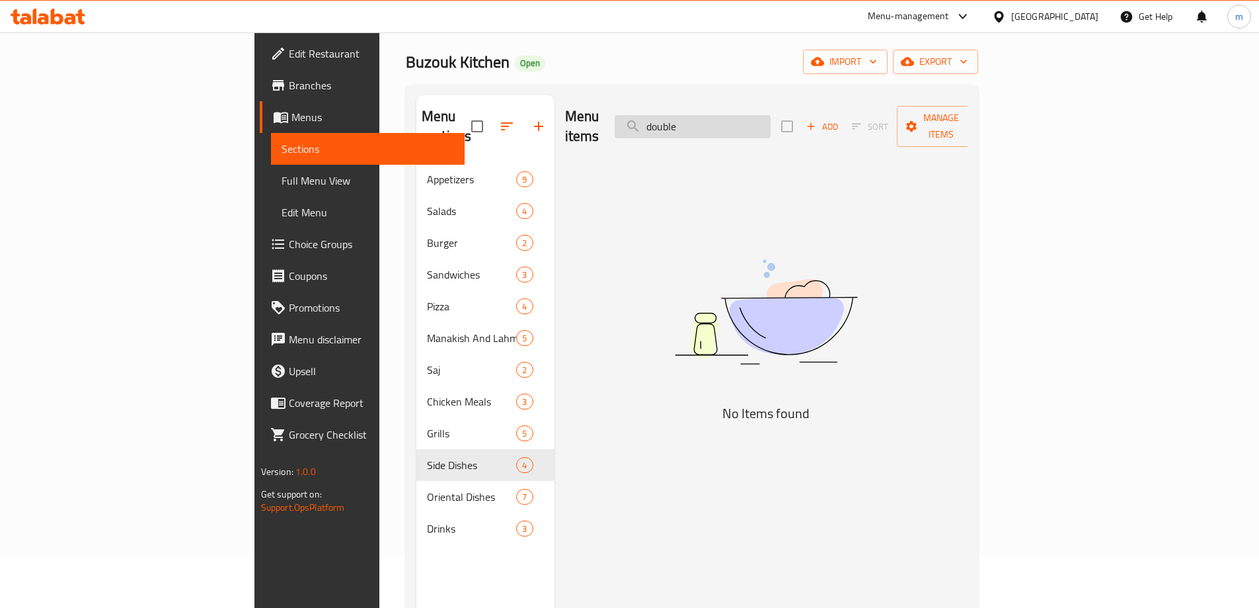
click at [758, 120] on input "double" at bounding box center [693, 126] width 156 height 23
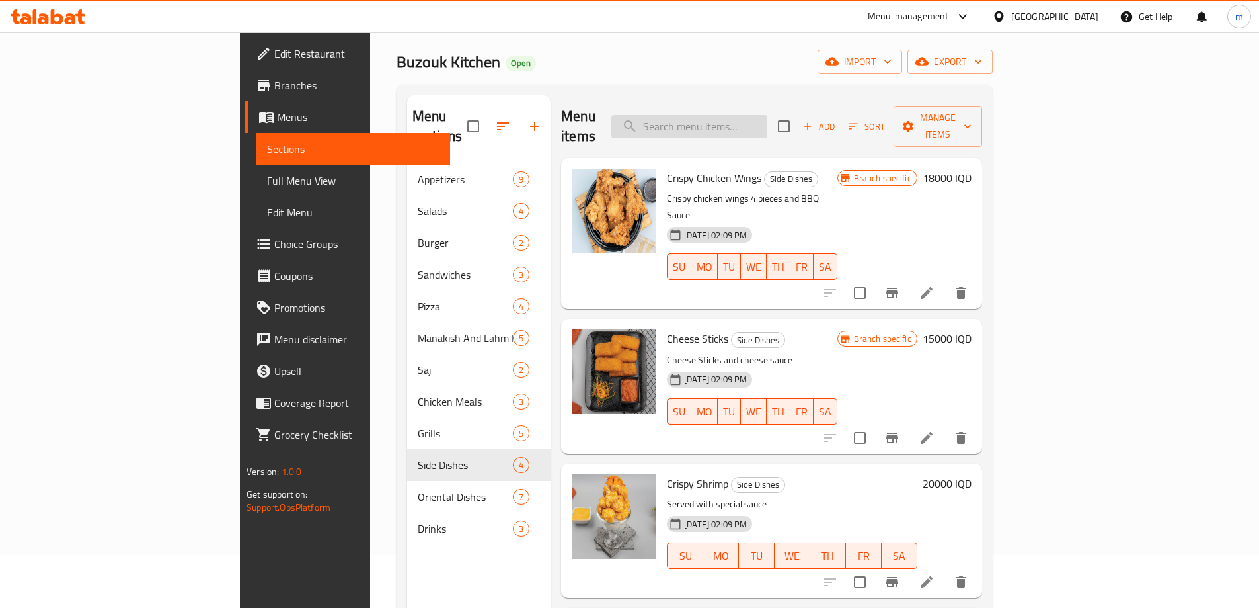
click at [768, 115] on input "search" at bounding box center [690, 126] width 156 height 23
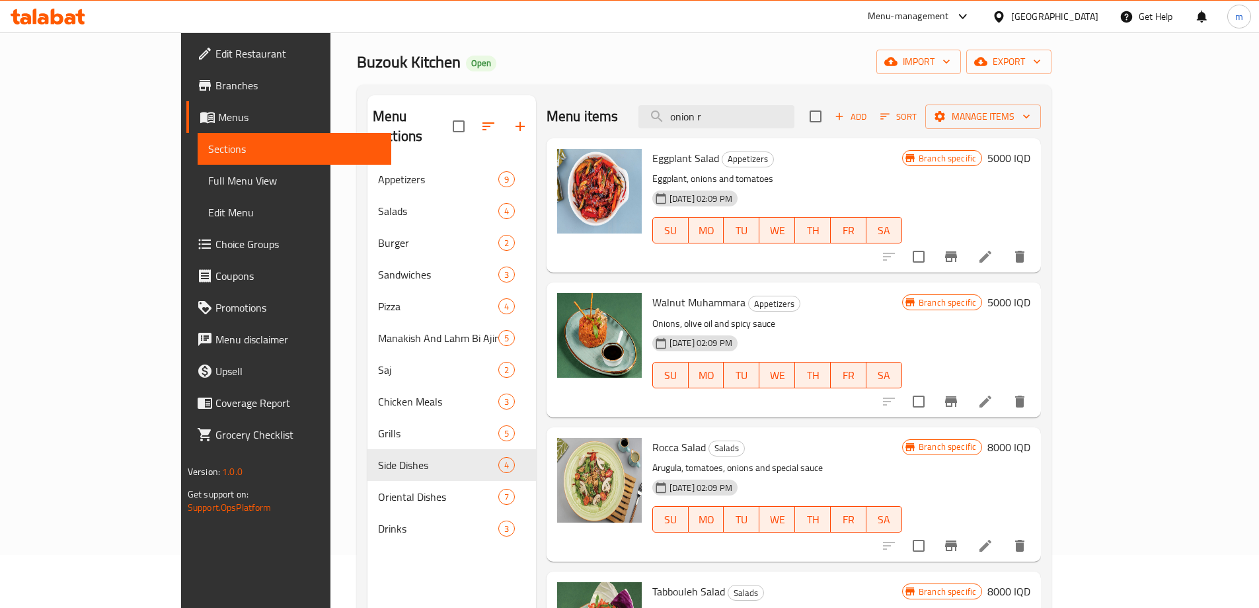
type input "onion ri"
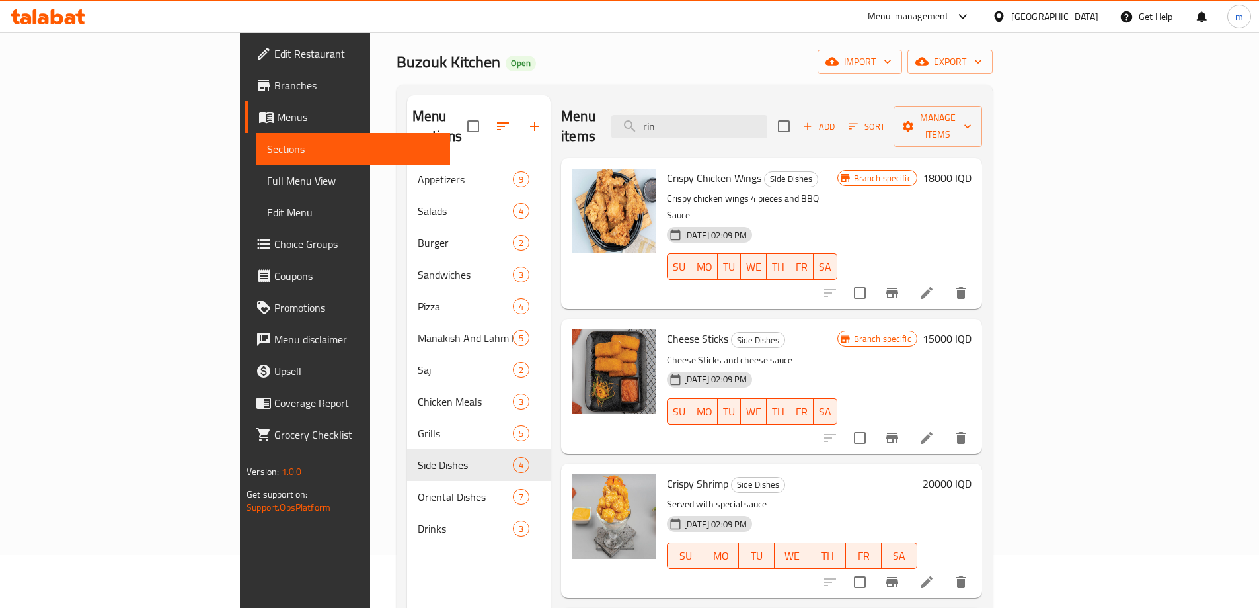
type input "ring"
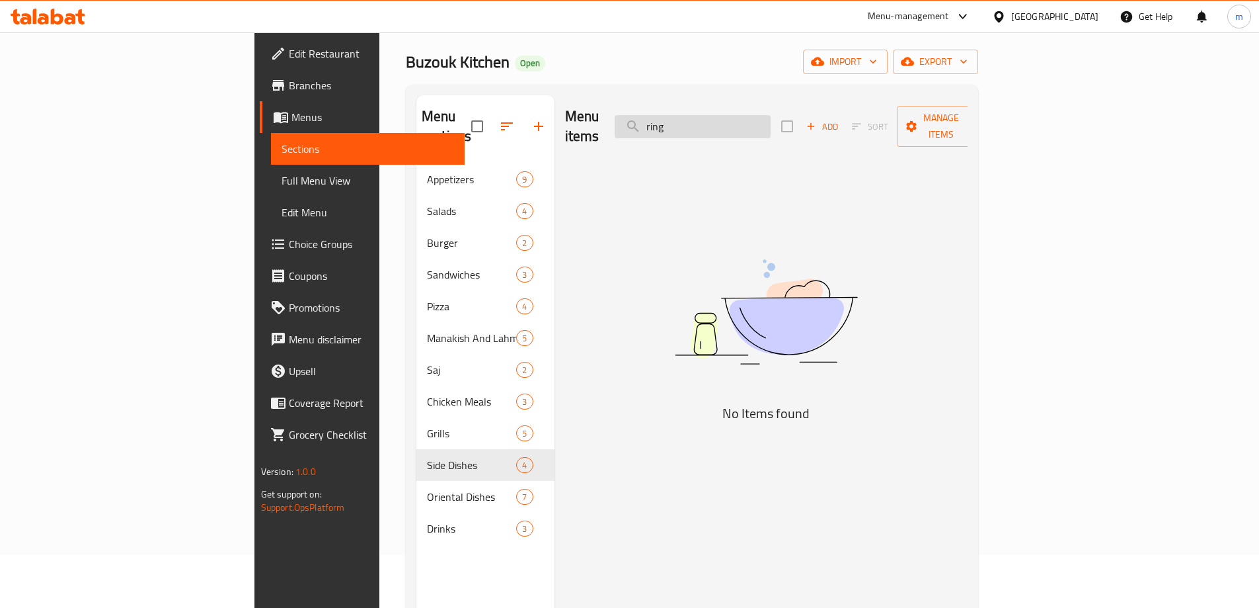
click at [752, 115] on input "ring" at bounding box center [693, 126] width 156 height 23
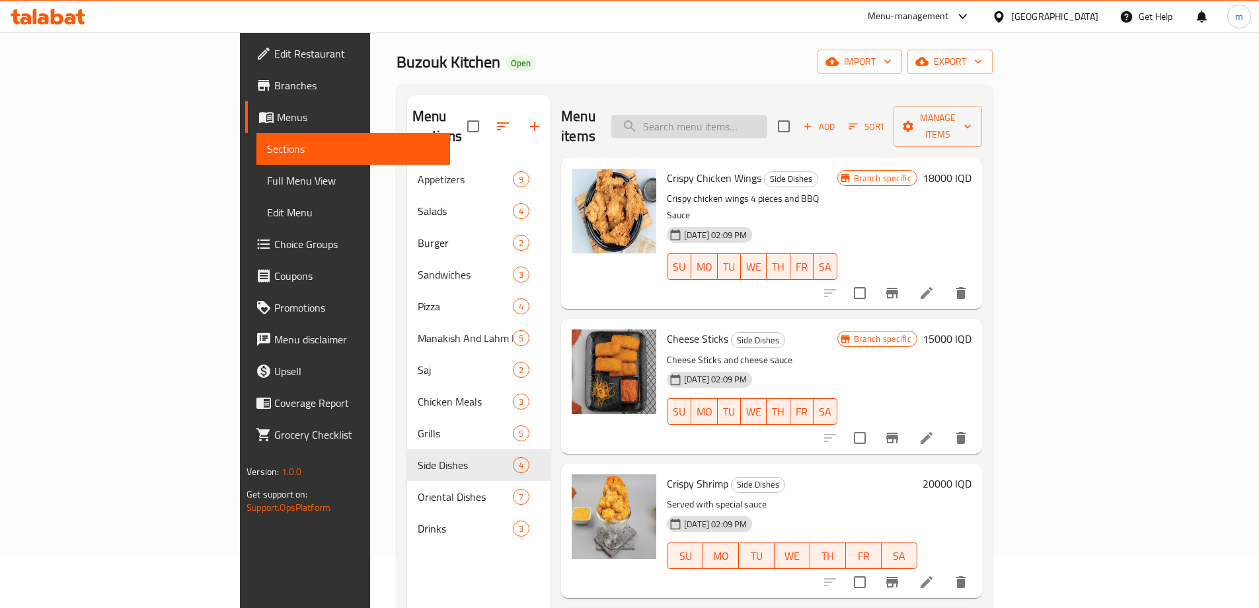
click at [768, 115] on input "search" at bounding box center [690, 126] width 156 height 23
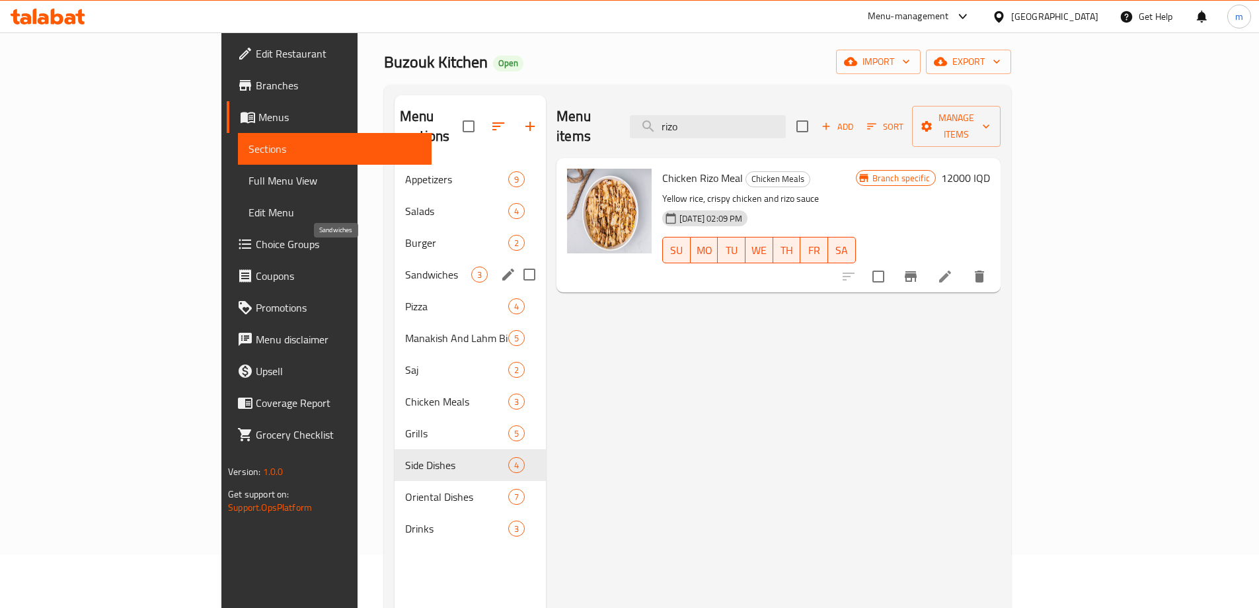
click at [405, 266] on span "Sandwiches" at bounding box center [438, 274] width 66 height 16
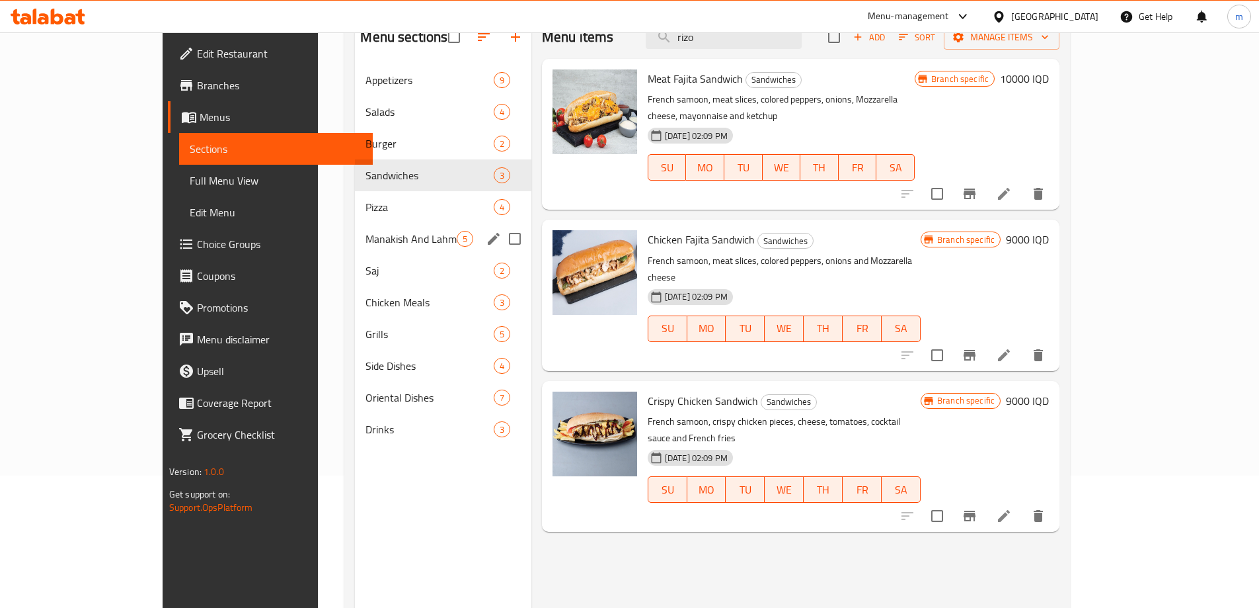
scroll to position [53, 0]
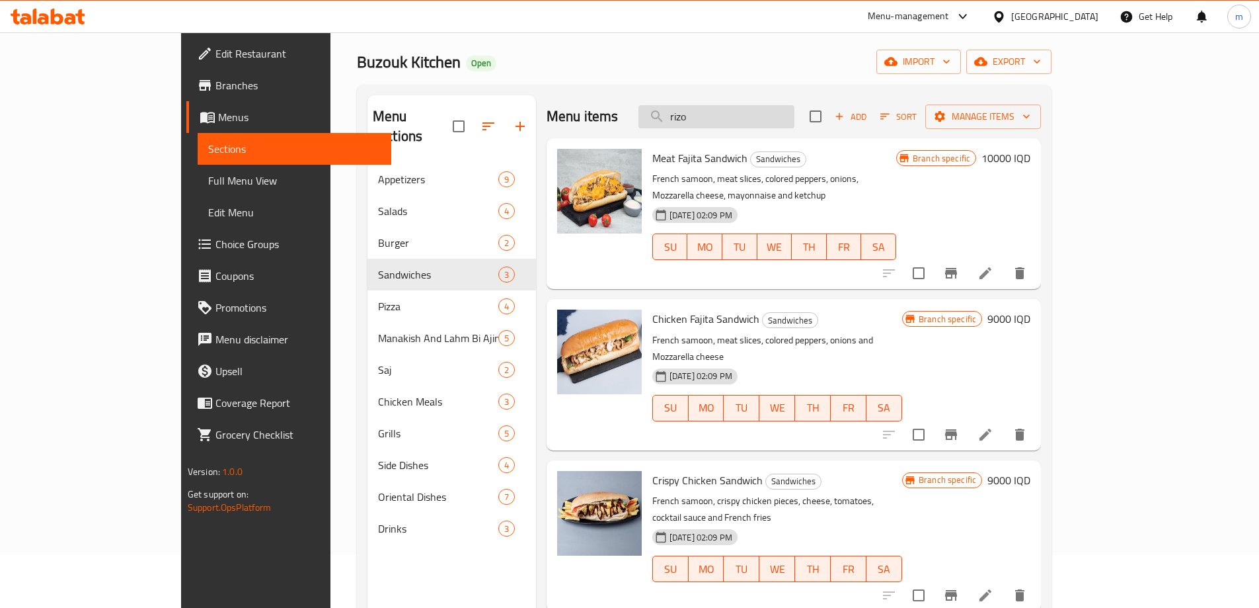
click at [754, 123] on input "rizo" at bounding box center [717, 116] width 156 height 23
click at [754, 122] on input "rizo" at bounding box center [717, 116] width 156 height 23
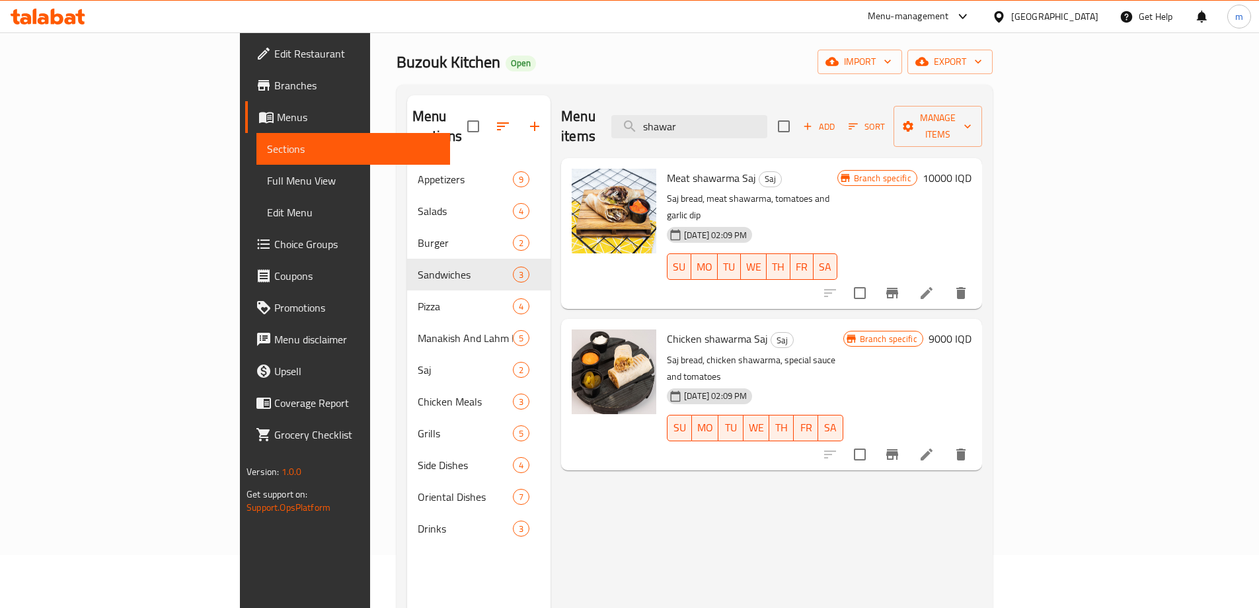
type input "shawar"
click at [758, 122] on input "shawar" at bounding box center [690, 126] width 156 height 23
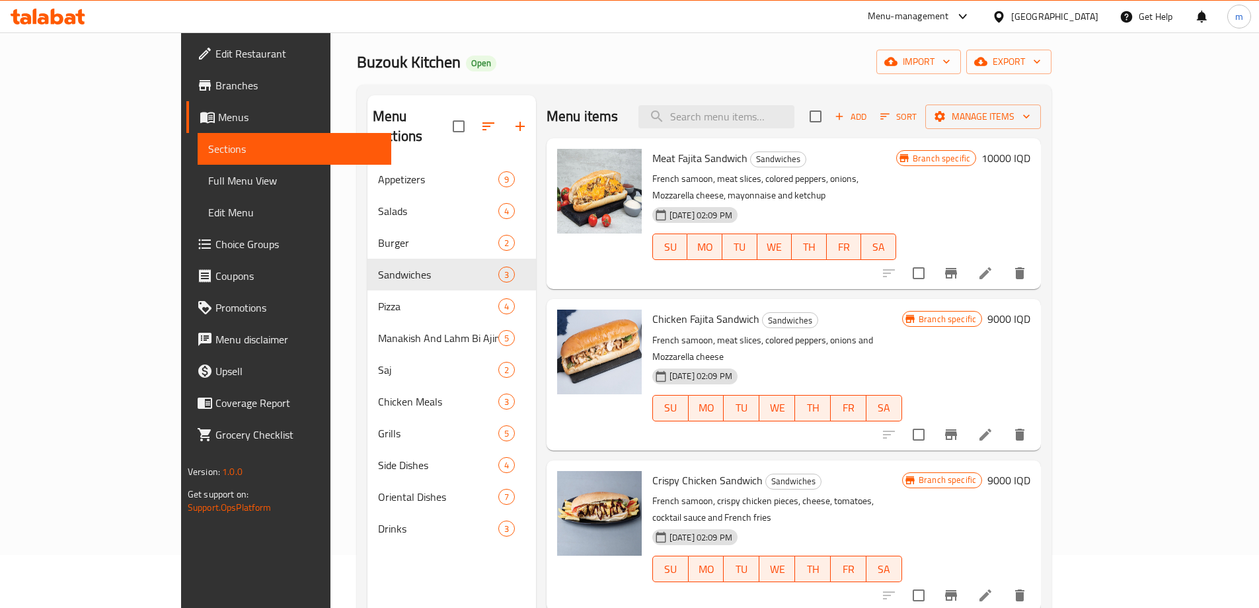
click at [665, 103] on div "Menu items Add Sort Manage items" at bounding box center [794, 116] width 495 height 43
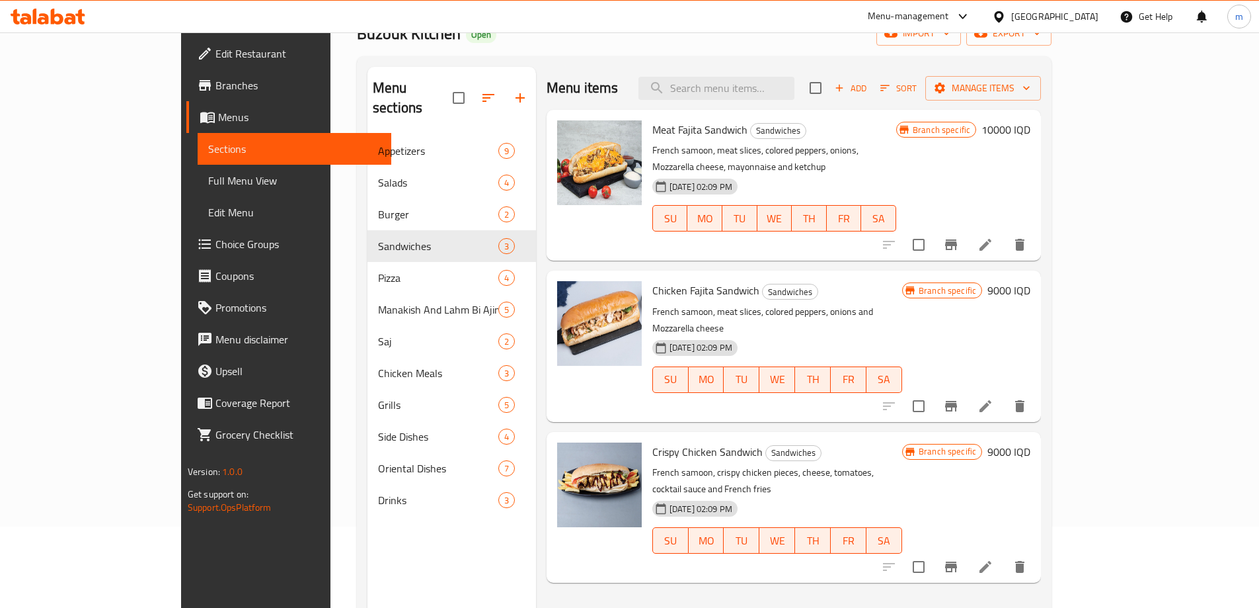
scroll to position [97, 0]
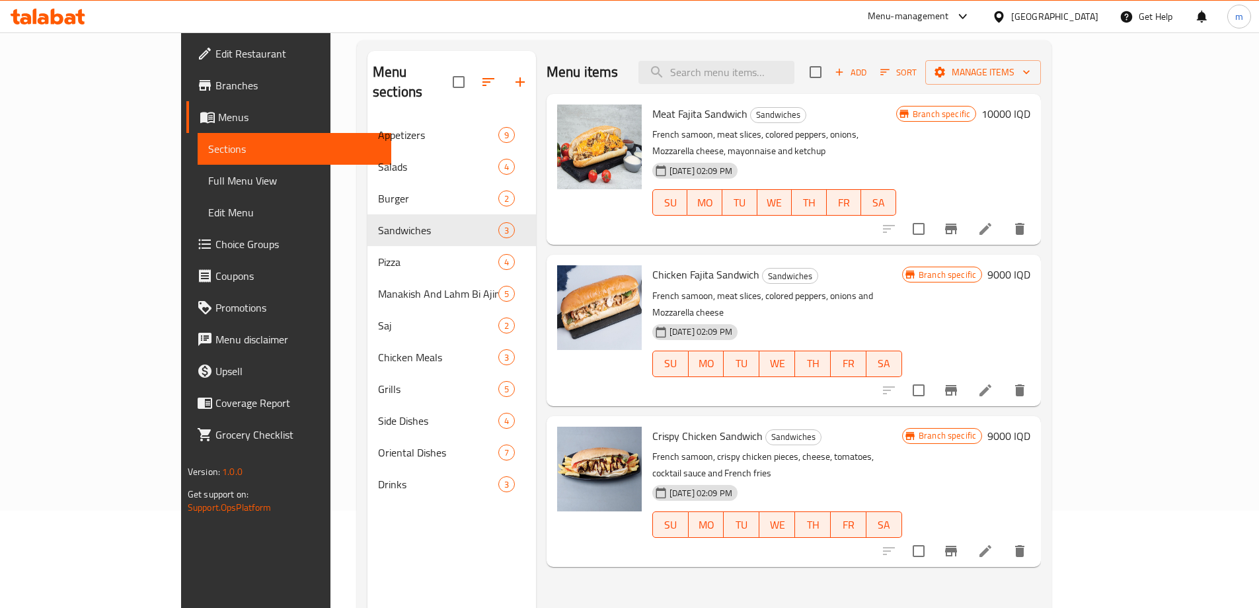
click at [959, 221] on icon "Branch-specific-item" at bounding box center [951, 229] width 16 height 16
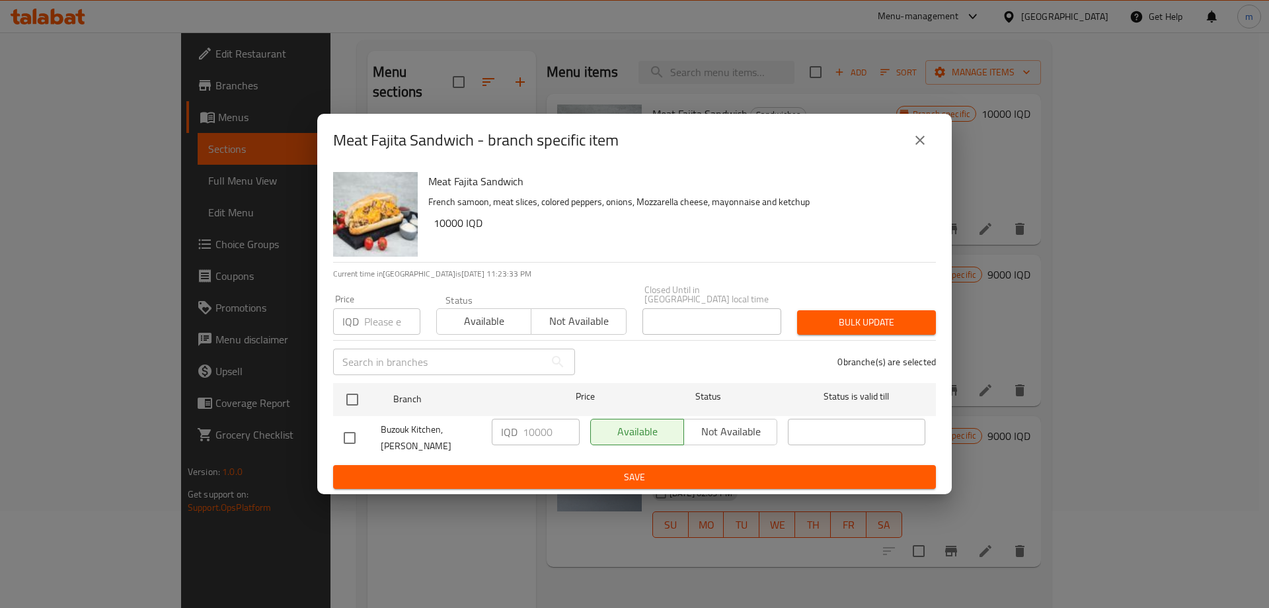
click at [917, 143] on icon "close" at bounding box center [920, 140] width 16 height 16
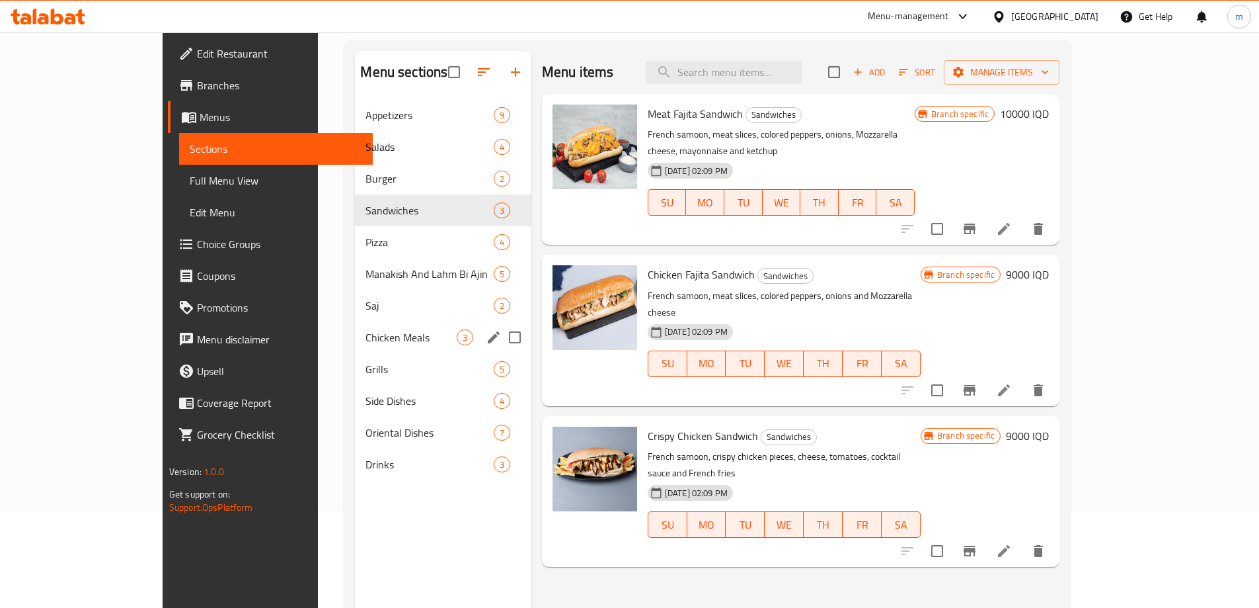
click at [355, 323] on div "Chicken Meals 3" at bounding box center [443, 337] width 176 height 32
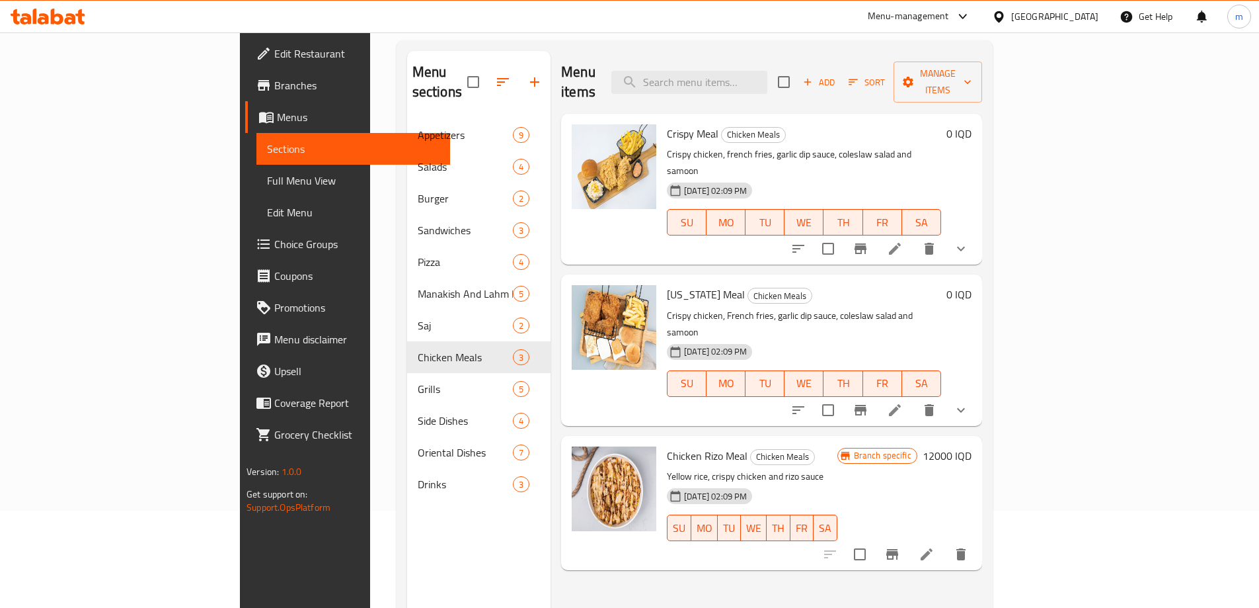
click at [805, 245] on icon "sort-choices" at bounding box center [799, 249] width 12 height 8
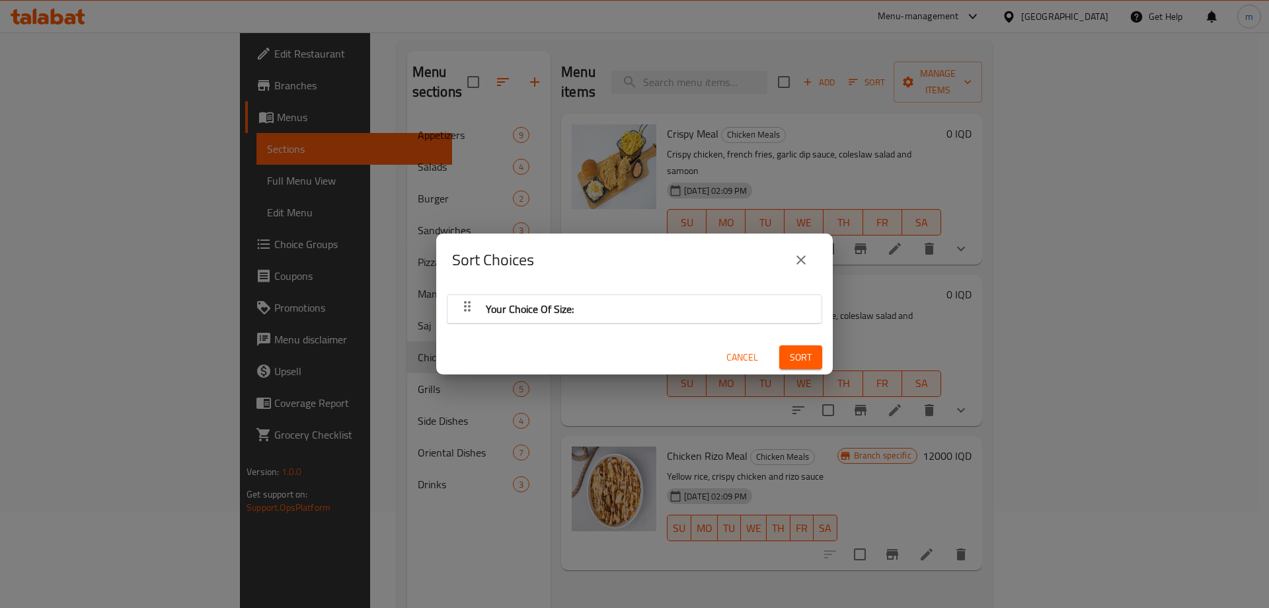
click at [618, 295] on div "Your Choice Of Size:" at bounding box center [634, 309] width 361 height 32
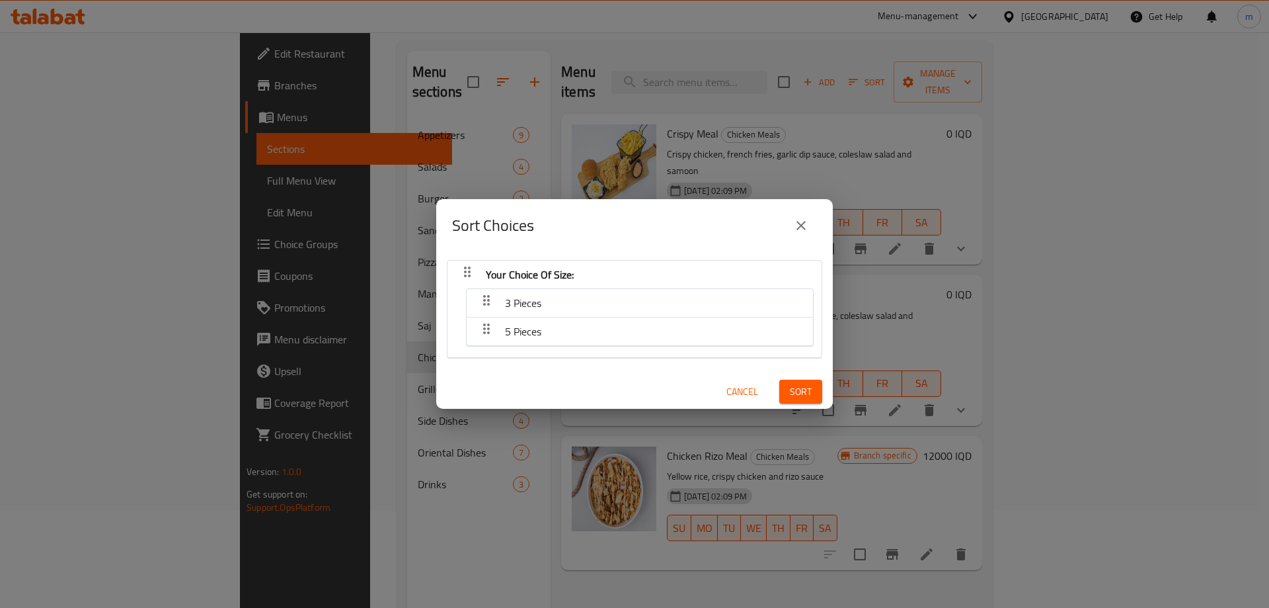
click at [1176, 259] on div "Sort Choices Your Choice Of Size: 3 Pieces 5 Pieces Cancel Sort" at bounding box center [634, 304] width 1269 height 608
click at [112, 175] on div "Sort Choices Your Choice Of Size: 3 Pieces 5 Pieces Cancel Sort" at bounding box center [634, 304] width 1269 height 608
click at [123, 201] on div "Sort Choices Your Choice Of Size: 3 Pieces 5 Pieces Cancel Sort" at bounding box center [634, 304] width 1269 height 608
click at [800, 229] on icon "close" at bounding box center [801, 226] width 16 height 16
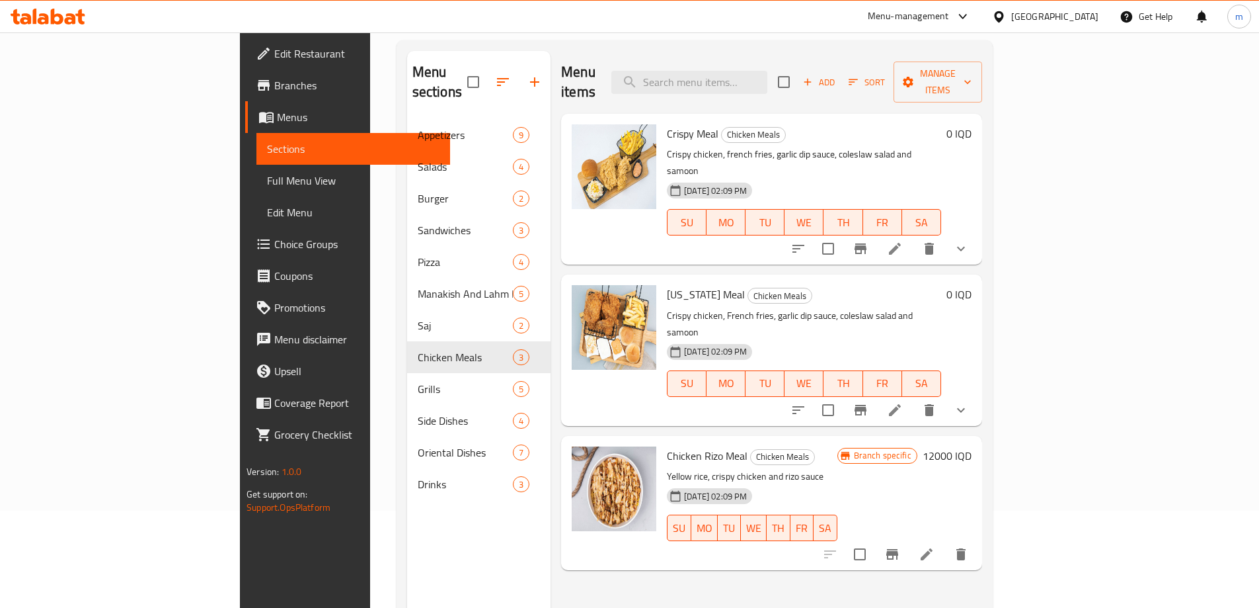
click at [267, 176] on span "Full Menu View" at bounding box center [353, 181] width 173 height 16
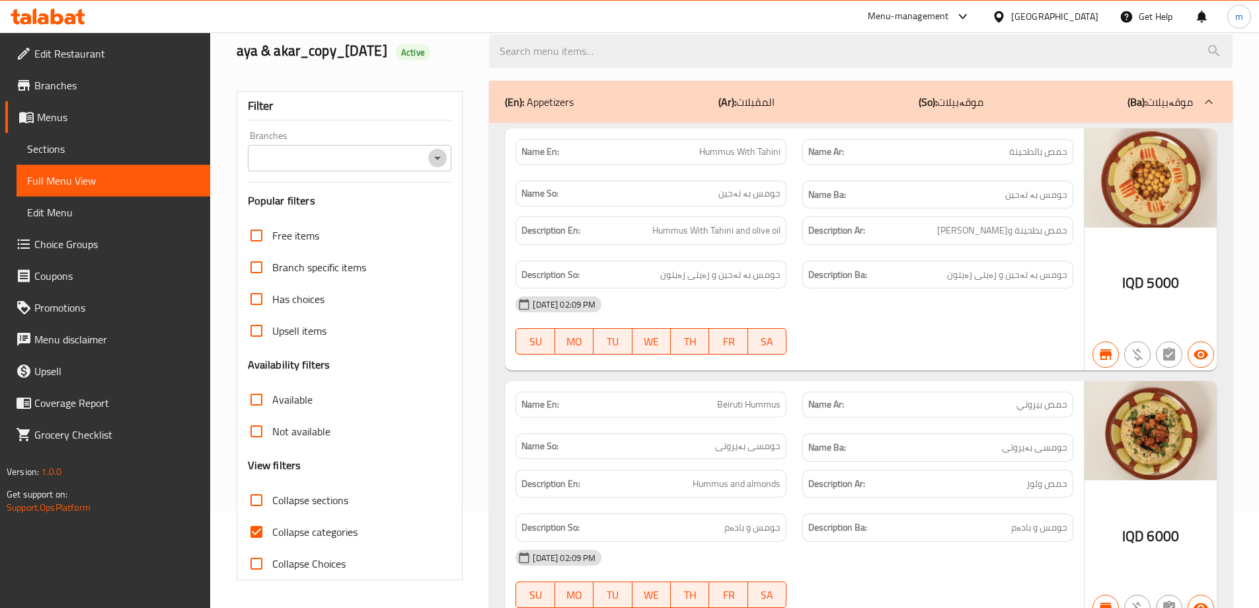
click at [433, 150] on icon "Open" at bounding box center [438, 158] width 16 height 16
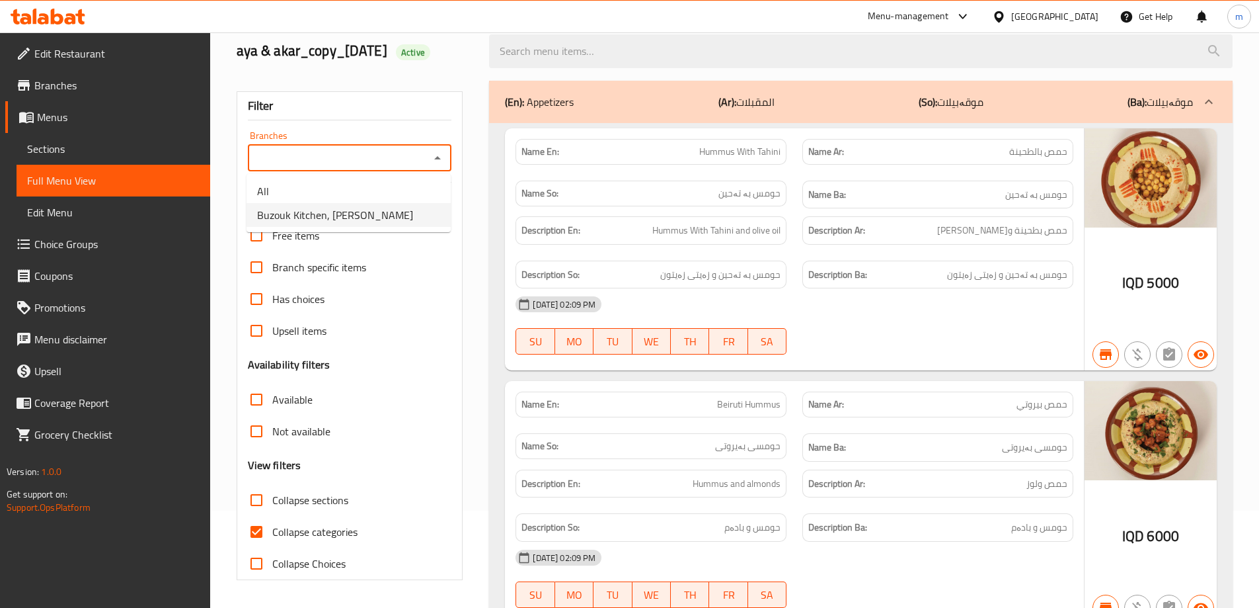
click at [317, 207] on span "Buzouk Kitchen, [PERSON_NAME]" at bounding box center [335, 215] width 156 height 16
type input "Buzouk Kitchen, [PERSON_NAME]"
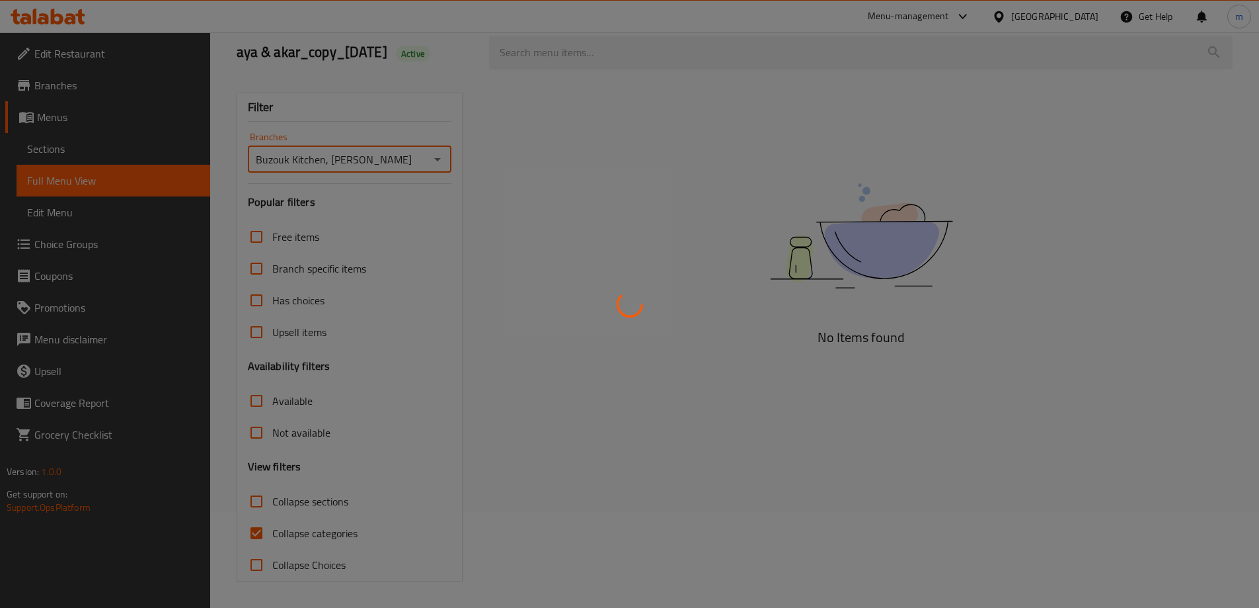
click at [257, 531] on div at bounding box center [629, 304] width 1259 height 608
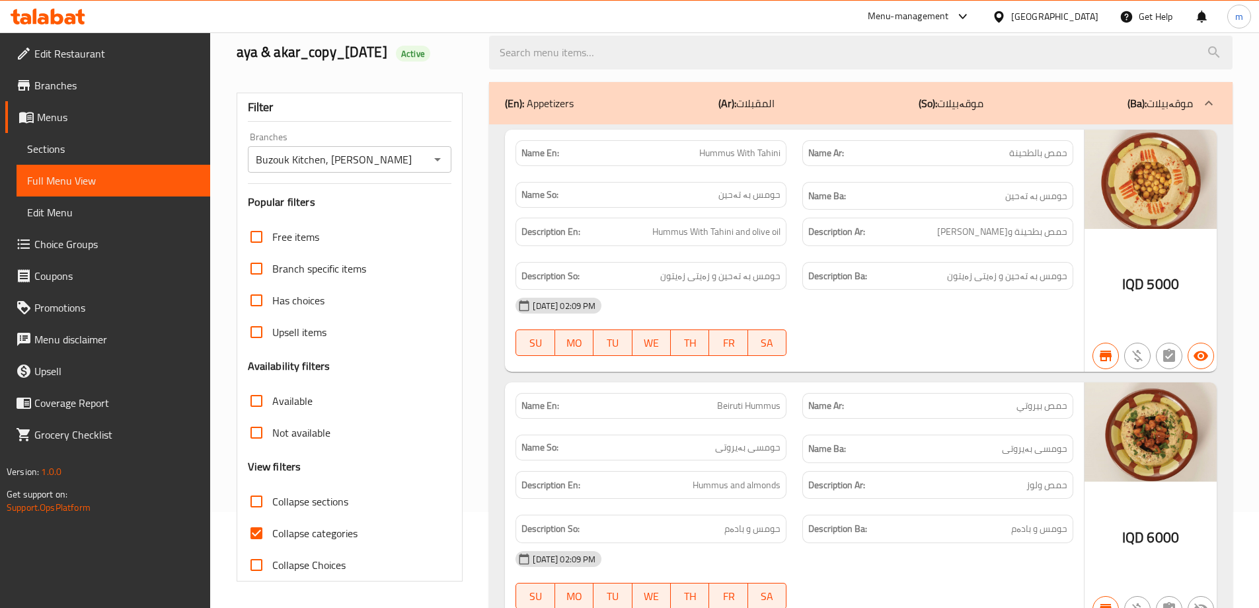
scroll to position [97, 0]
click at [258, 498] on input "Collapse sections" at bounding box center [257, 500] width 32 height 32
checkbox input "true"
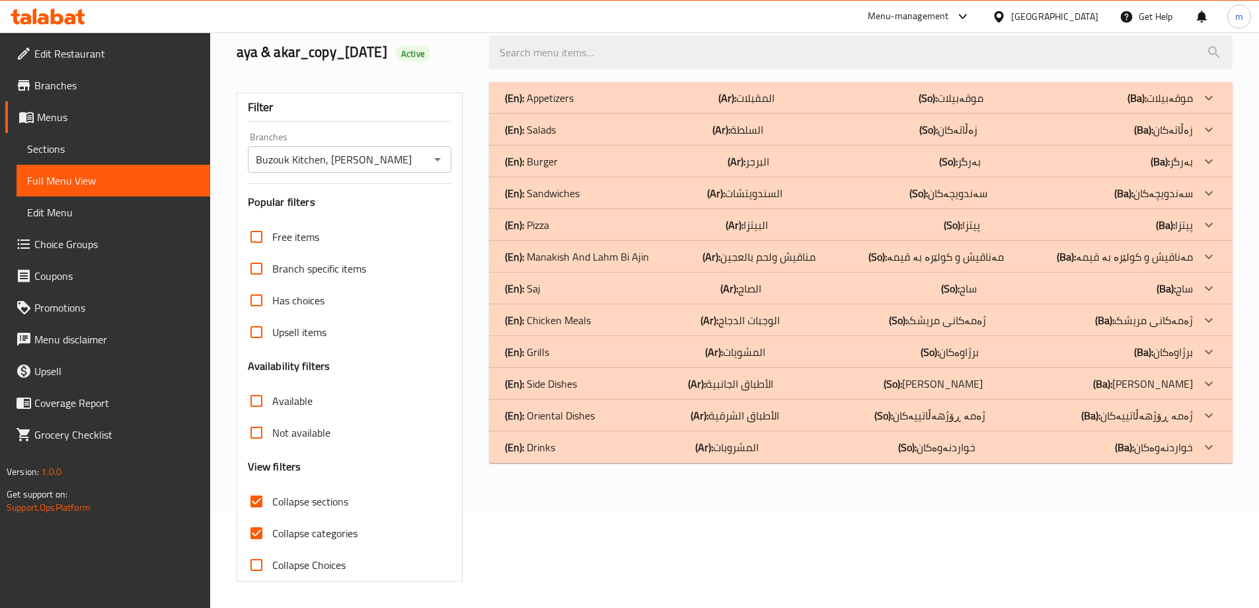
scroll to position [96, 0]
click at [257, 528] on input "Collapse categories" at bounding box center [257, 533] width 32 height 32
checkbox input "false"
click at [574, 106] on p "(En): Chicken Meals" at bounding box center [539, 98] width 69 height 16
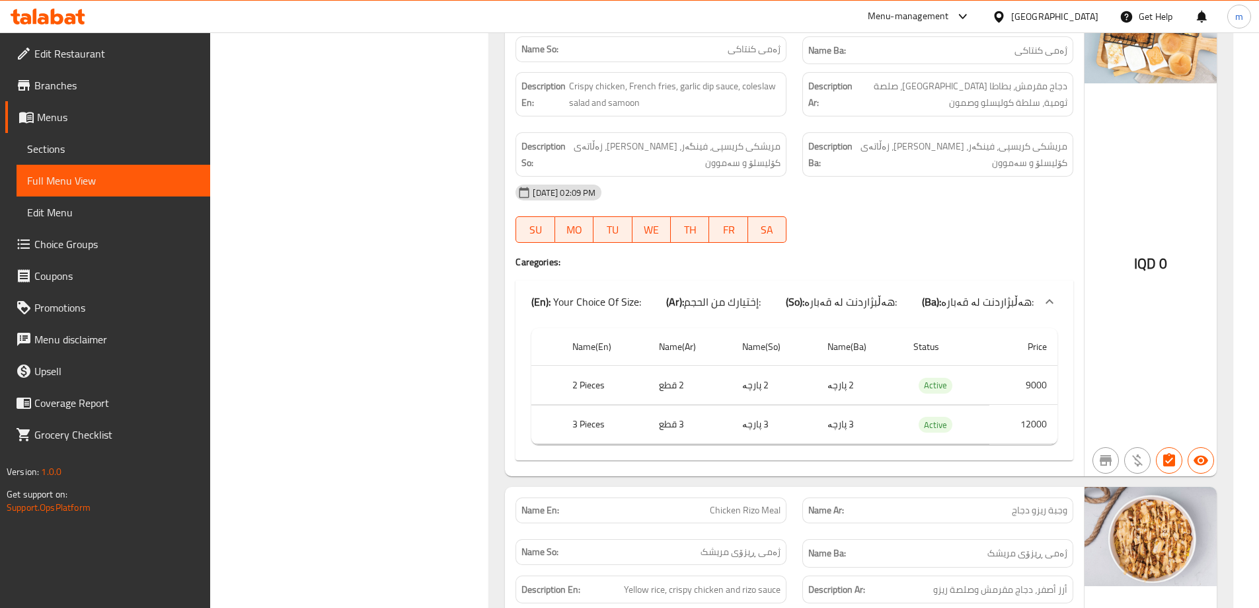
scroll to position [0, 0]
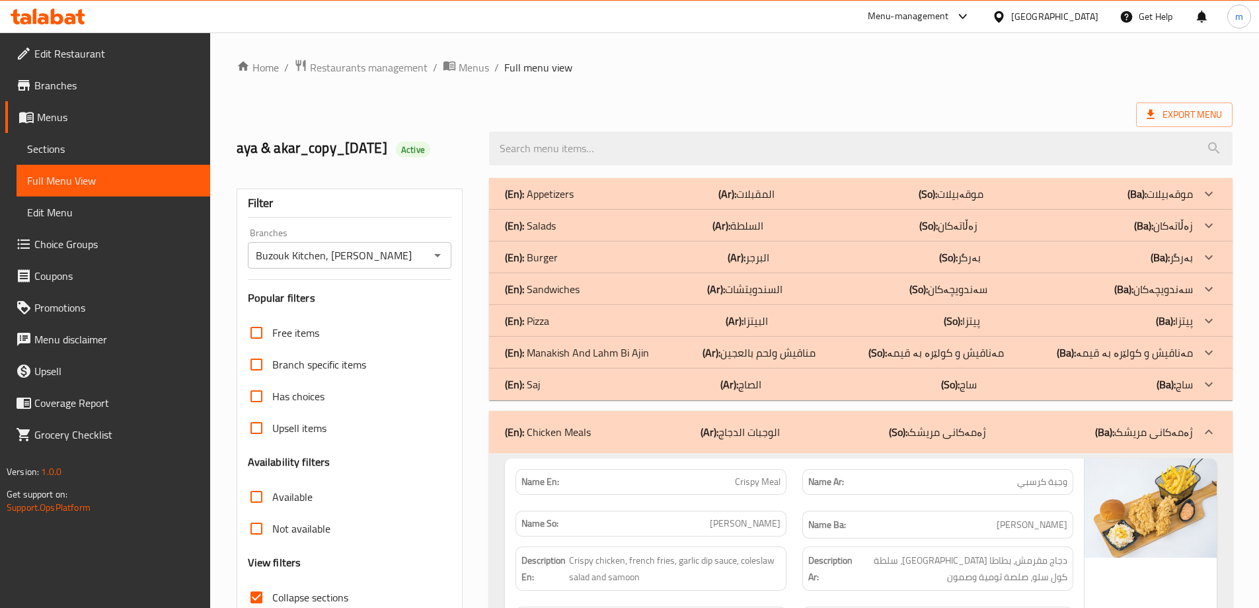
click at [627, 430] on div "(En): Chicken Meals (Ar): الوجبات الدجاج (So): ژەمەکانی مریشک (Ba): ژەمەکانی مر…" at bounding box center [849, 432] width 688 height 16
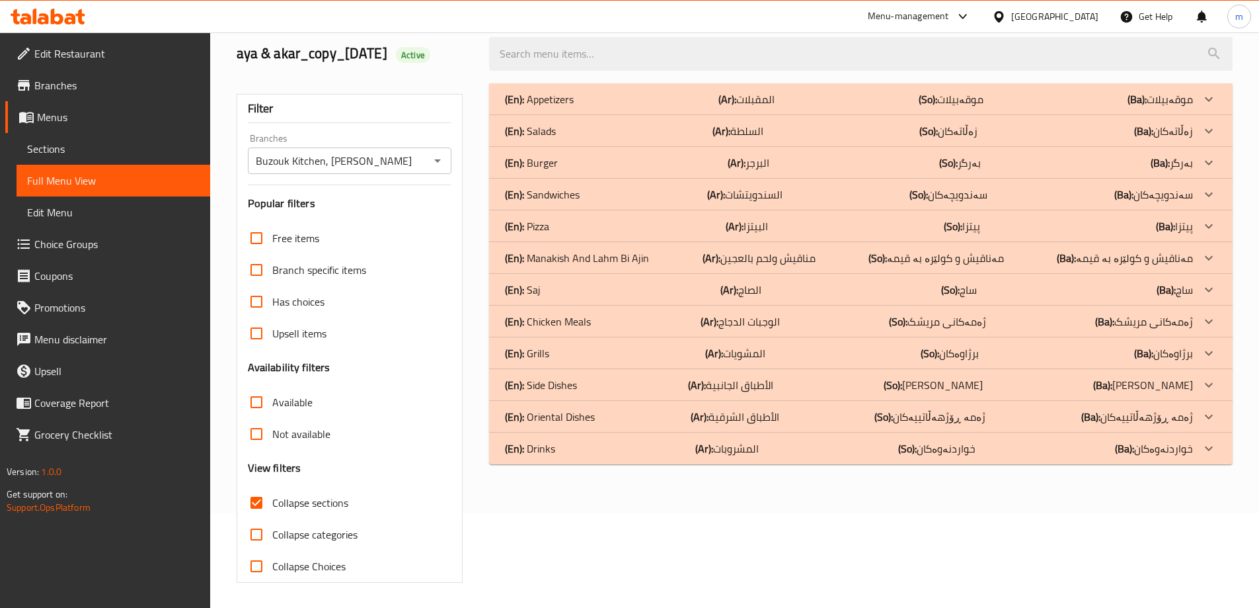
scroll to position [96, 0]
click at [604, 106] on div "(En): Chicken Meals (Ar): الوجبات الدجاج (So): ژەمەکانی مریشک (Ba): ژەمەکانی مر…" at bounding box center [849, 98] width 688 height 16
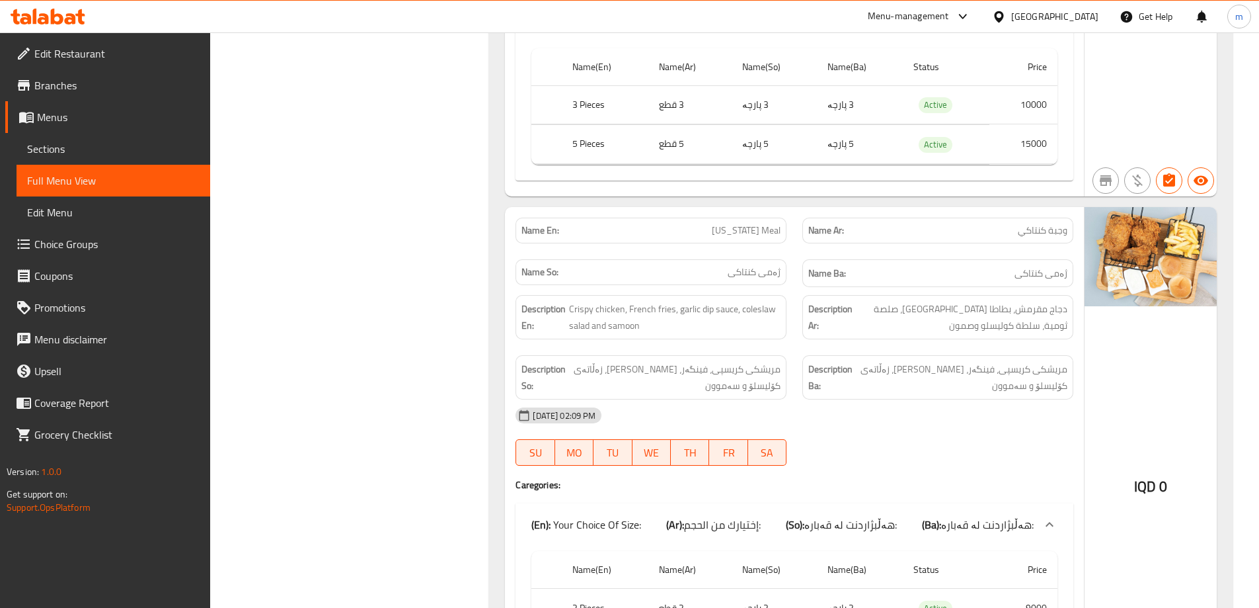
scroll to position [756, 0]
click at [121, 147] on span "Sections" at bounding box center [113, 149] width 173 height 16
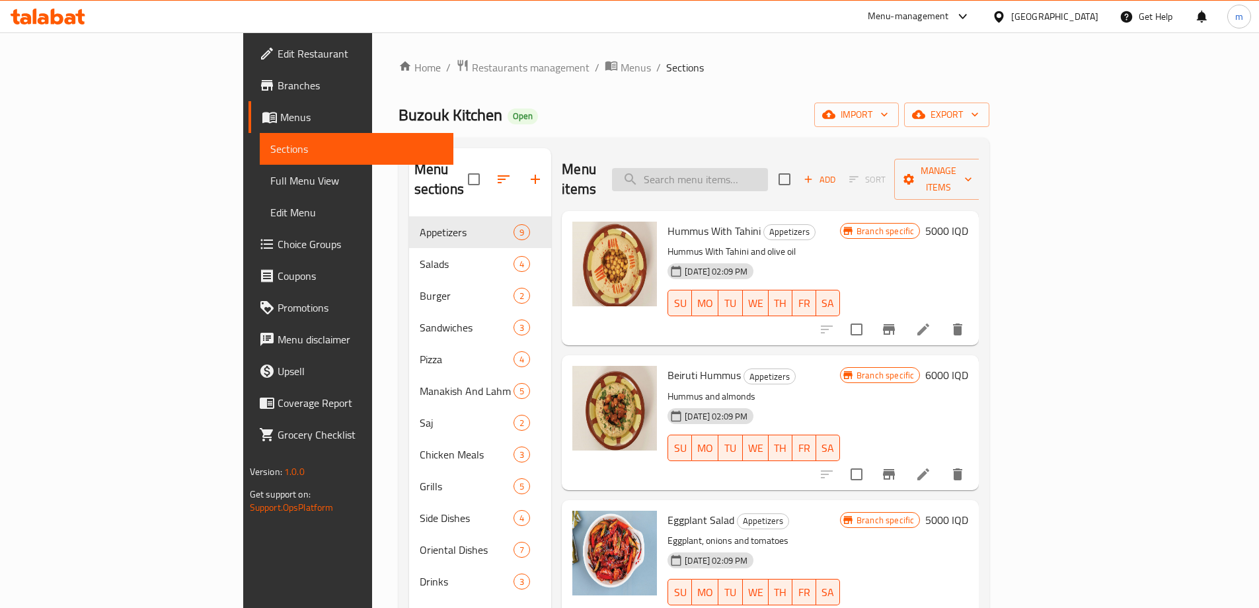
click at [760, 168] on input "search" at bounding box center [690, 179] width 156 height 23
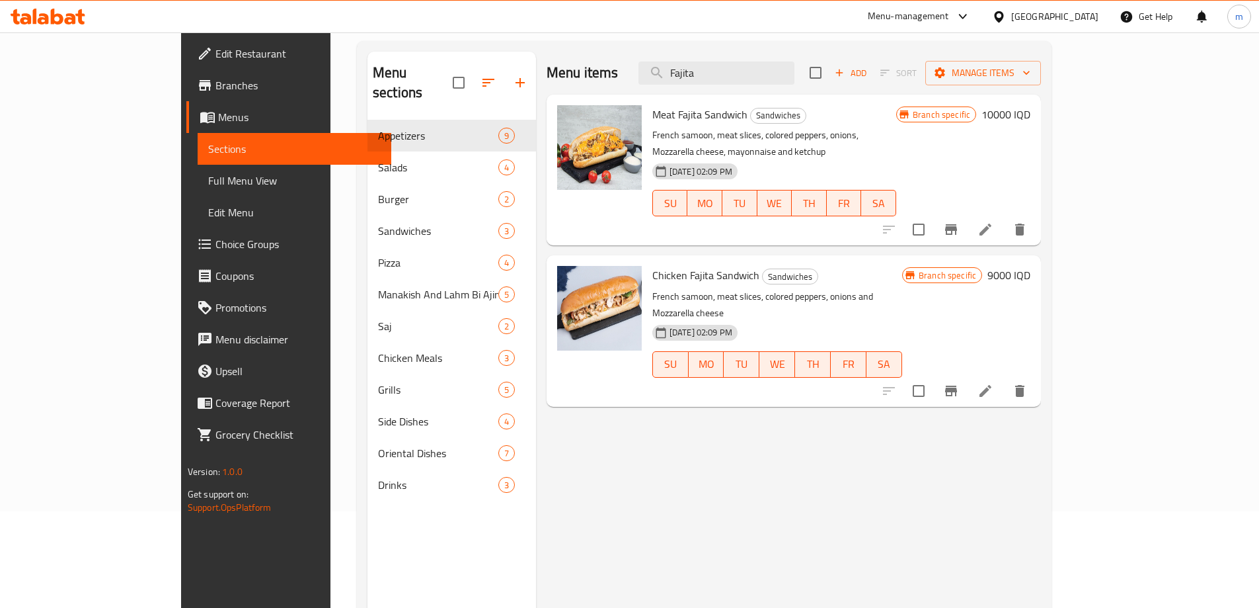
scroll to position [132, 0]
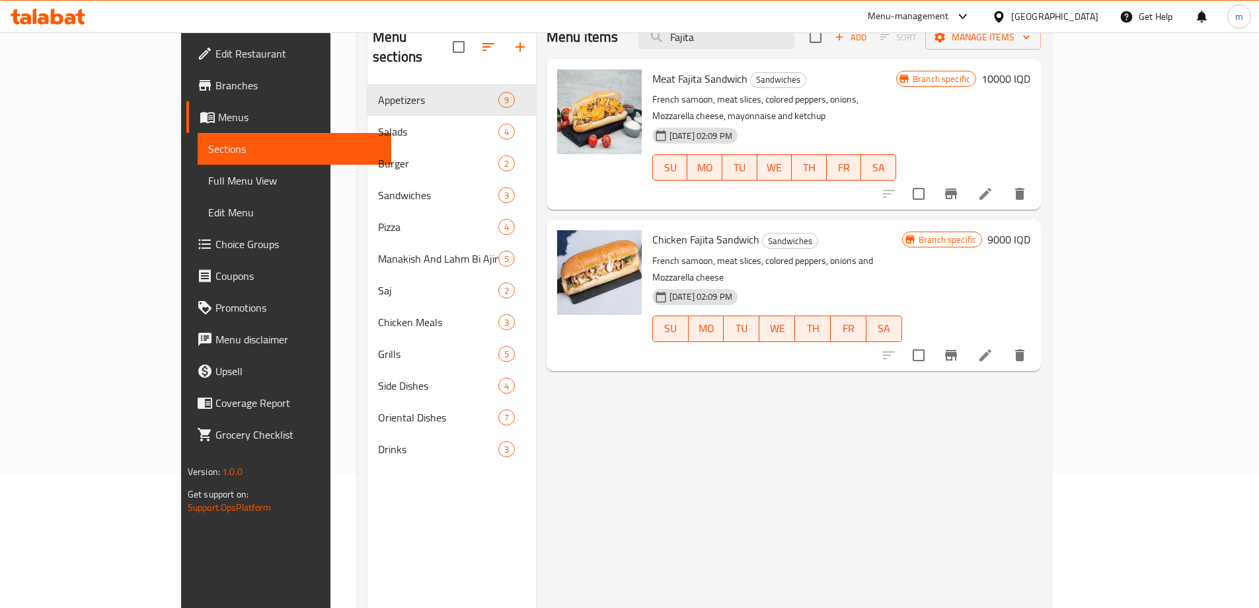
click at [682, 373] on div "Menu items Fajita Add Sort Manage items Meat Fajita Sandwich Sandwiches French …" at bounding box center [788, 320] width 505 height 608
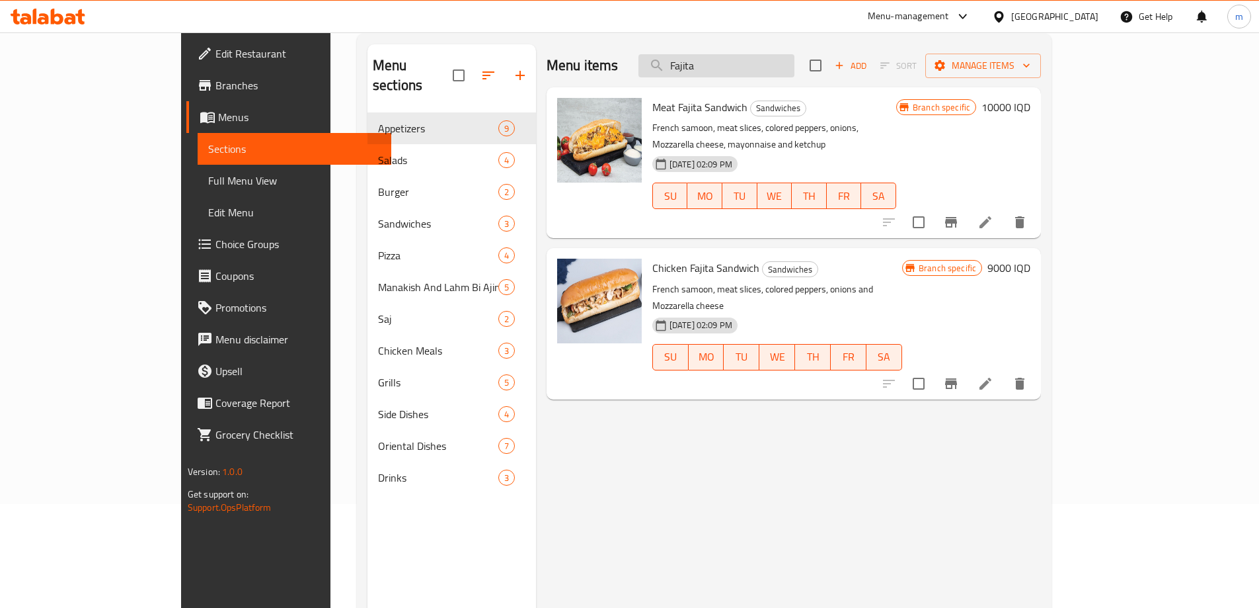
scroll to position [88, 0]
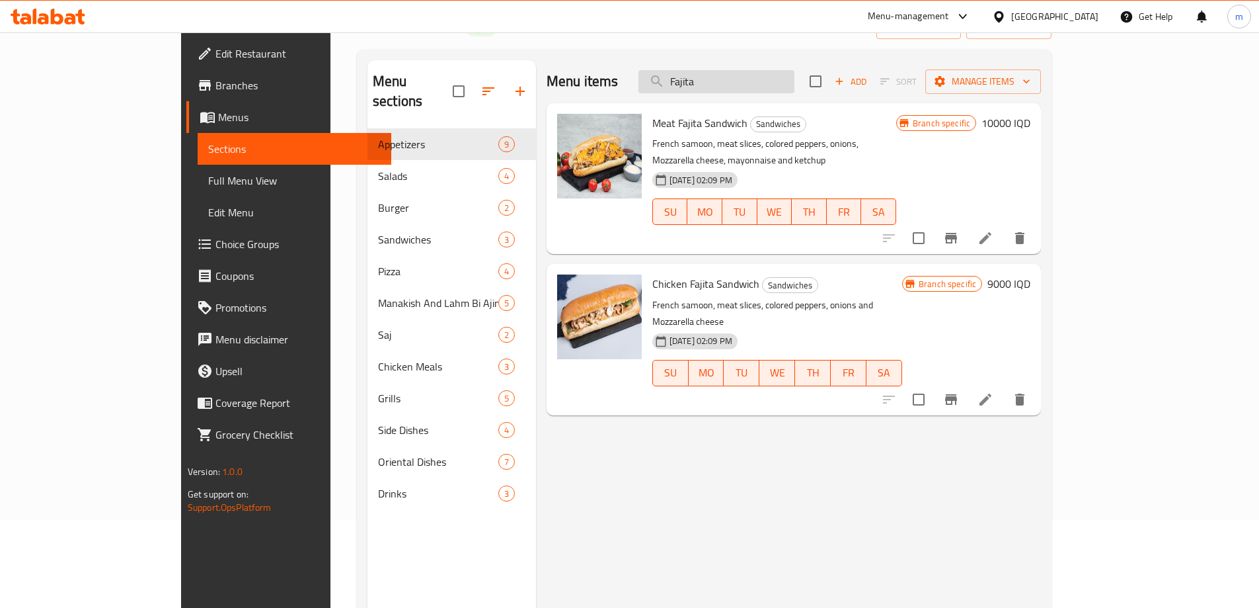
click at [756, 85] on input "Fajita" at bounding box center [717, 81] width 156 height 23
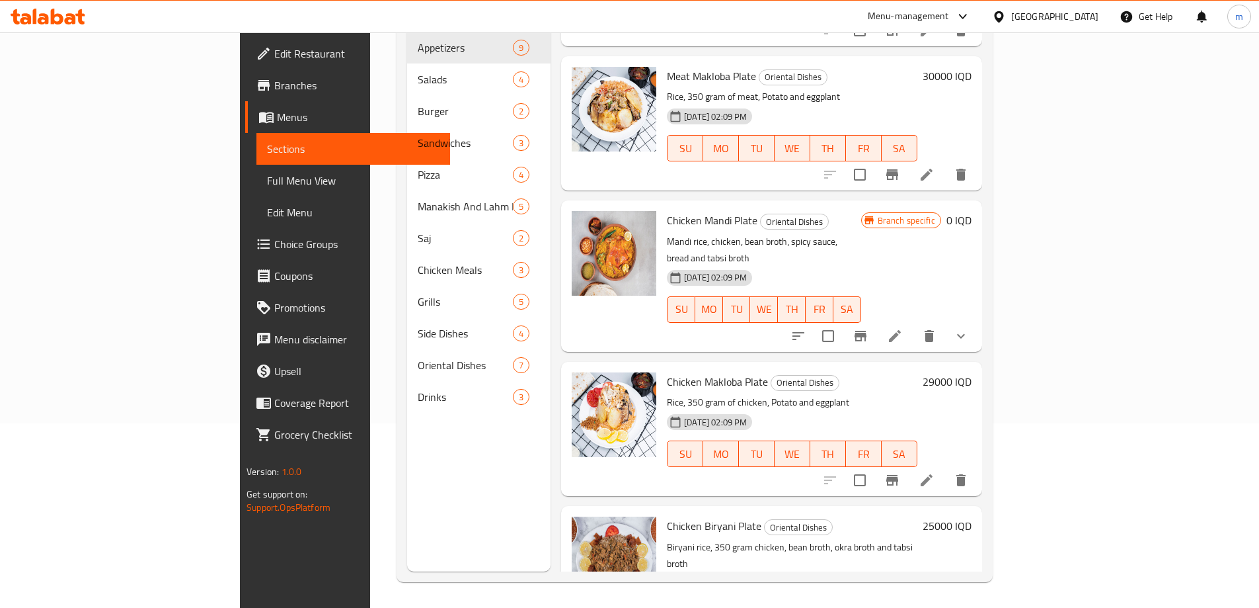
scroll to position [185, 0]
click at [815, 319] on button "sort-choices" at bounding box center [799, 335] width 32 height 32
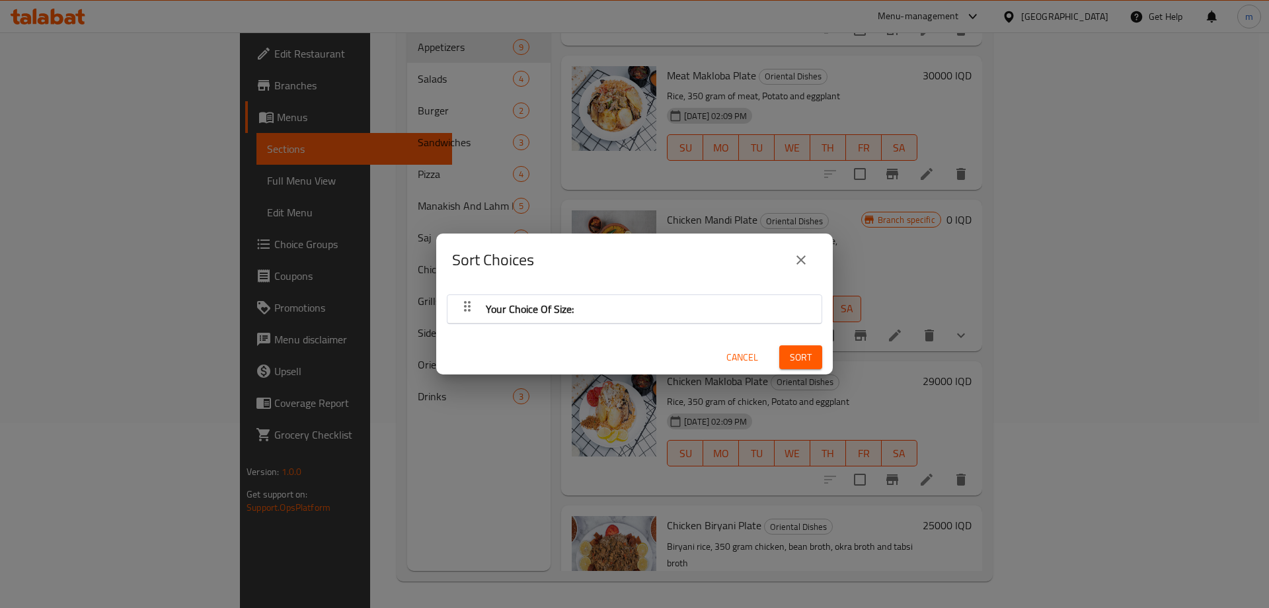
click at [682, 289] on div "Your Choice Of Size: Cancel Sort" at bounding box center [634, 330] width 397 height 89
click at [639, 305] on div "Your Choice Of Size:" at bounding box center [634, 309] width 361 height 32
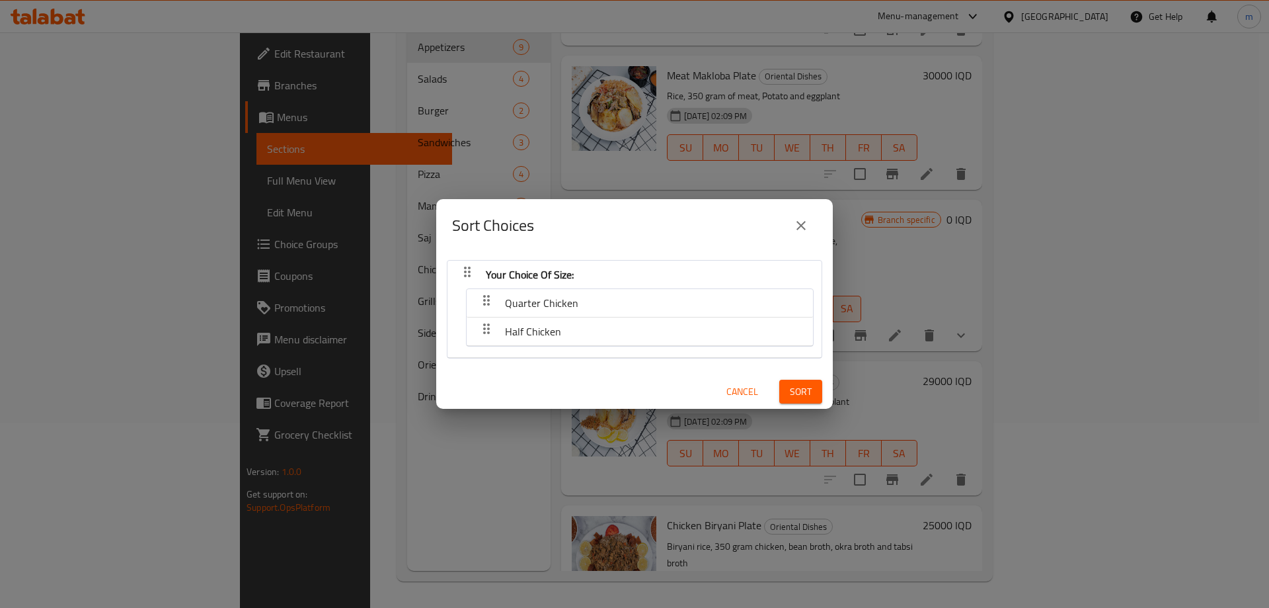
click at [813, 219] on button "close" at bounding box center [801, 226] width 32 height 32
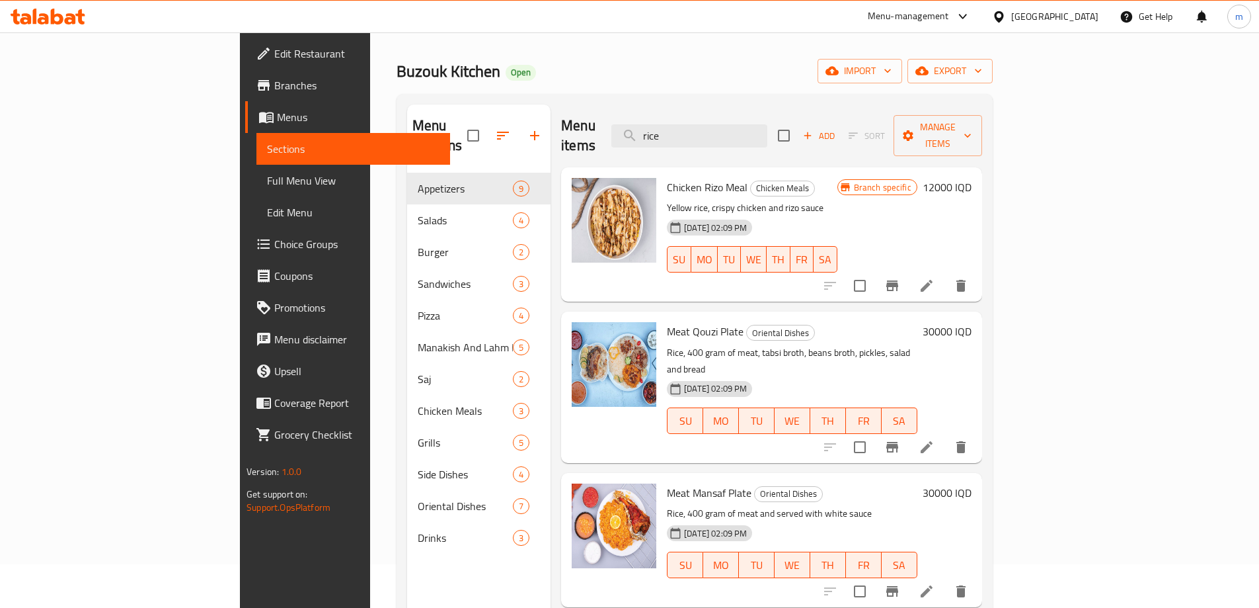
scroll to position [0, 0]
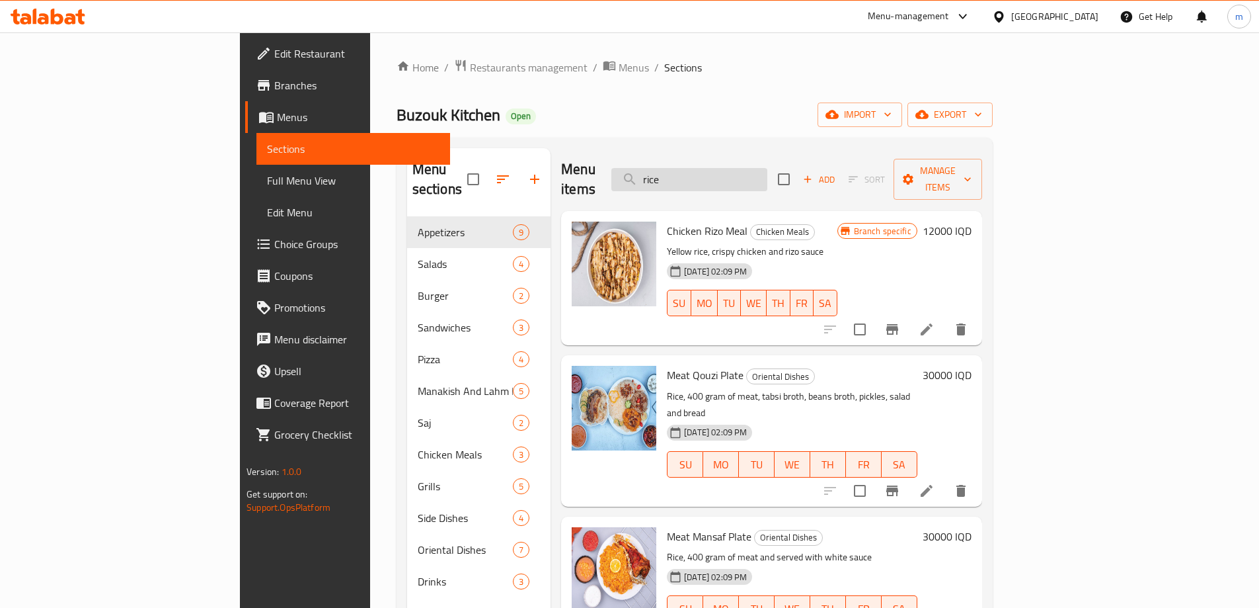
click at [761, 168] on input "rice" at bounding box center [690, 179] width 156 height 23
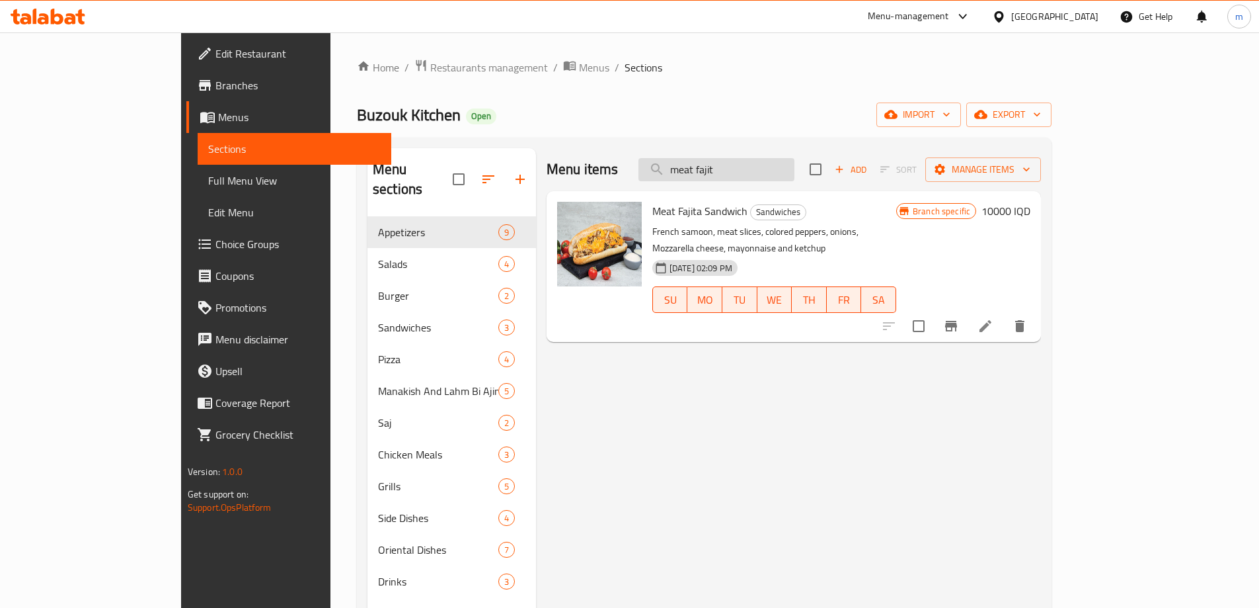
type input "meat fajita"
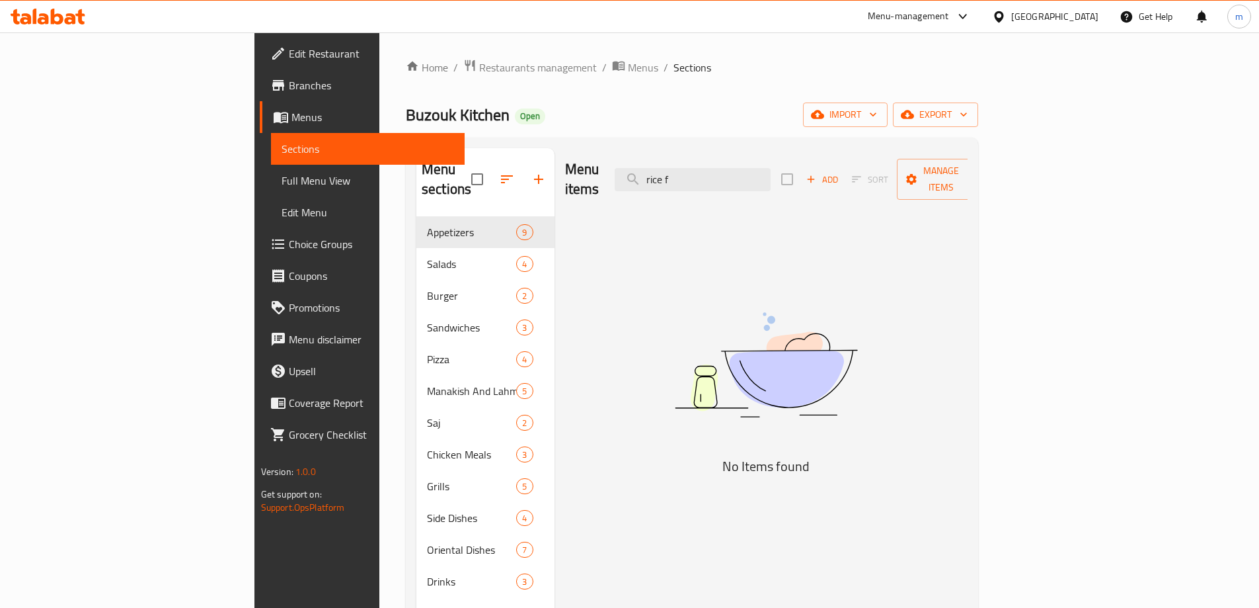
type input "rice fa"
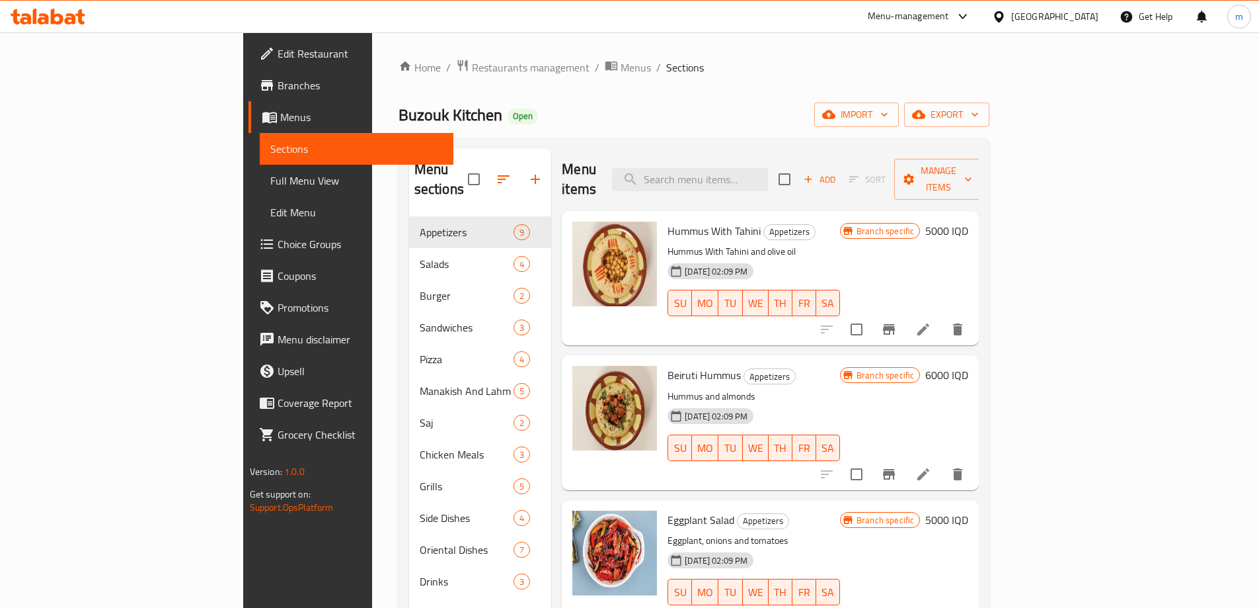
click at [704, 101] on div "Home / Restaurants management / Menus / Sections Buzouk Kitchen Open import exp…" at bounding box center [695, 412] width 592 height 707
click at [758, 172] on input "search" at bounding box center [690, 179] width 156 height 23
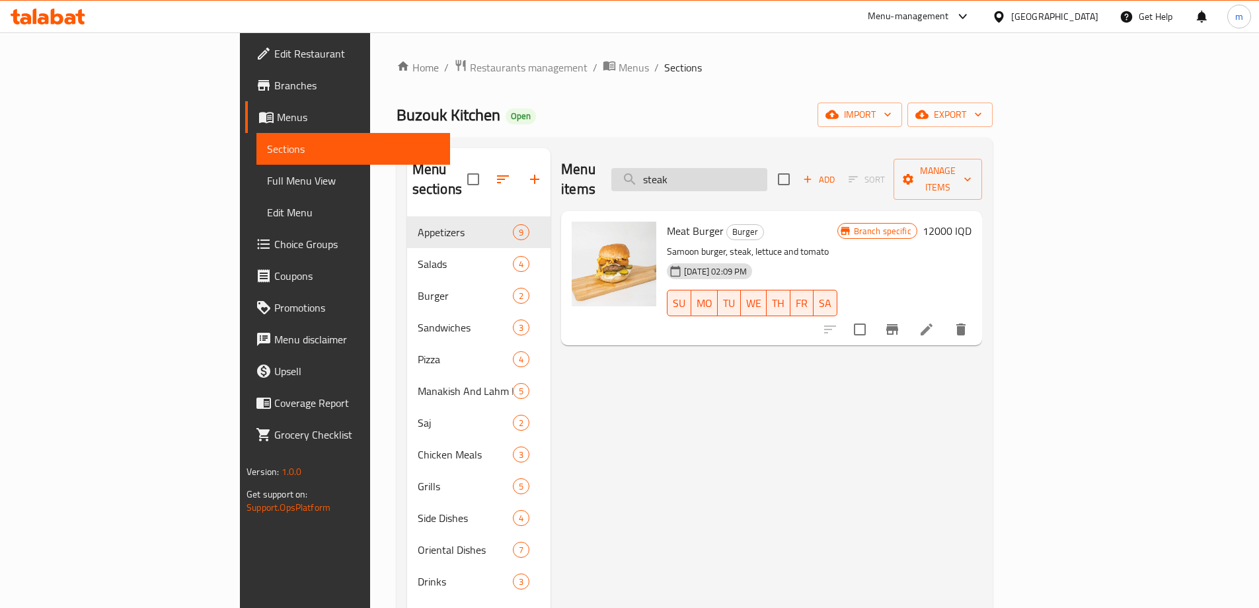
click at [750, 171] on input "steak" at bounding box center [690, 179] width 156 height 23
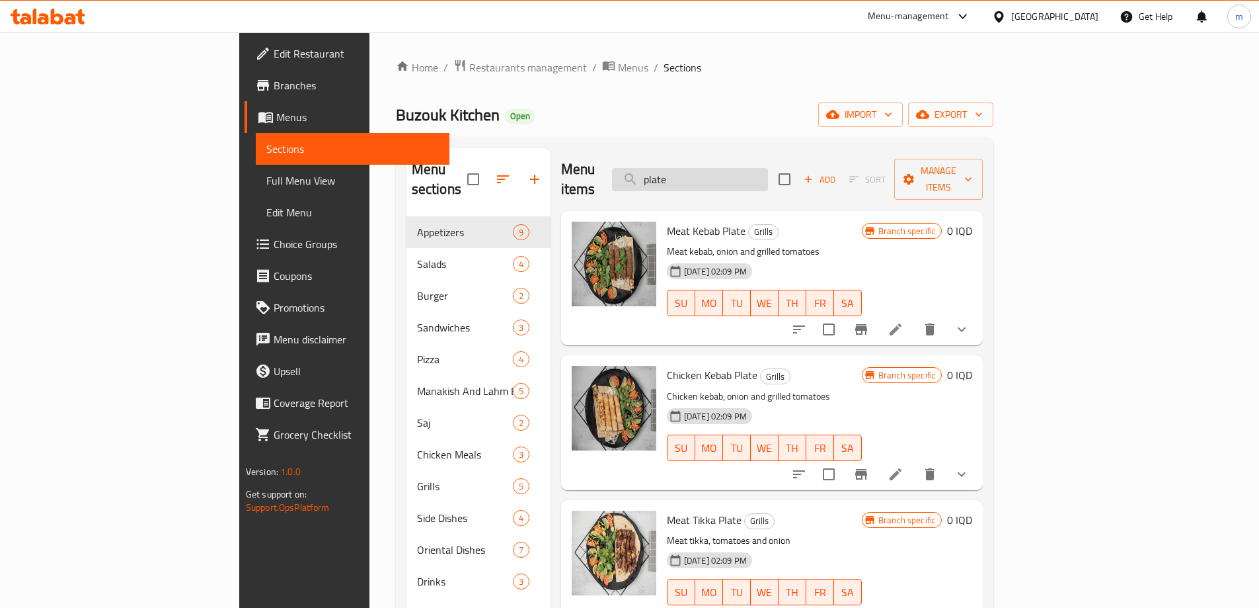
click at [765, 168] on input "plate" at bounding box center [690, 179] width 156 height 23
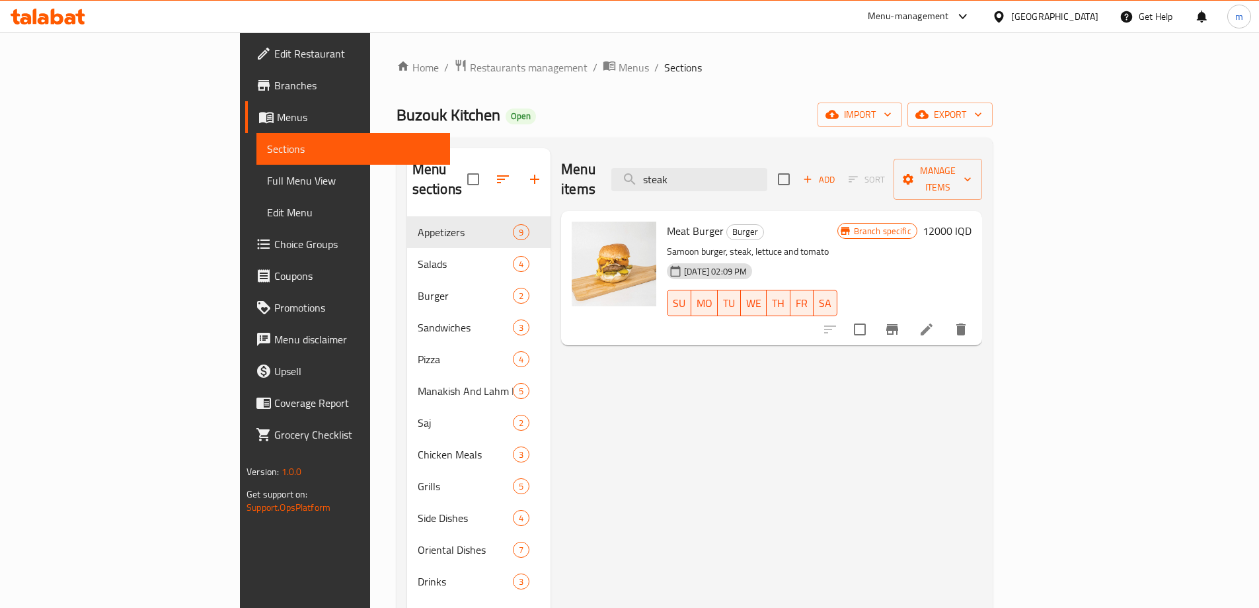
type input "steak"
click at [267, 176] on span "Full Menu View" at bounding box center [353, 181] width 173 height 16
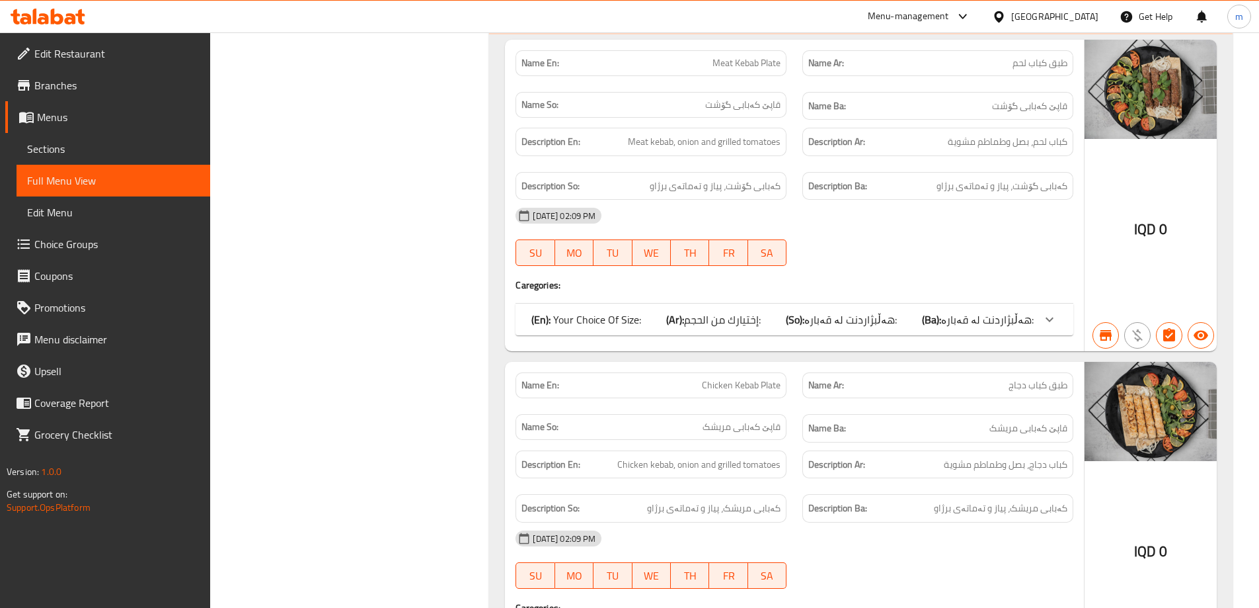
scroll to position [9339, 0]
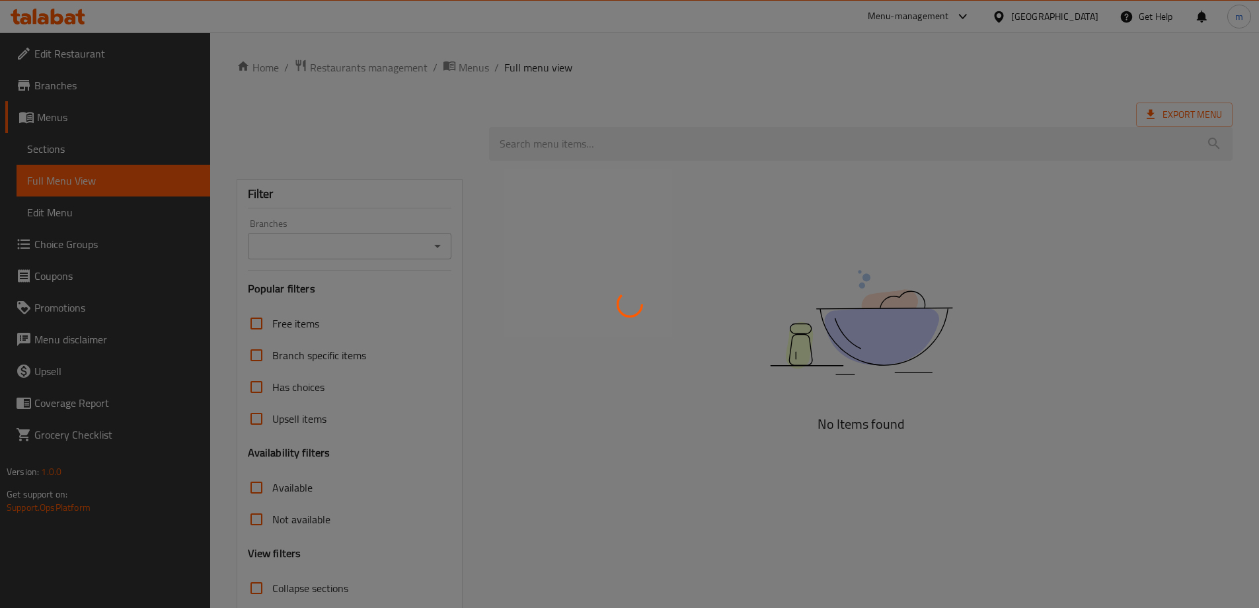
click at [86, 145] on div at bounding box center [629, 304] width 1259 height 608
click at [81, 151] on div at bounding box center [629, 304] width 1259 height 608
click at [73, 147] on div at bounding box center [629, 304] width 1259 height 608
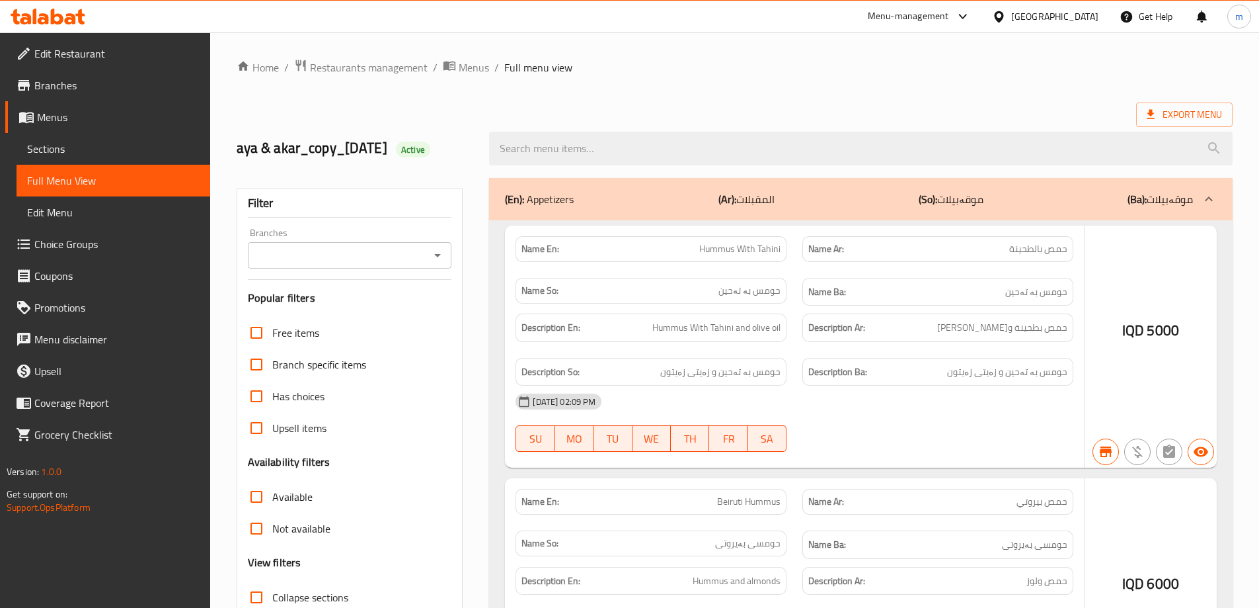
click at [44, 147] on div at bounding box center [629, 304] width 1259 height 608
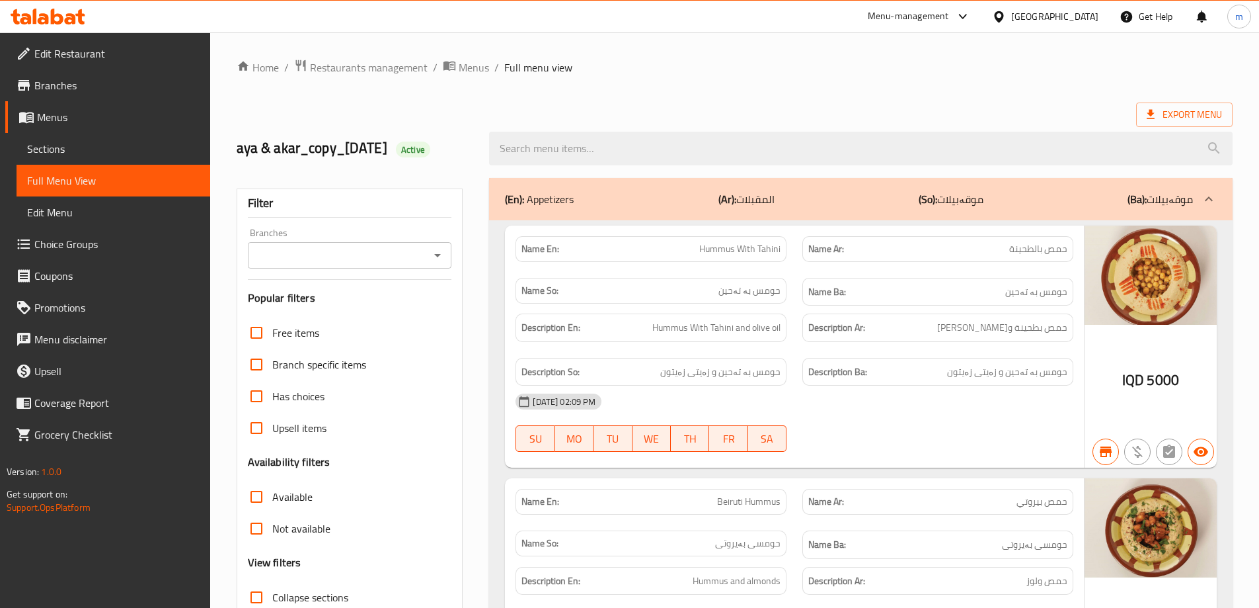
click at [65, 147] on span "Sections" at bounding box center [113, 149] width 173 height 16
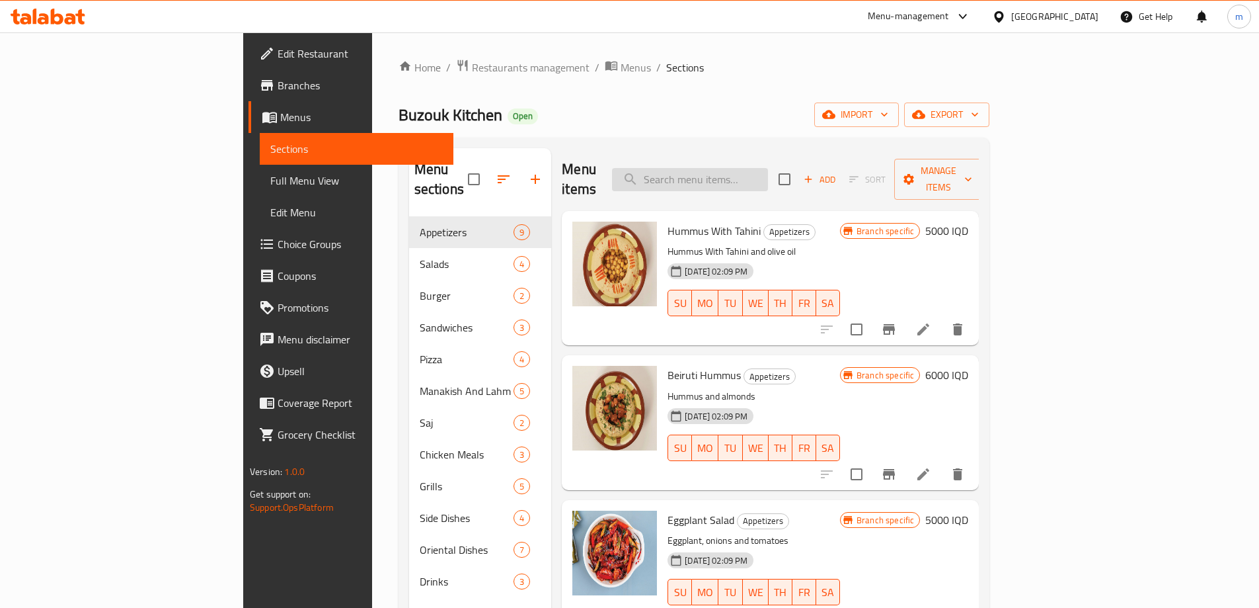
click at [768, 179] on input "search" at bounding box center [690, 179] width 156 height 23
type input "s"
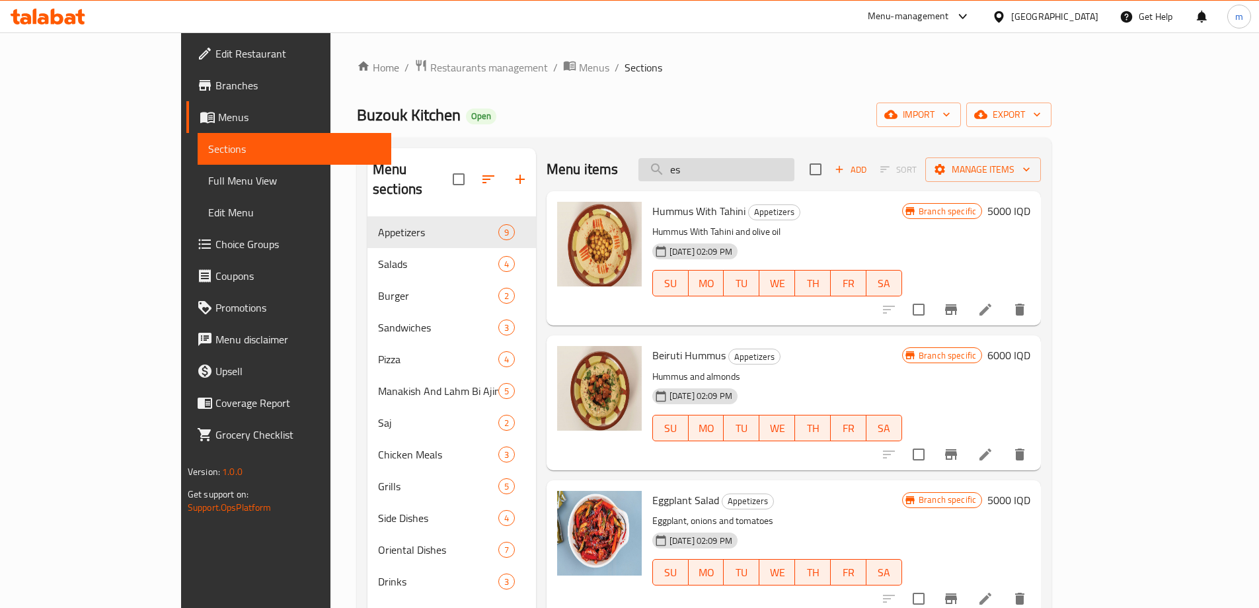
type input "esc"
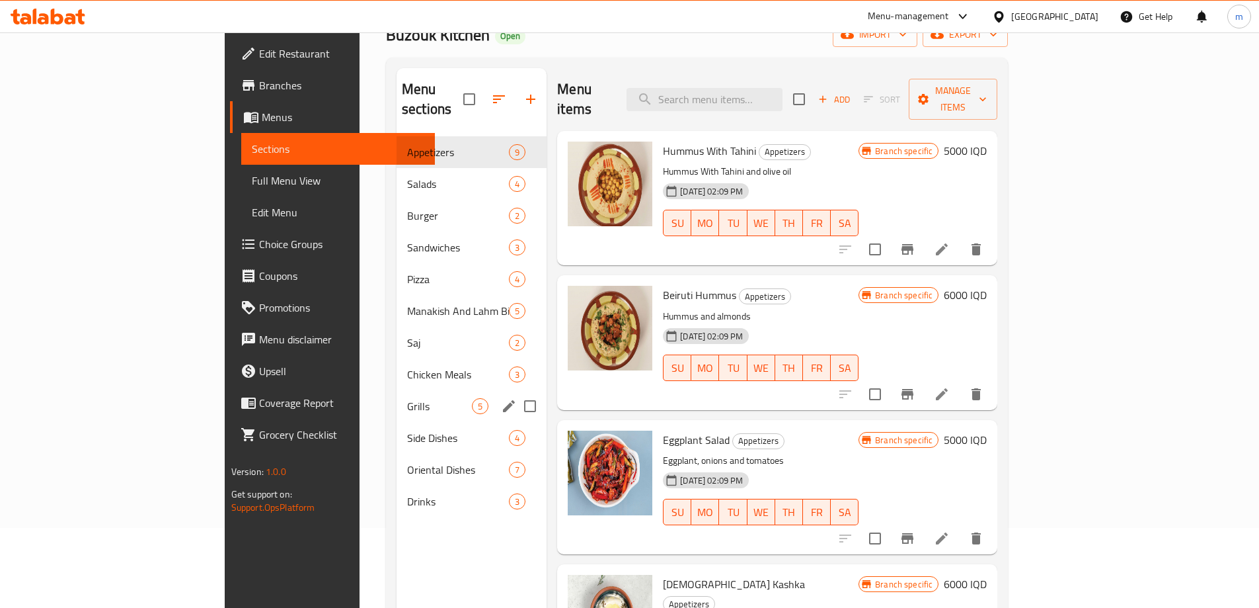
scroll to position [88, 0]
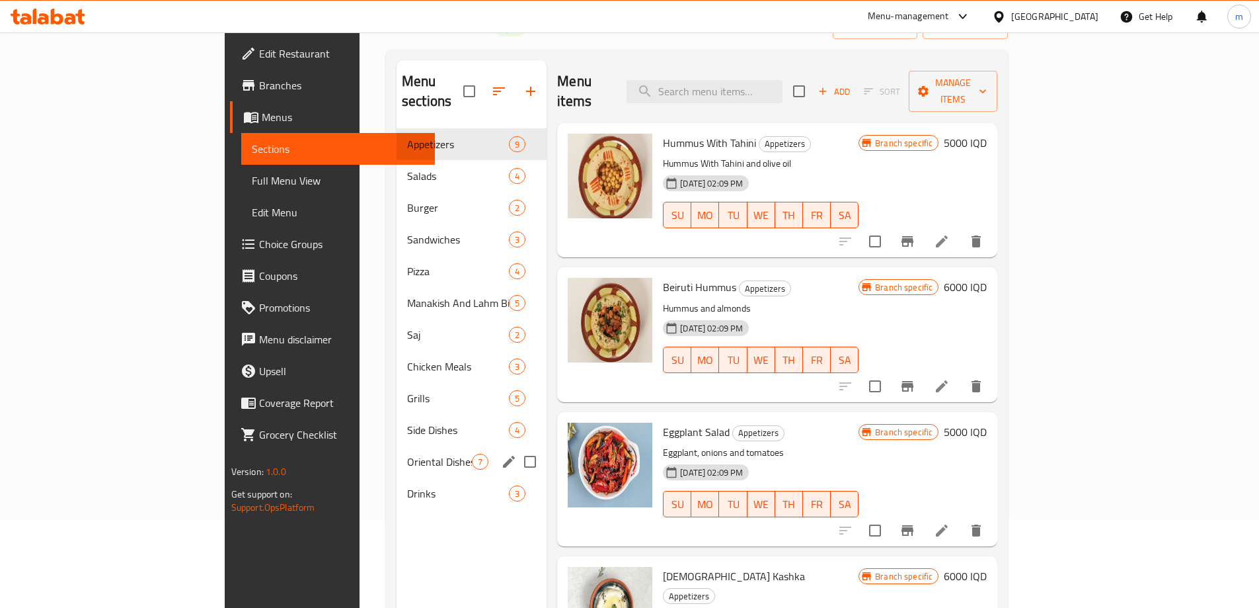
click at [407, 454] on span "Oriental Dishes" at bounding box center [439, 462] width 65 height 16
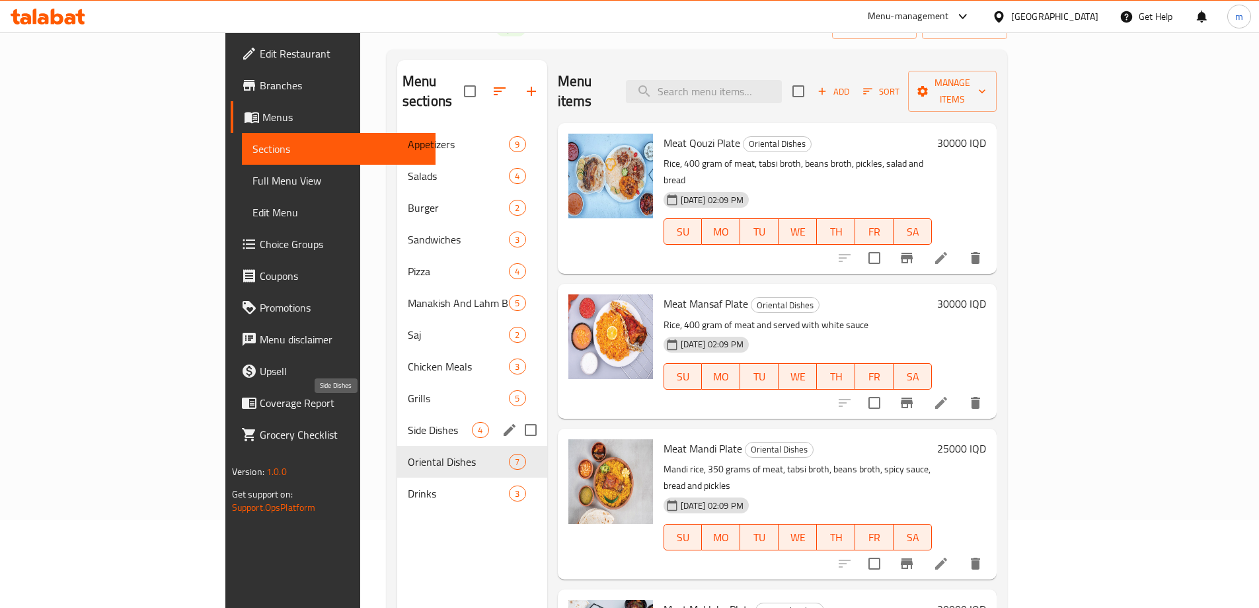
click at [408, 422] on span "Side Dishes" at bounding box center [440, 430] width 65 height 16
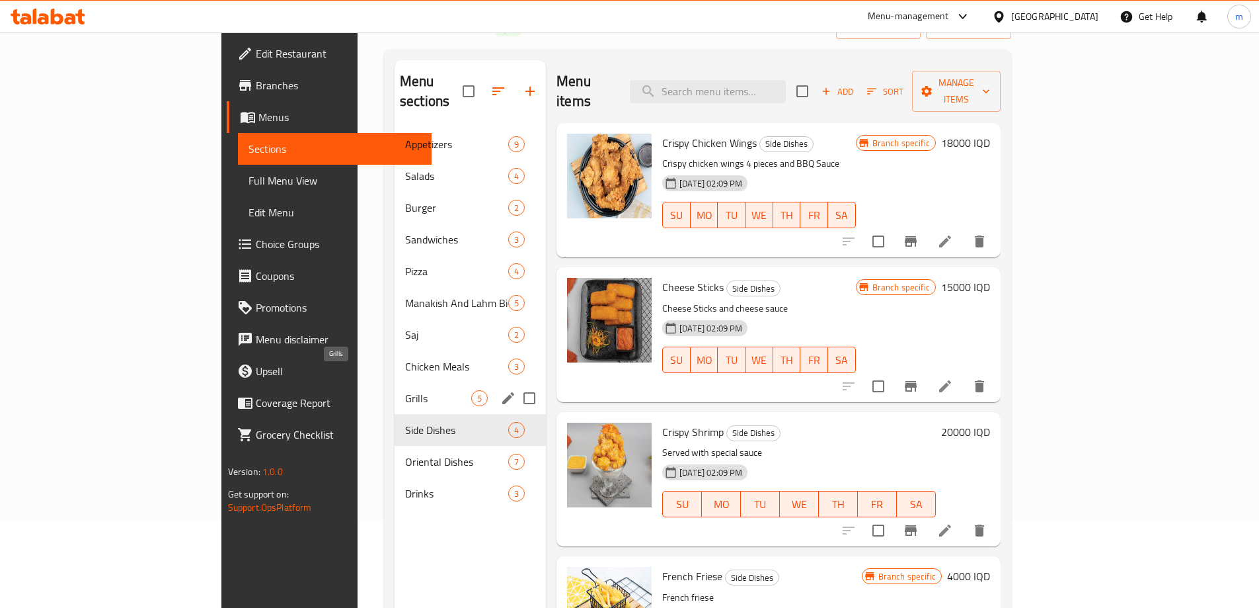
click at [405, 390] on span "Grills" at bounding box center [438, 398] width 66 height 16
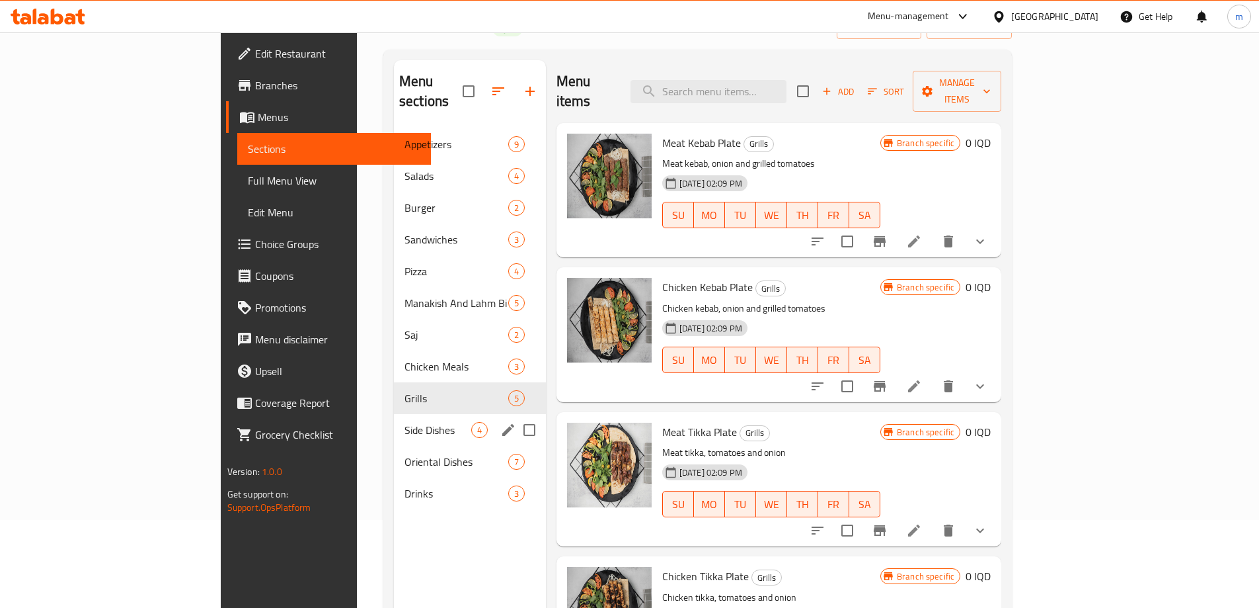
click at [394, 414] on div "Side Dishes 4" at bounding box center [470, 430] width 152 height 32
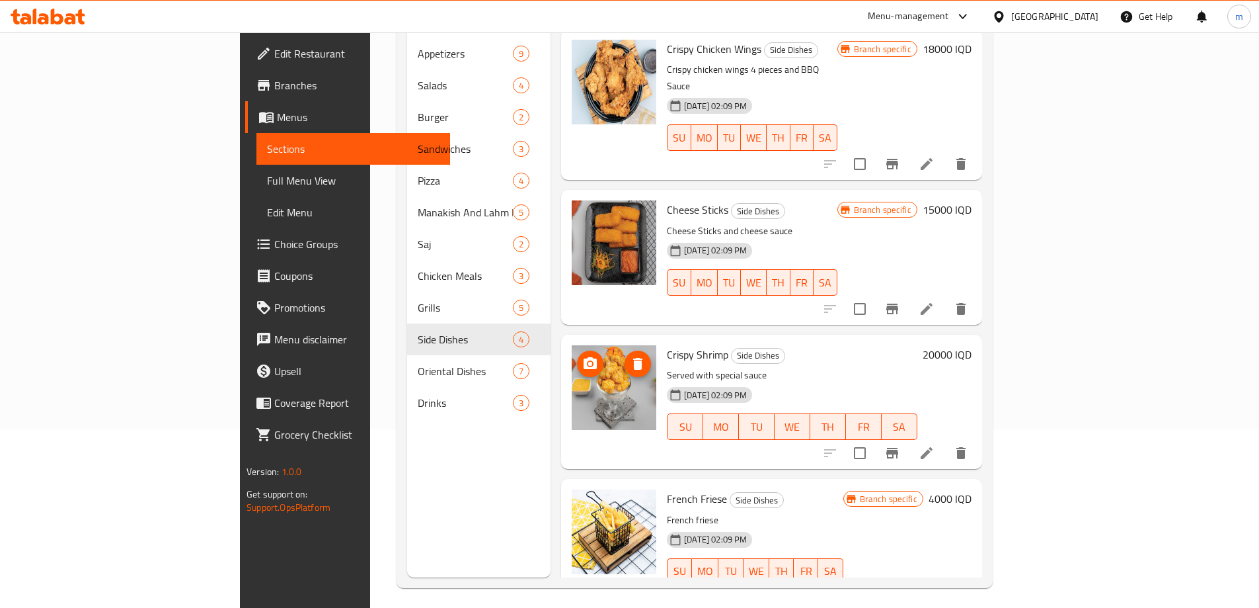
scroll to position [185, 0]
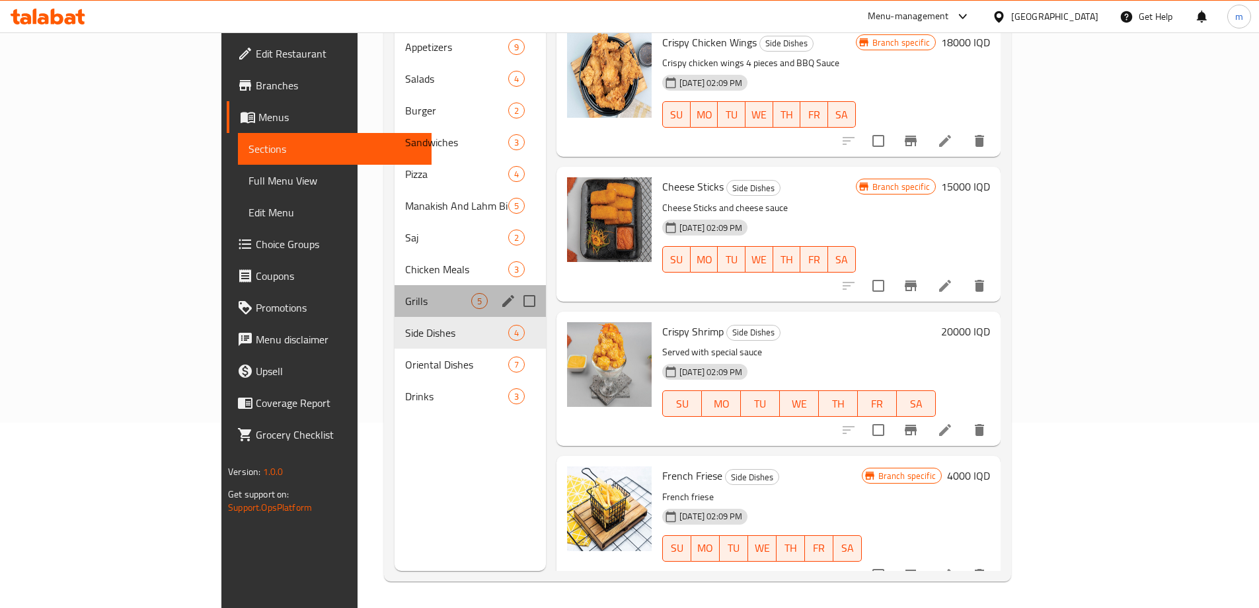
click at [405, 293] on span "Grills" at bounding box center [438, 301] width 66 height 16
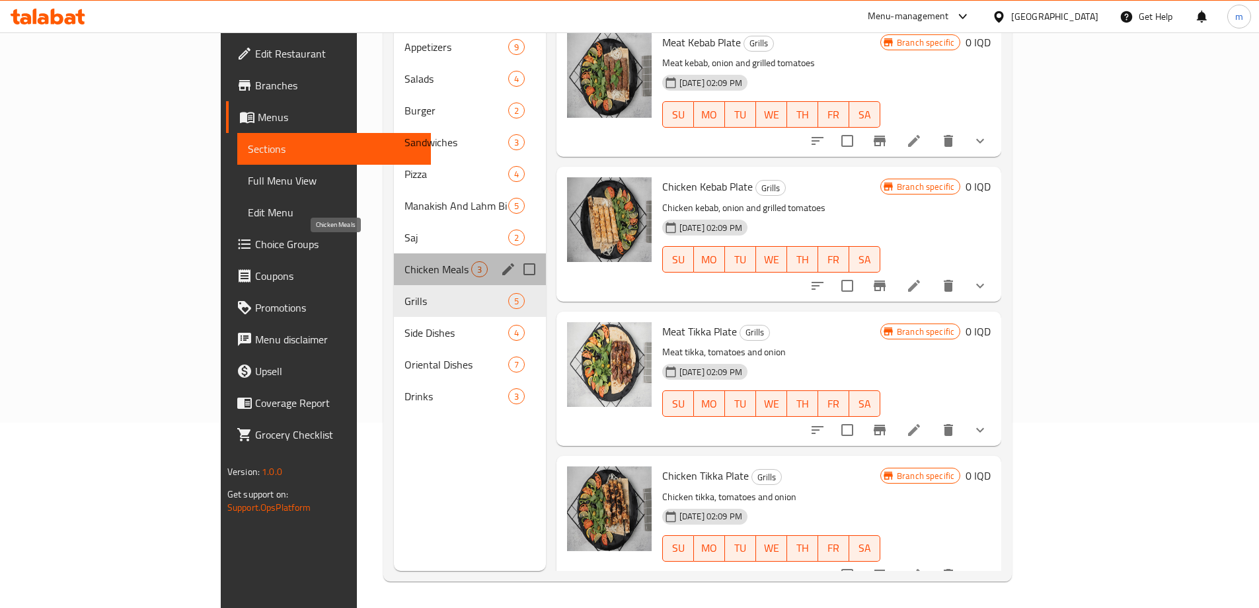
click at [405, 261] on span "Chicken Meals" at bounding box center [438, 269] width 67 height 16
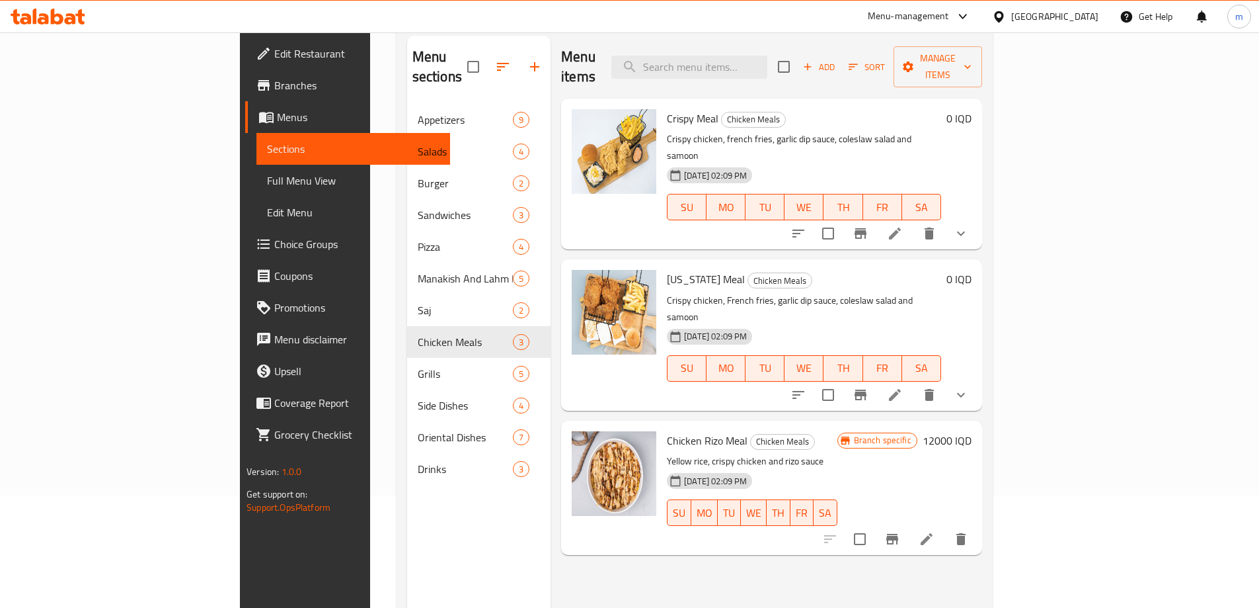
scroll to position [97, 0]
